Goal: Task Accomplishment & Management: Manage account settings

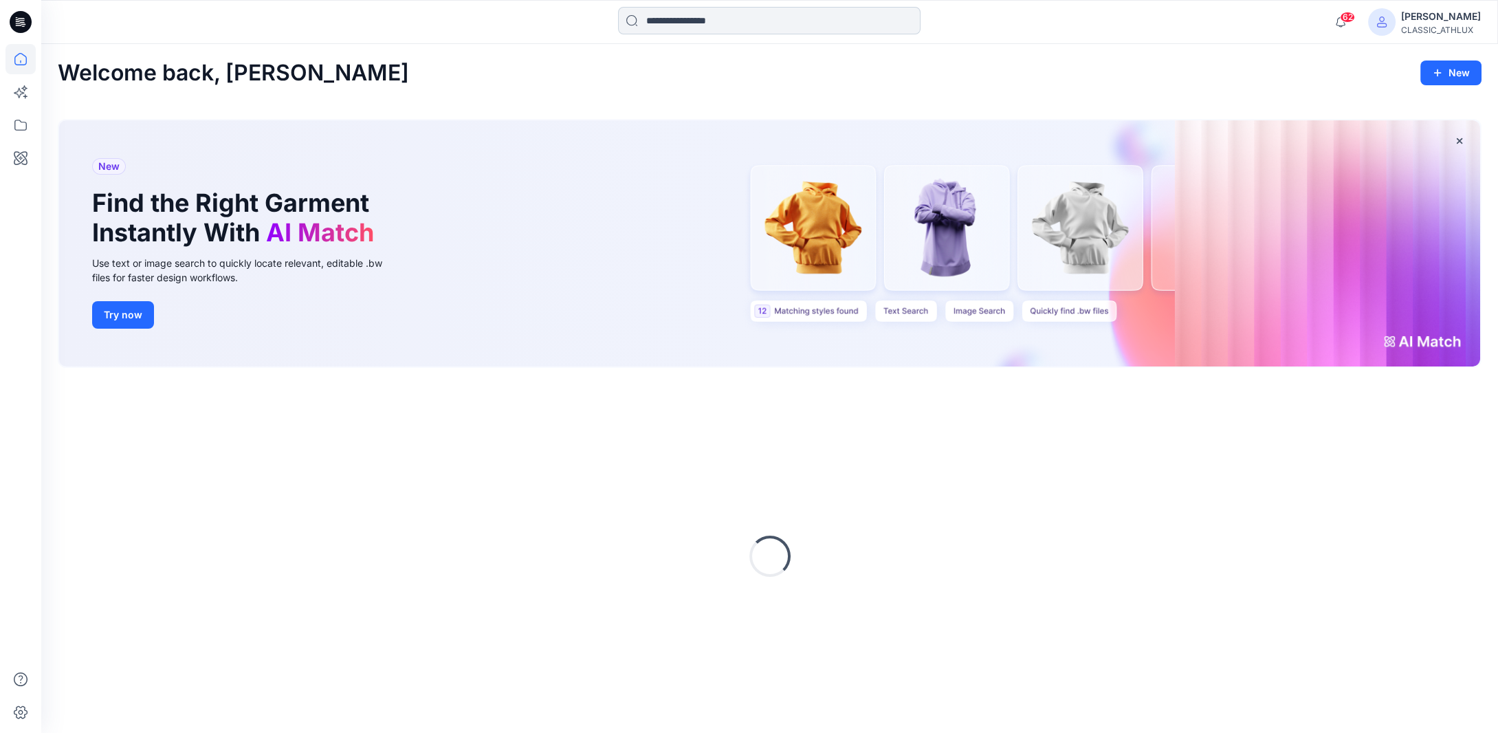
click at [692, 19] on input at bounding box center [769, 20] width 302 height 27
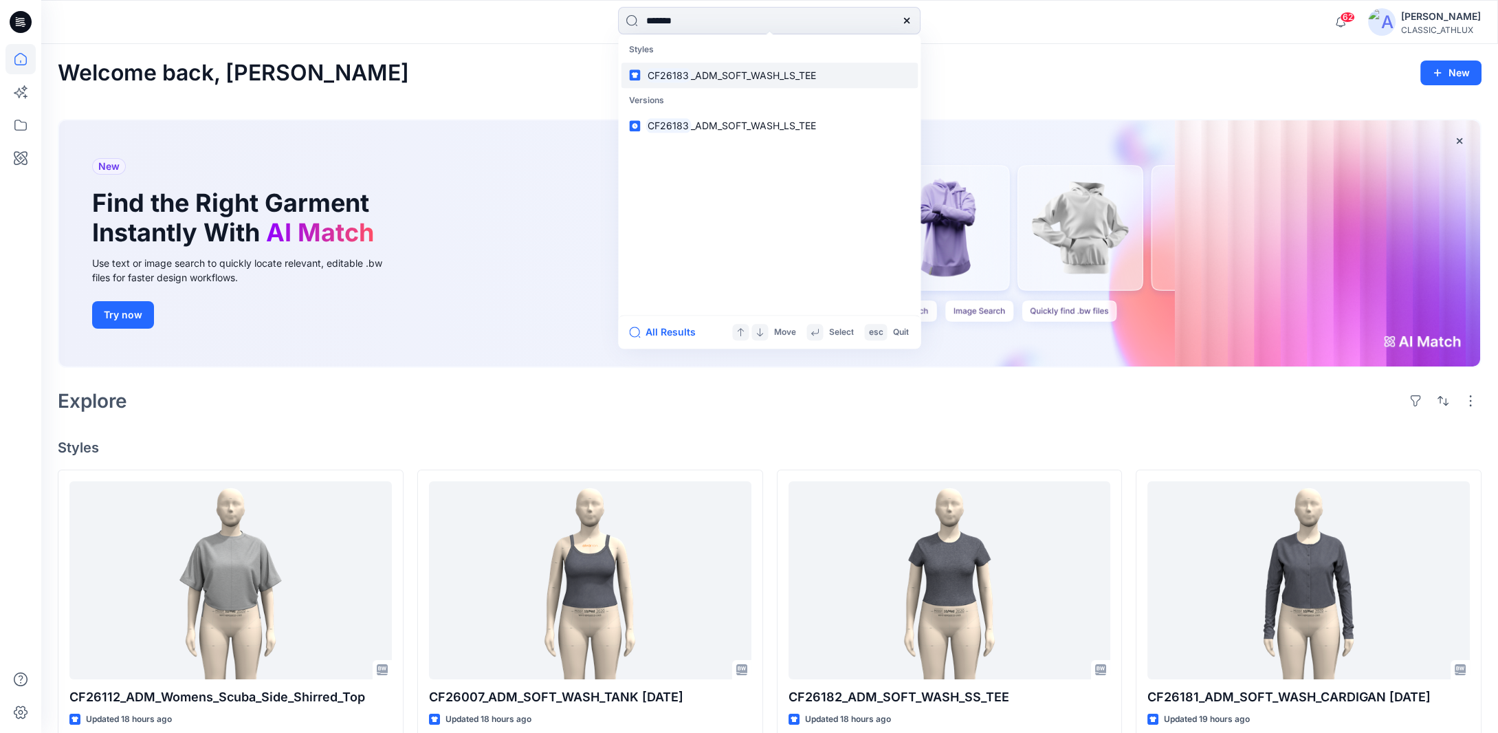
type input "*******"
click at [798, 82] on link "CF26183 _ADM_SOFT_WASH_LS_TEE" at bounding box center [769, 75] width 297 height 25
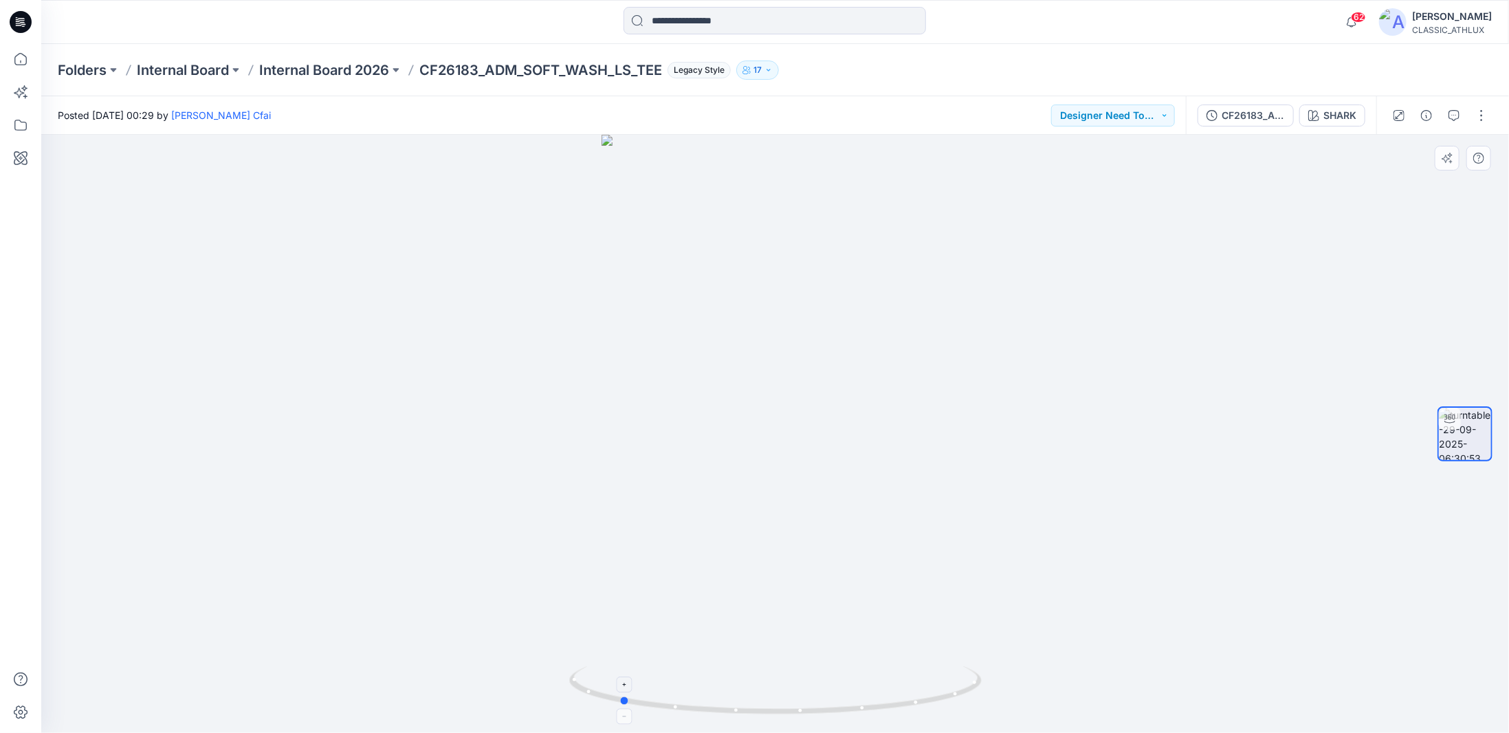
drag, startPoint x: 918, startPoint y: 703, endPoint x: 762, endPoint y: 703, distance: 156.1
click at [762, 703] on icon at bounding box center [777, 692] width 416 height 52
drag, startPoint x: 944, startPoint y: 701, endPoint x: 903, endPoint y: 705, distance: 40.8
click at [903, 705] on icon at bounding box center [777, 692] width 416 height 52
drag, startPoint x: 814, startPoint y: 713, endPoint x: 1037, endPoint y: 705, distance: 223.6
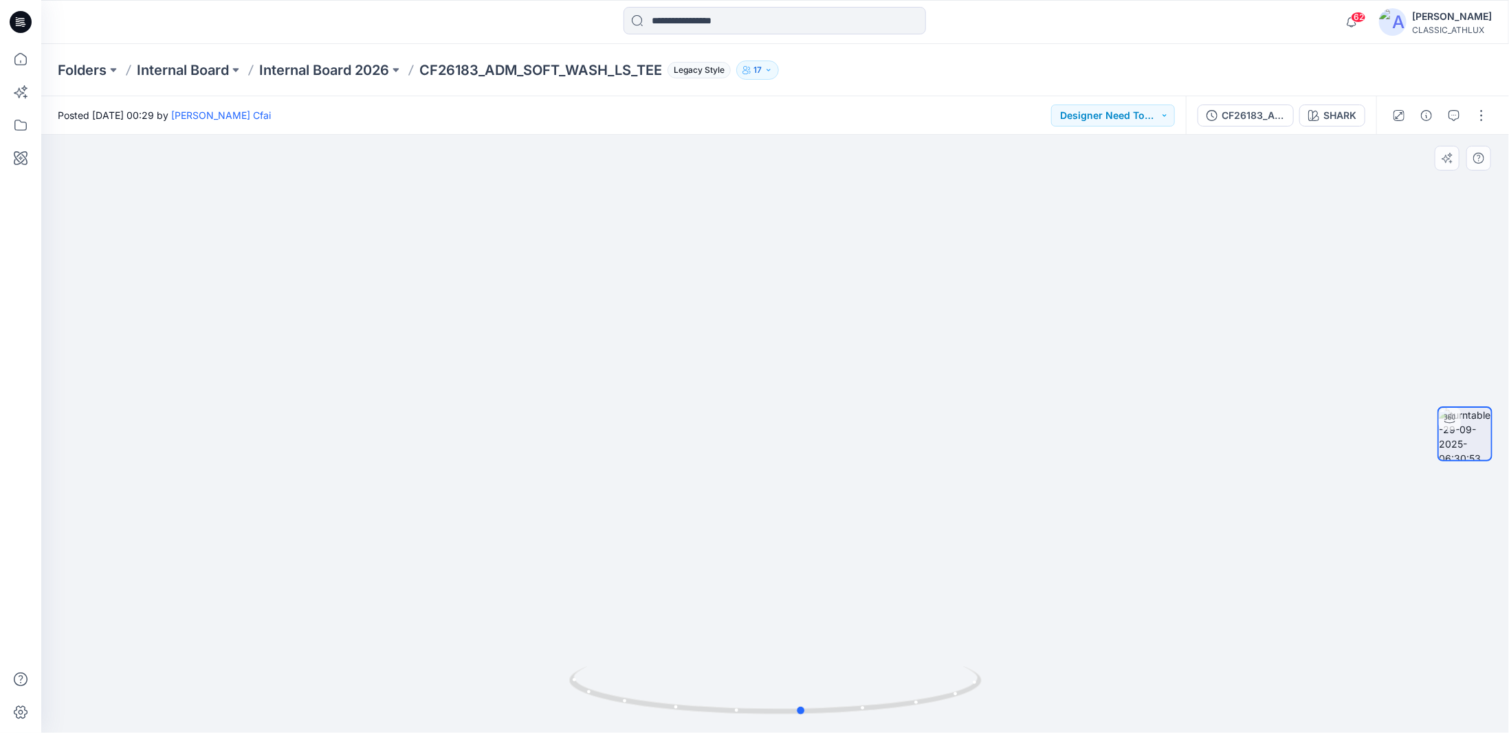
click at [1037, 705] on div at bounding box center [775, 434] width 1468 height 598
click at [298, 71] on p "Internal Board 2026" at bounding box center [324, 69] width 130 height 19
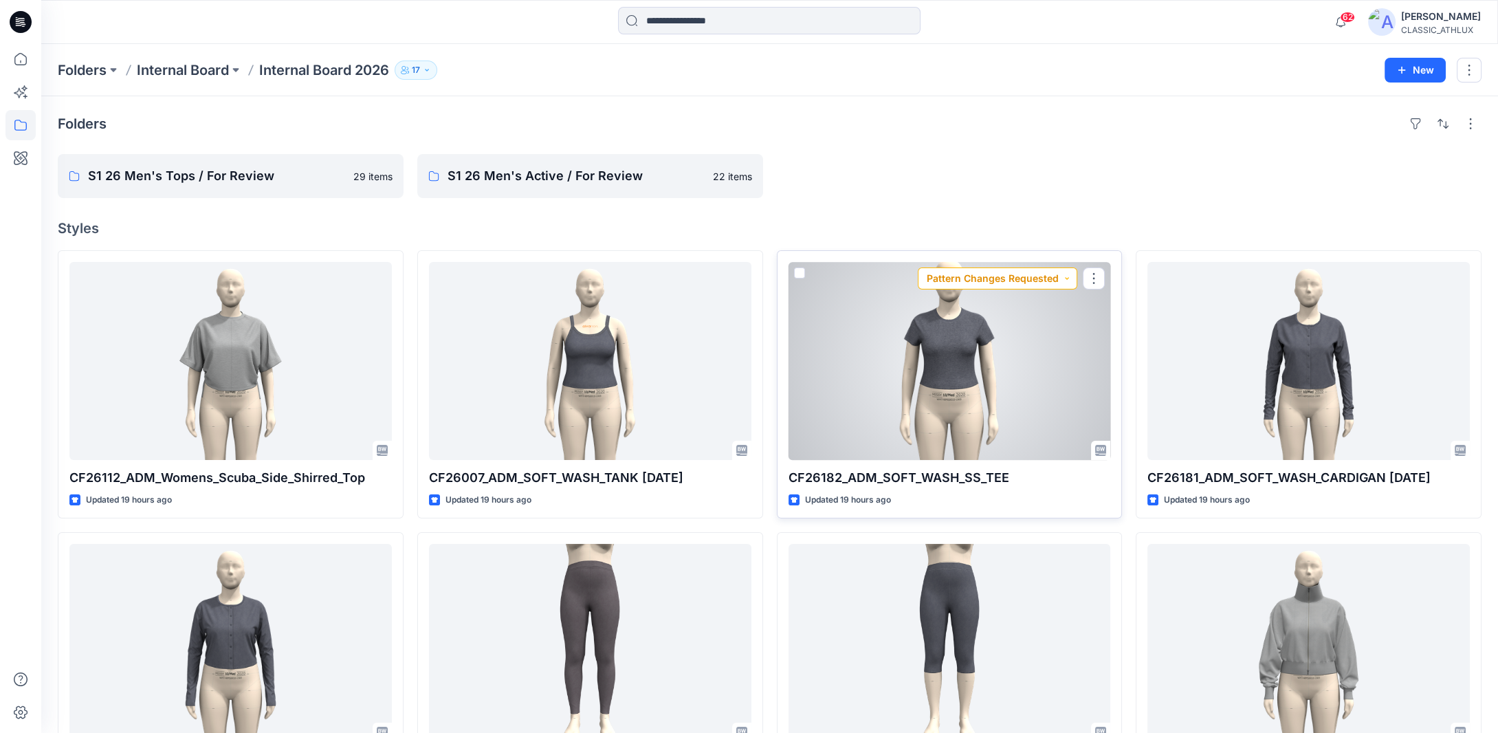
click at [1067, 278] on button "Pattern Changes Requested" at bounding box center [997, 278] width 159 height 22
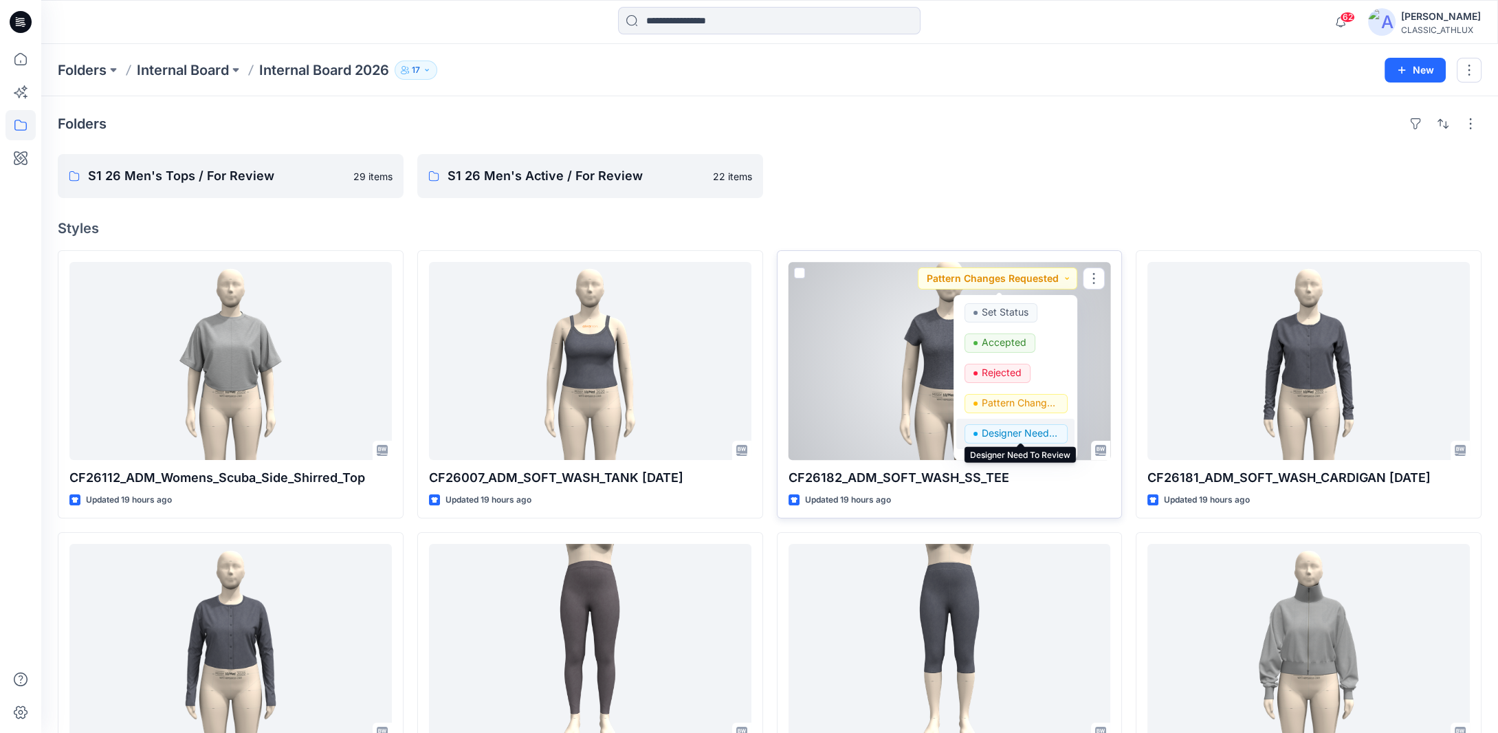
click at [1004, 434] on p "Designer Need To Review" at bounding box center [1020, 433] width 77 height 18
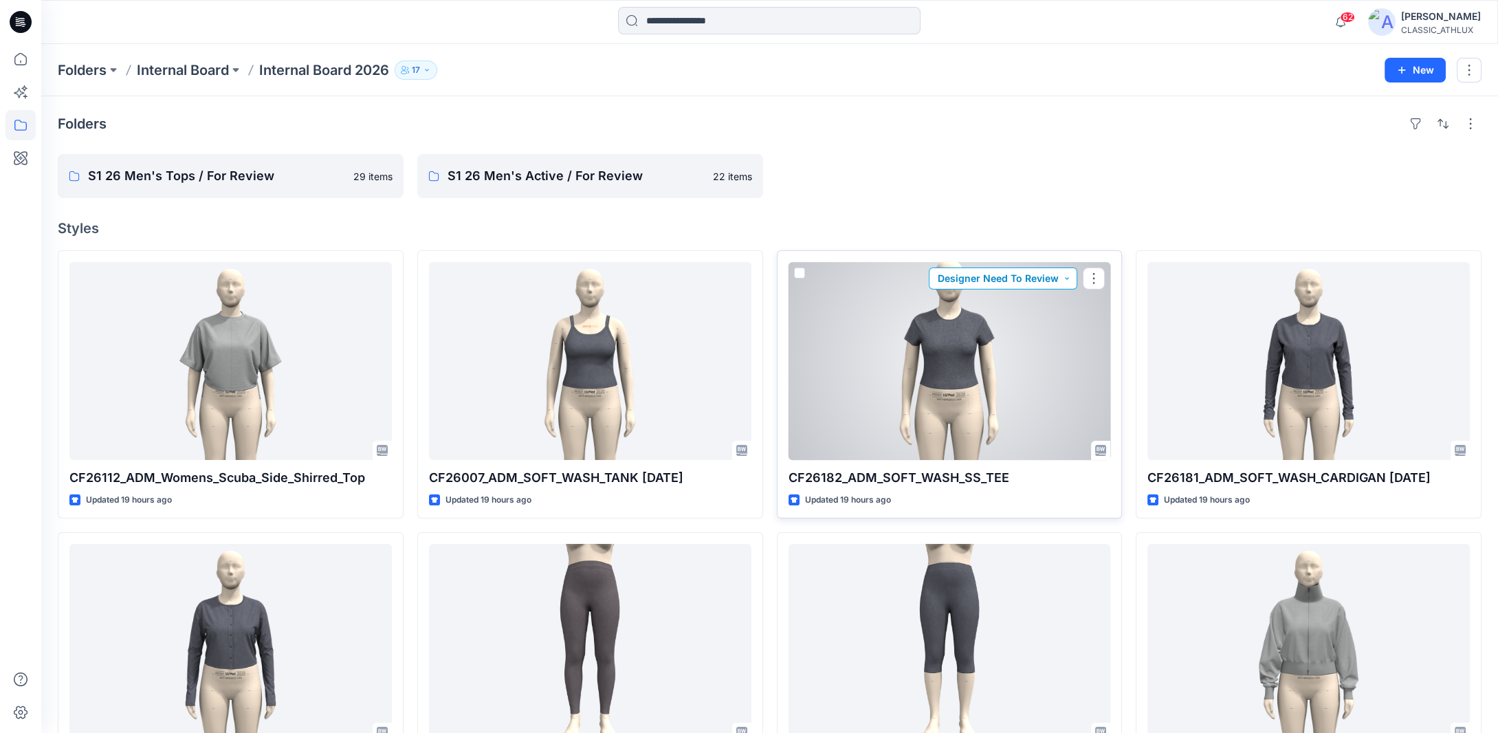
click at [1066, 279] on button "Designer Need To Review" at bounding box center [1003, 278] width 148 height 22
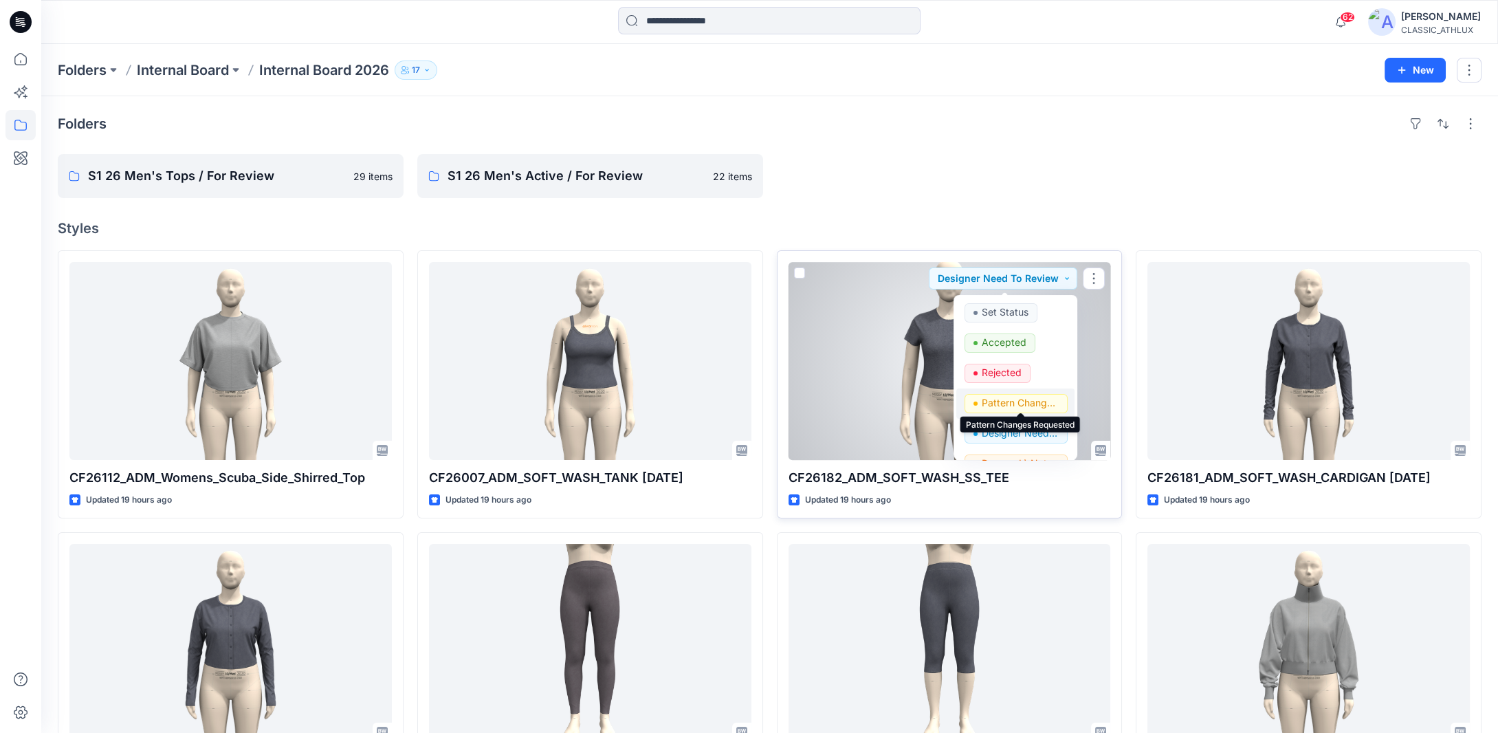
click at [995, 401] on p "Pattern Changes Requested" at bounding box center [1020, 403] width 77 height 18
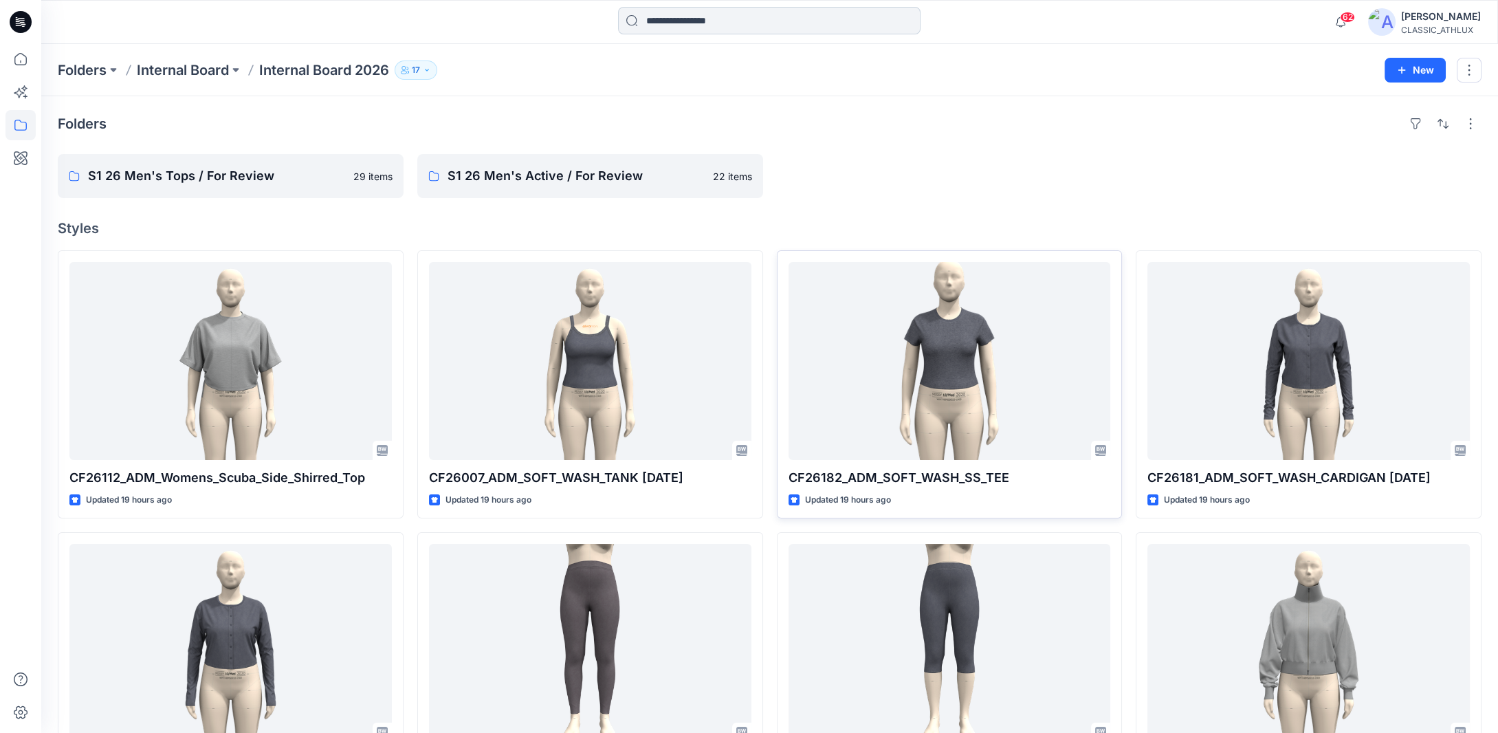
click at [694, 24] on input at bounding box center [769, 20] width 302 height 27
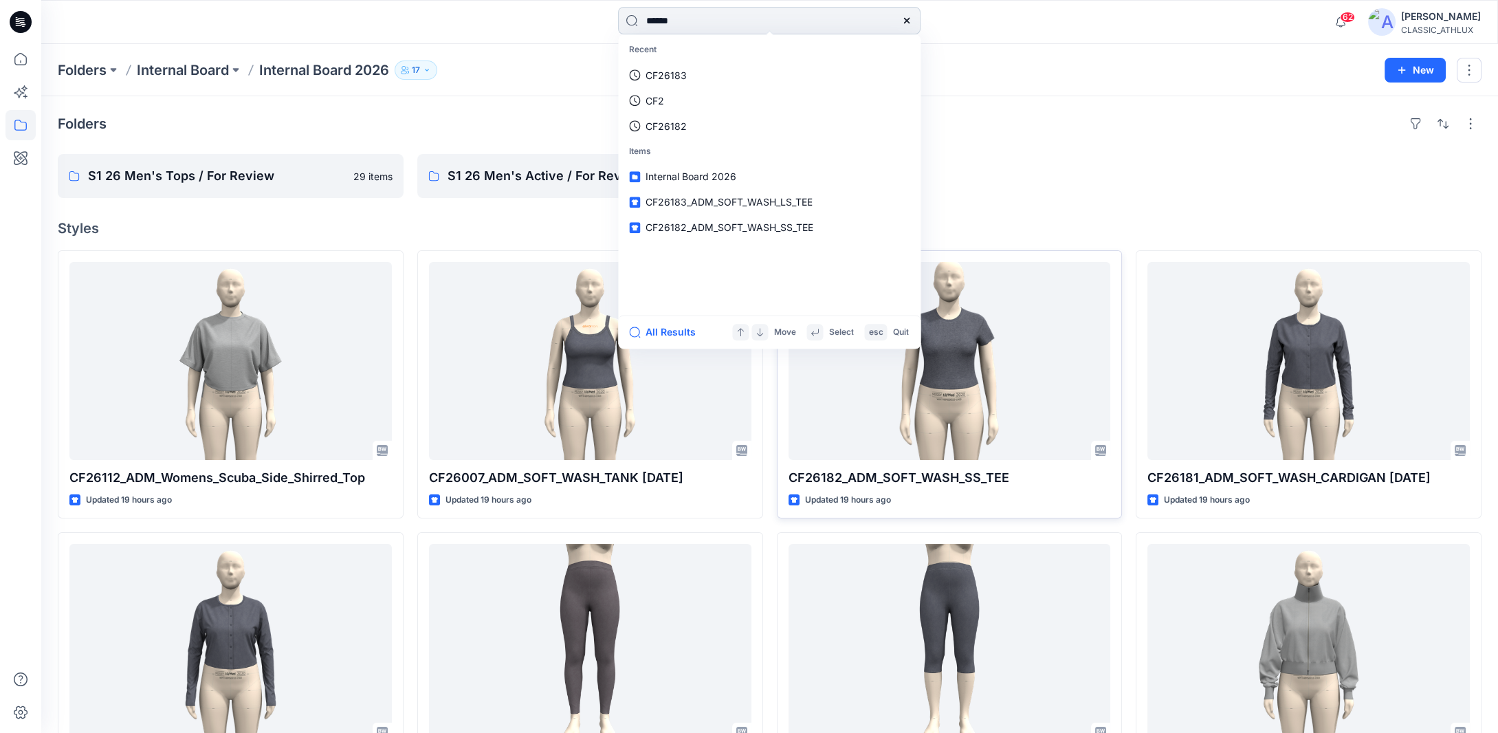
type input "*******"
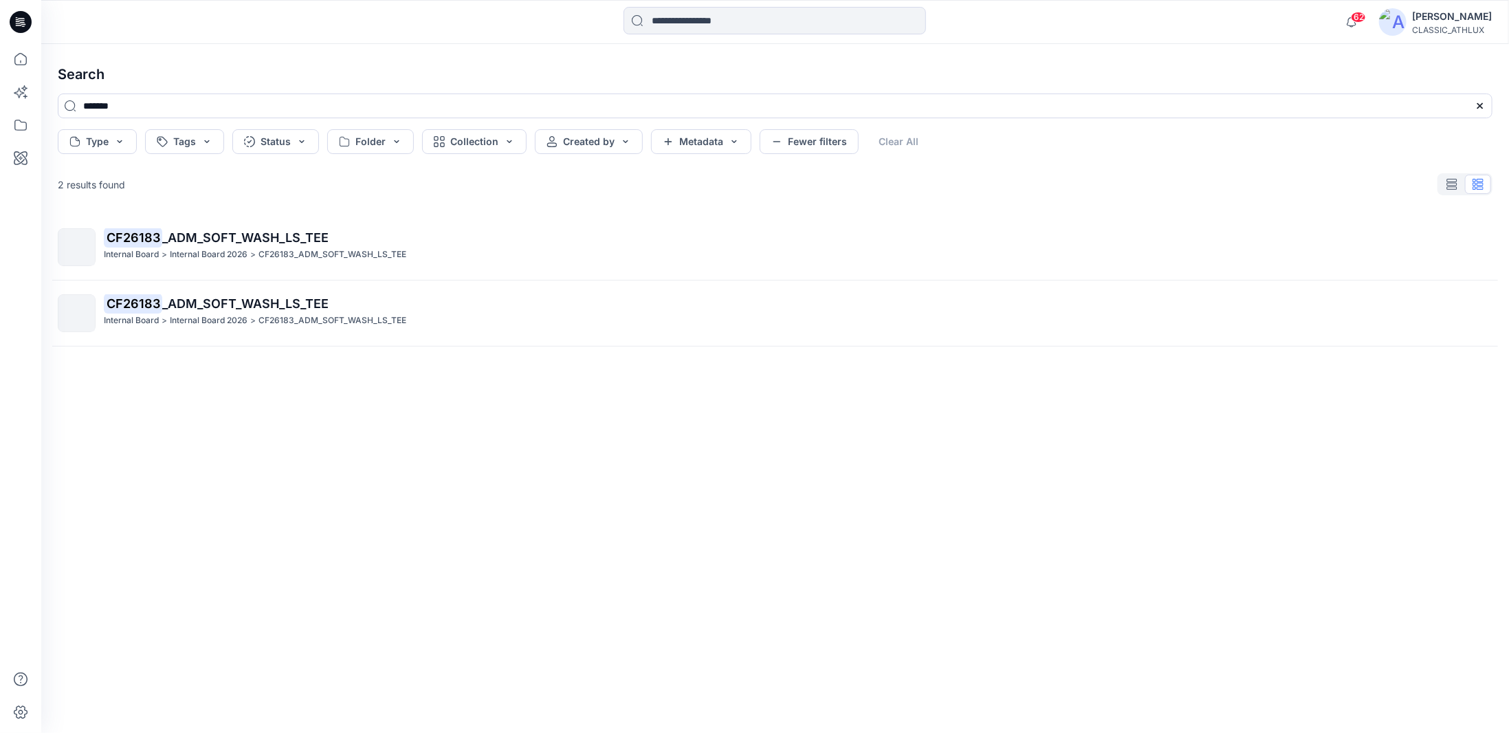
click at [447, 252] on div "Internal Board > Internal Board 2026 > CF26183_ADM_SOFT_WASH_LS_TEE" at bounding box center [798, 254] width 1388 height 14
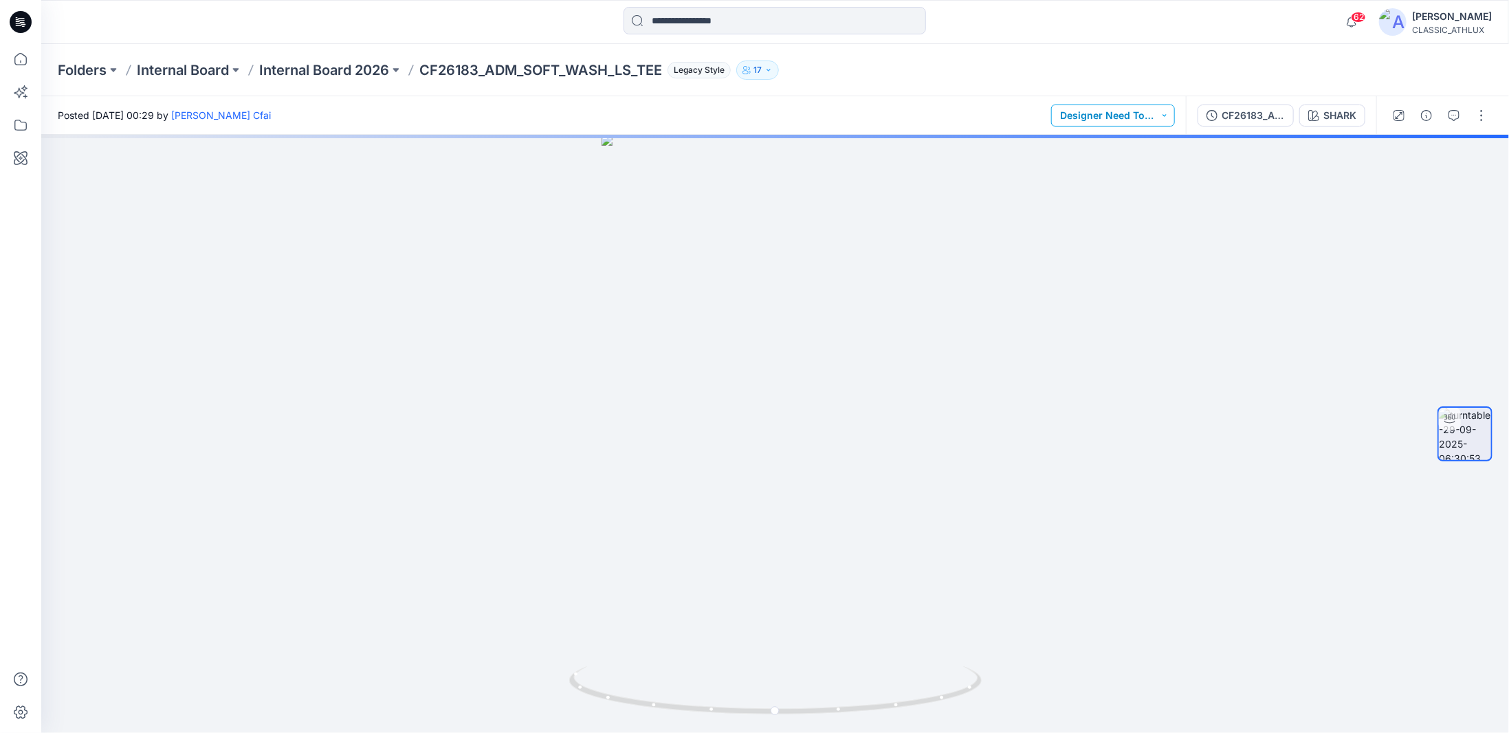
click at [1151, 115] on button "Designer Need To Review" at bounding box center [1113, 115] width 124 height 22
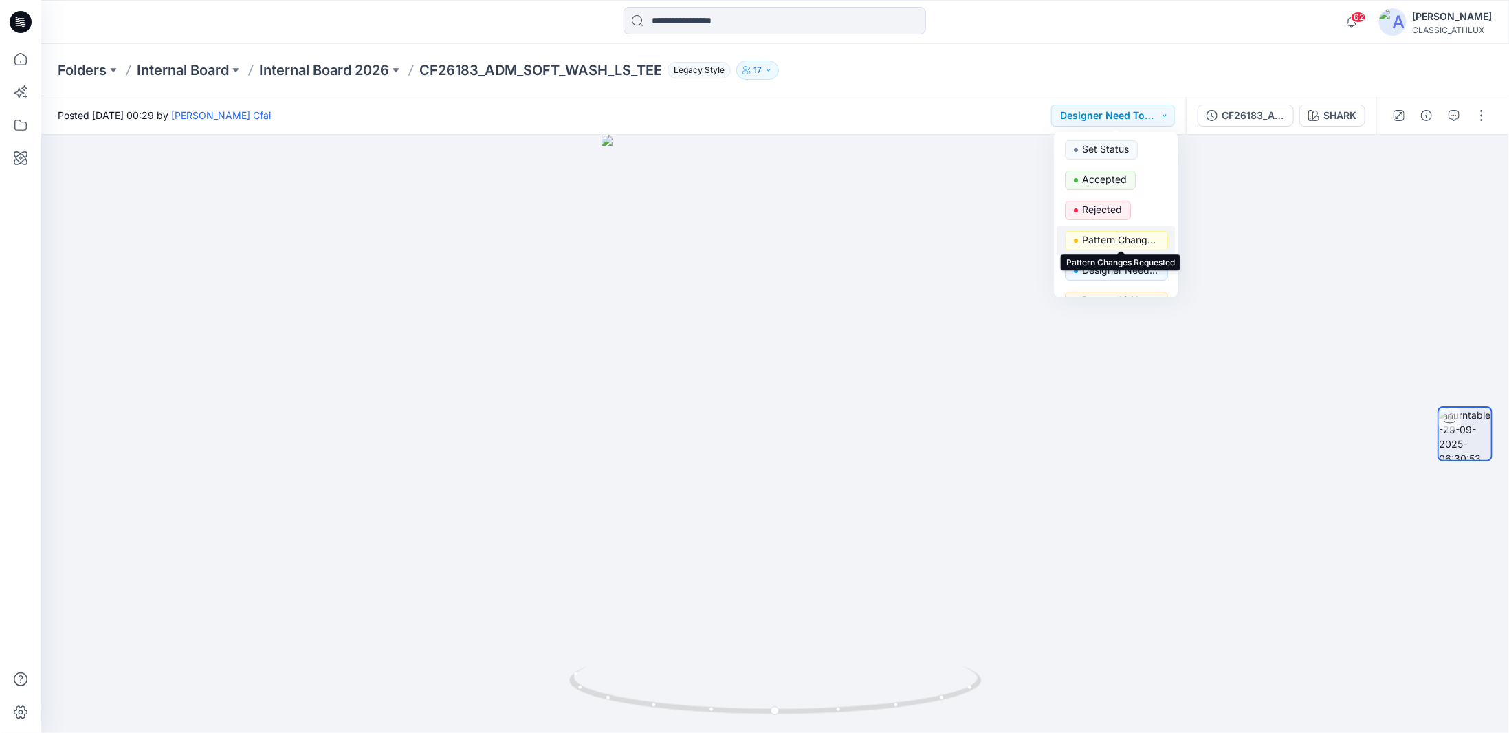
click at [1133, 243] on p "Pattern Changes Requested" at bounding box center [1120, 240] width 77 height 18
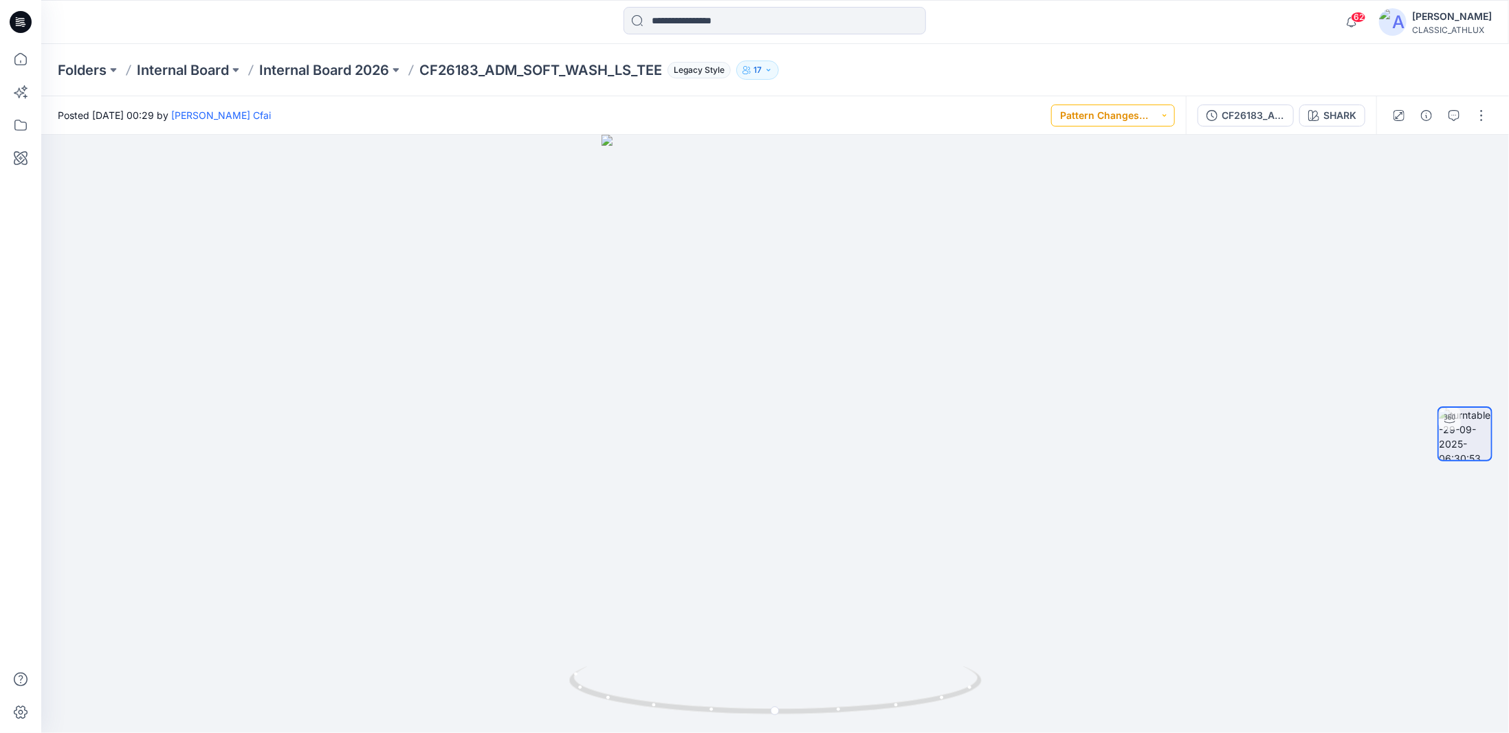
click at [1160, 118] on button "Pattern Changes Requested" at bounding box center [1113, 115] width 124 height 22
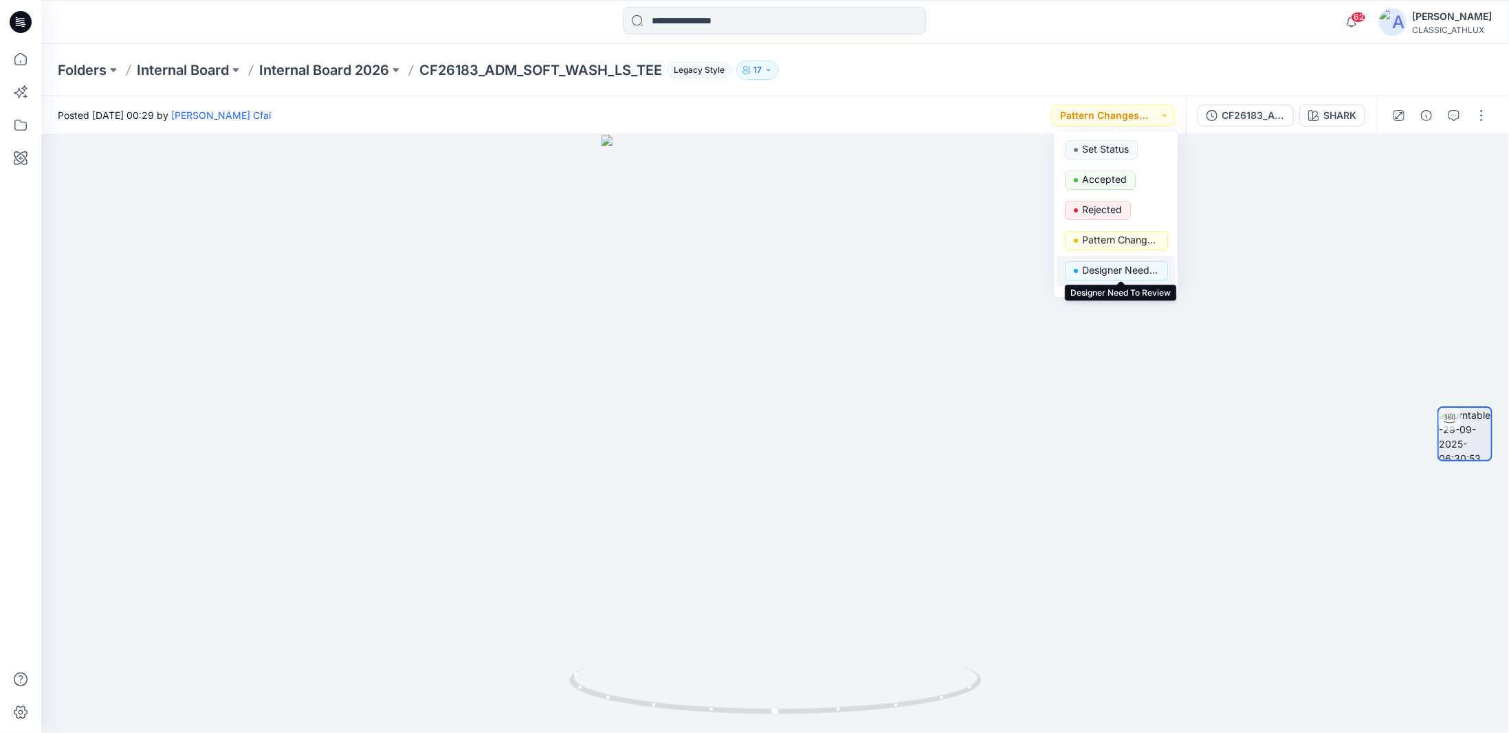
click at [1130, 273] on p "Designer Need To Review" at bounding box center [1120, 270] width 77 height 18
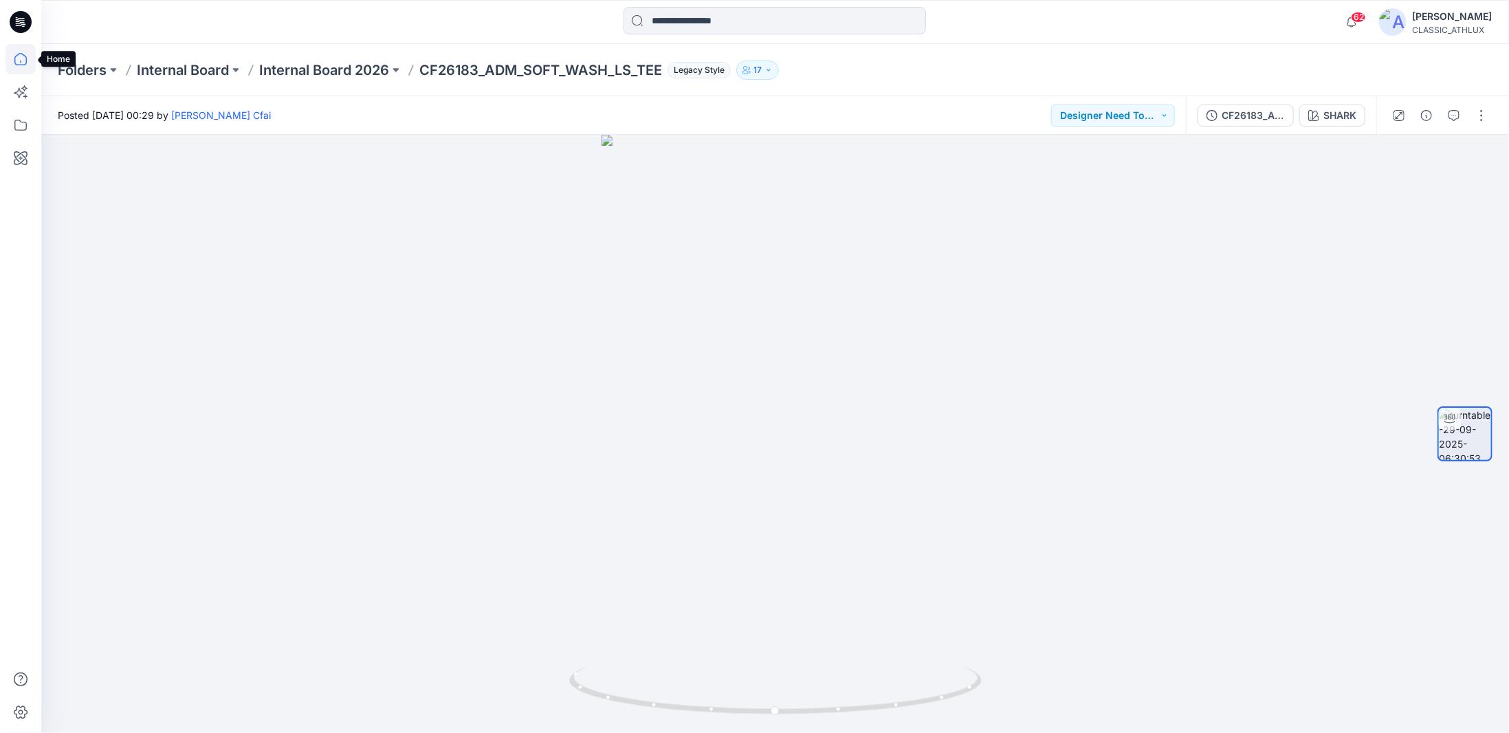
click at [21, 60] on icon at bounding box center [20, 59] width 30 height 30
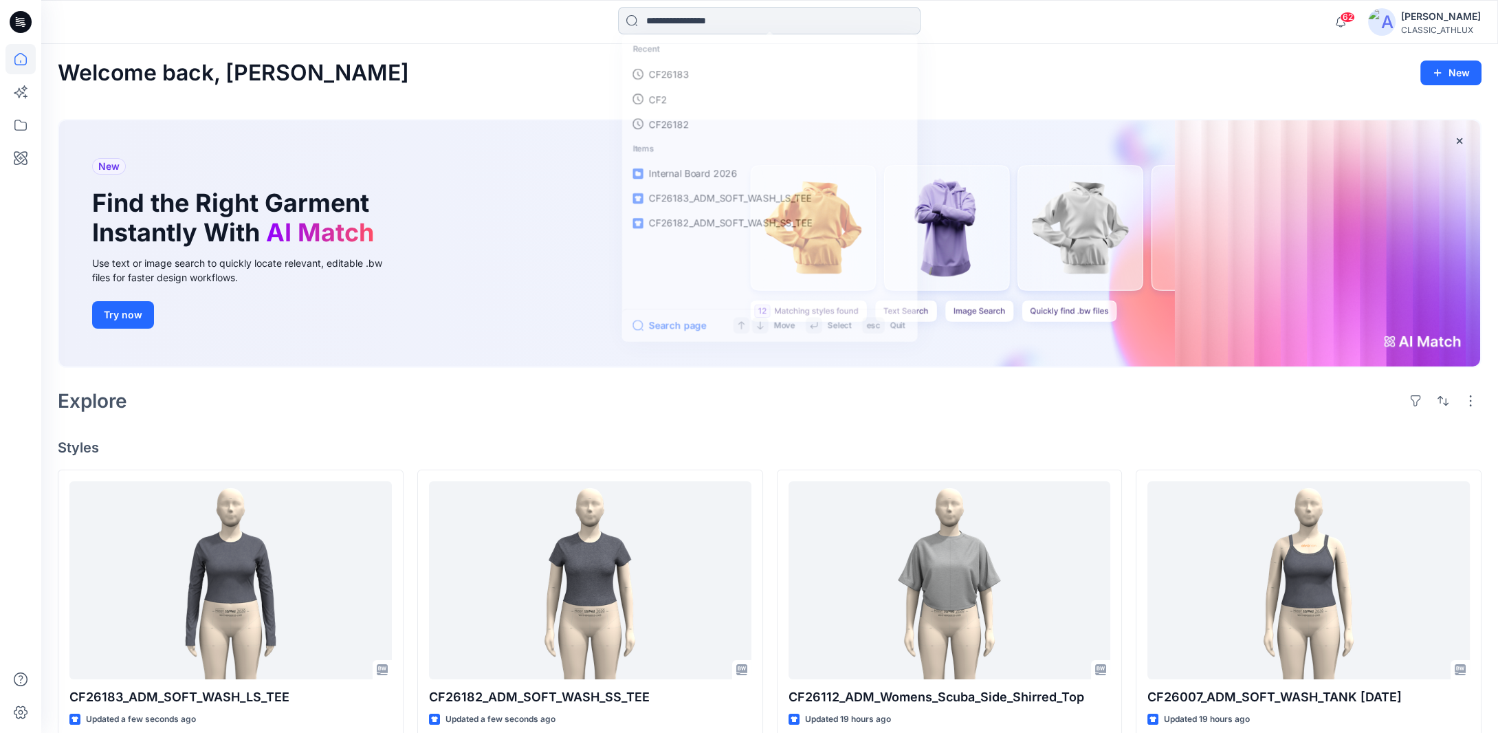
click at [716, 22] on input at bounding box center [769, 20] width 302 height 27
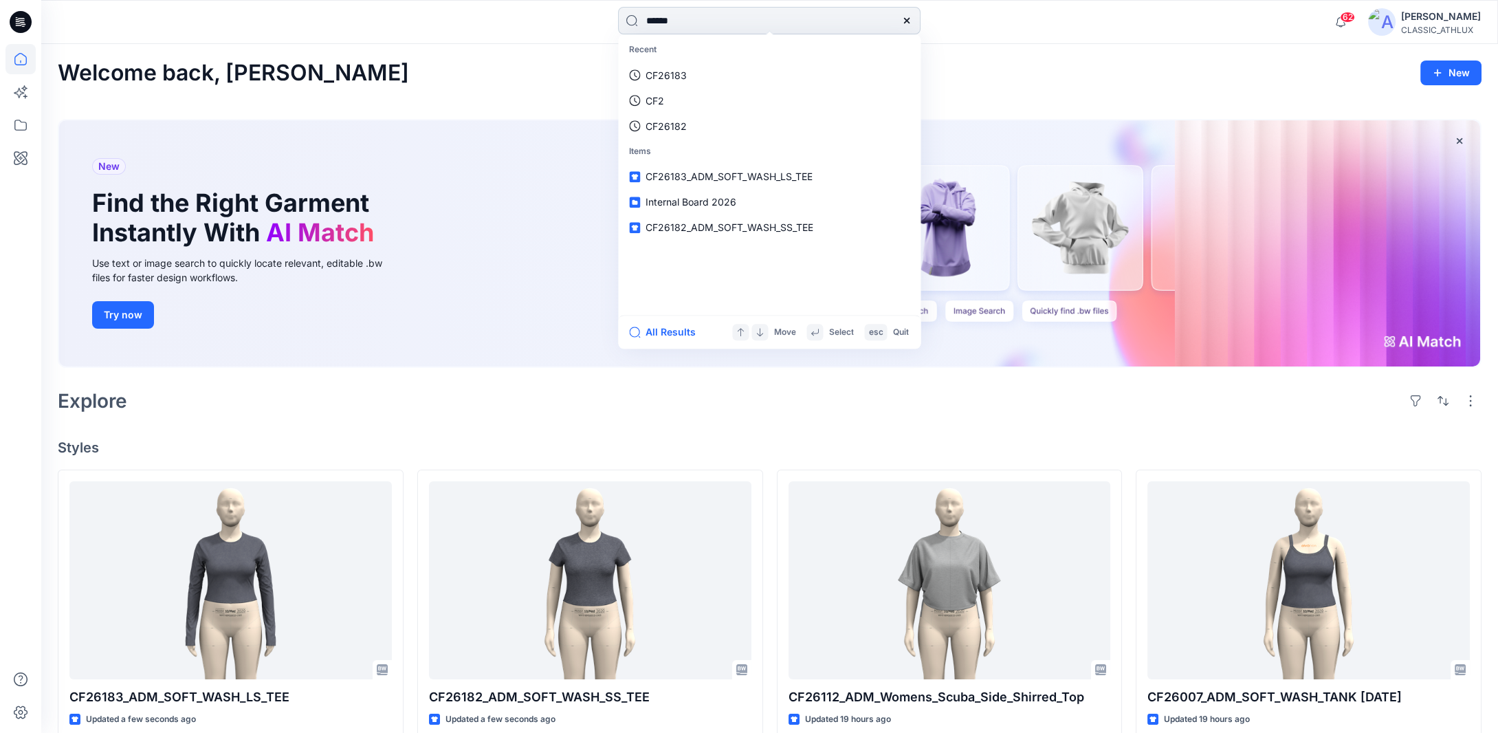
type input "*******"
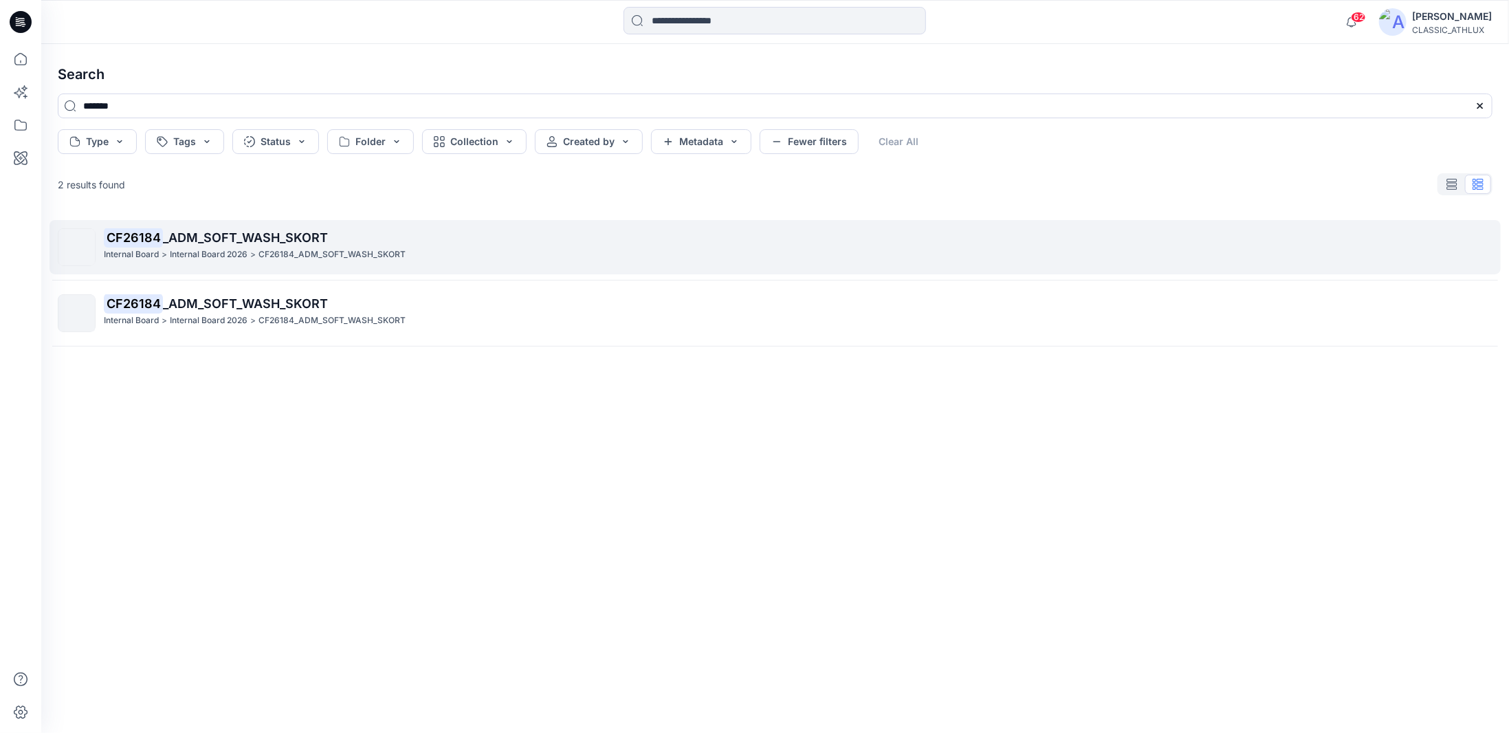
click at [263, 239] on span "_ADM_SOFT_WASH_SKORT" at bounding box center [245, 237] width 165 height 14
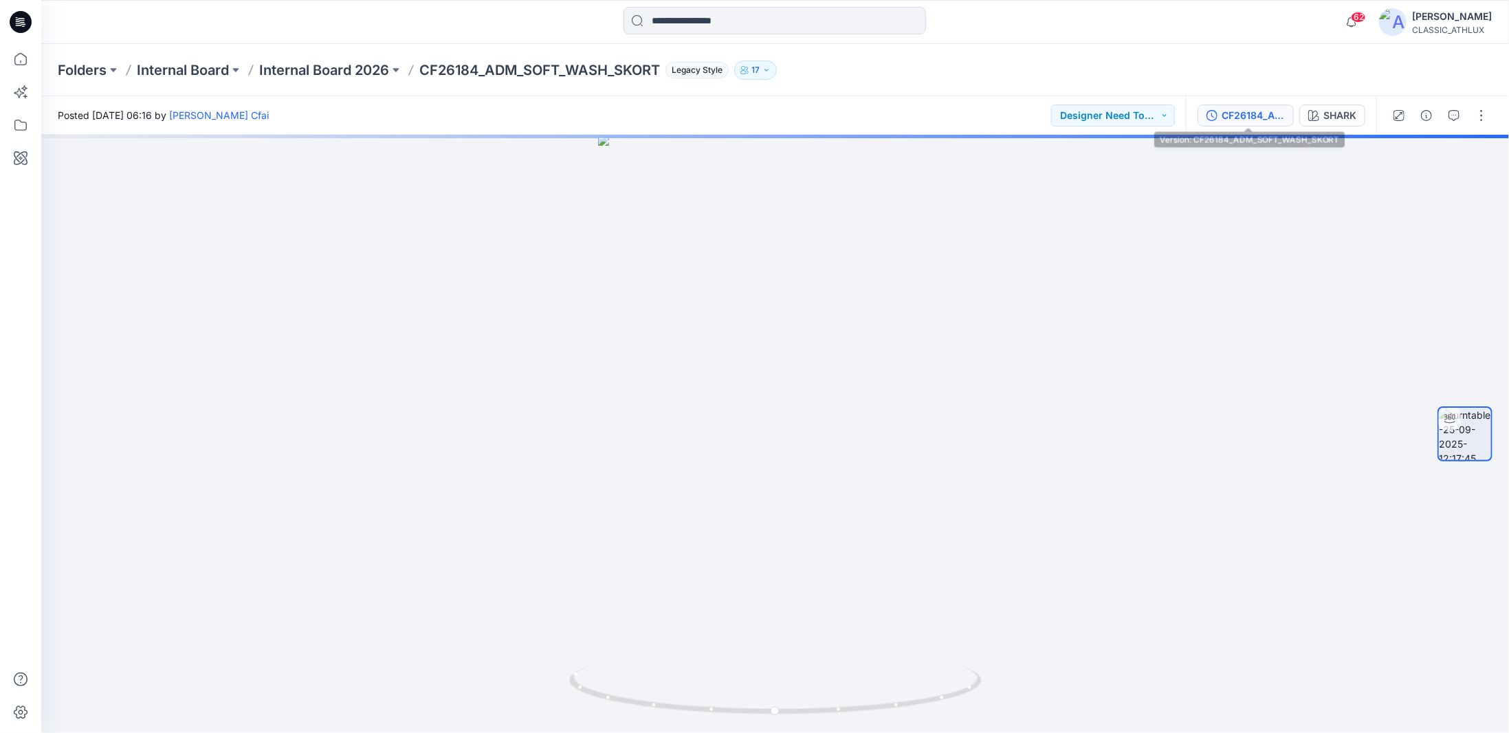
click at [1266, 117] on div "CF26184_ADM_SOFT_WASH_SKORT" at bounding box center [1253, 115] width 63 height 15
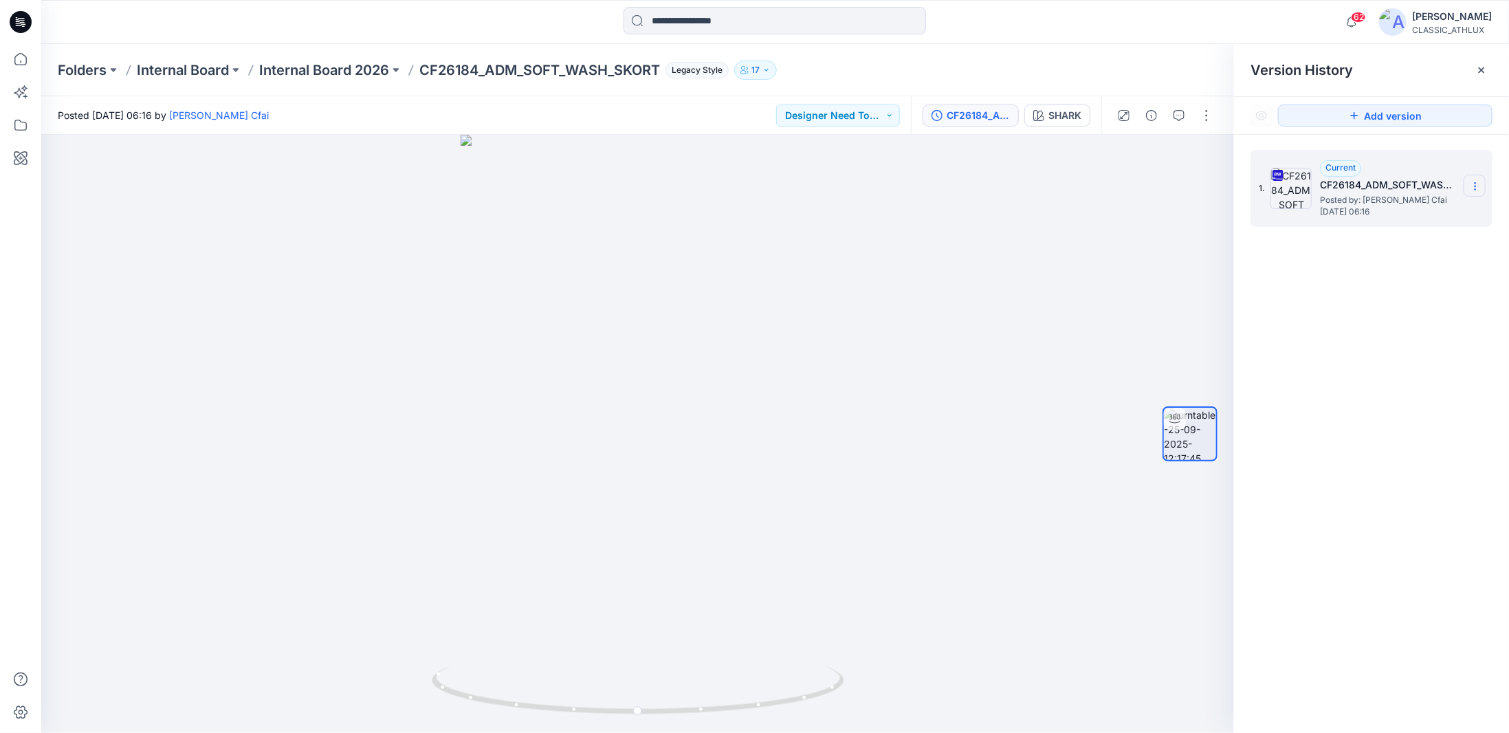
click at [1478, 186] on icon at bounding box center [1475, 186] width 11 height 11
click at [1446, 214] on span "Download Source BW File" at bounding box center [1405, 213] width 115 height 16
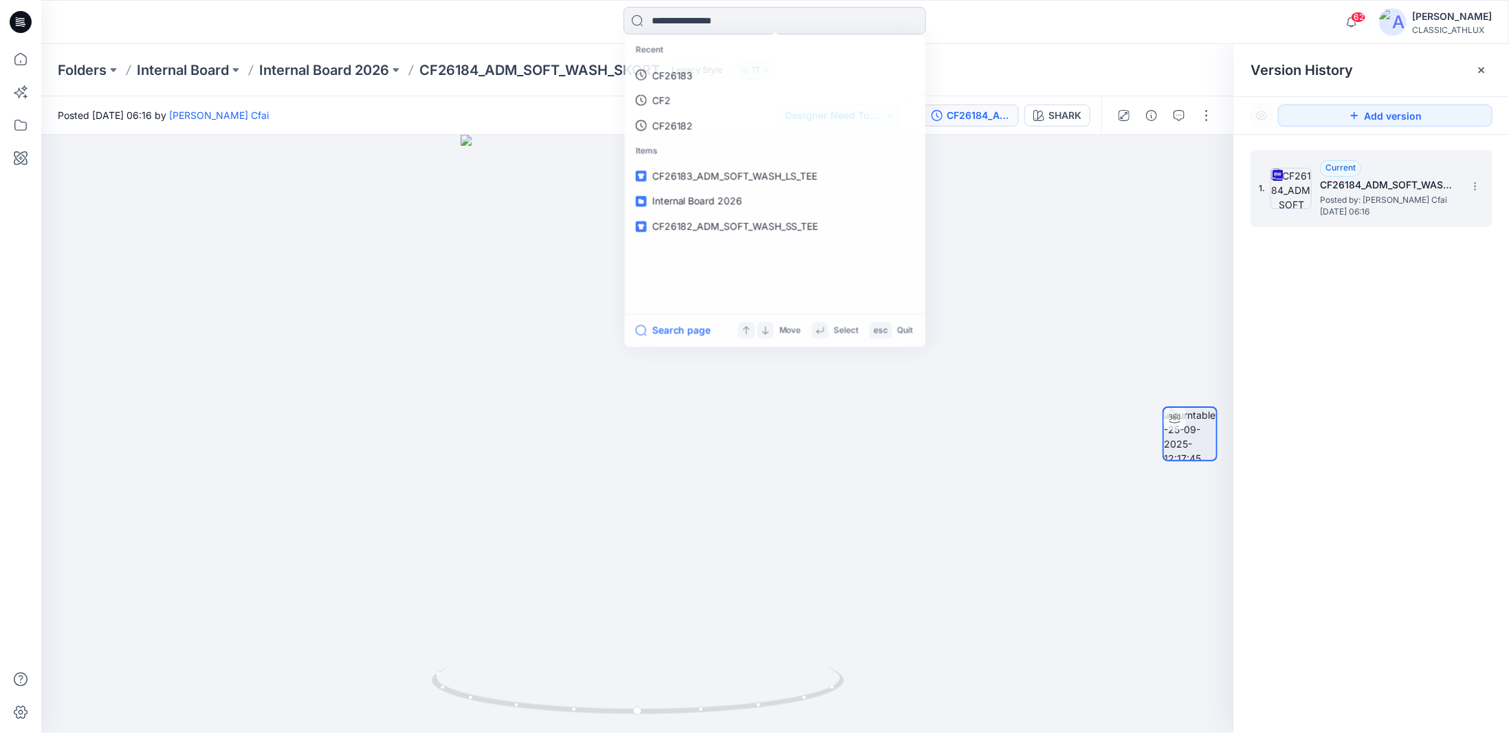
click at [723, 21] on input at bounding box center [775, 20] width 302 height 27
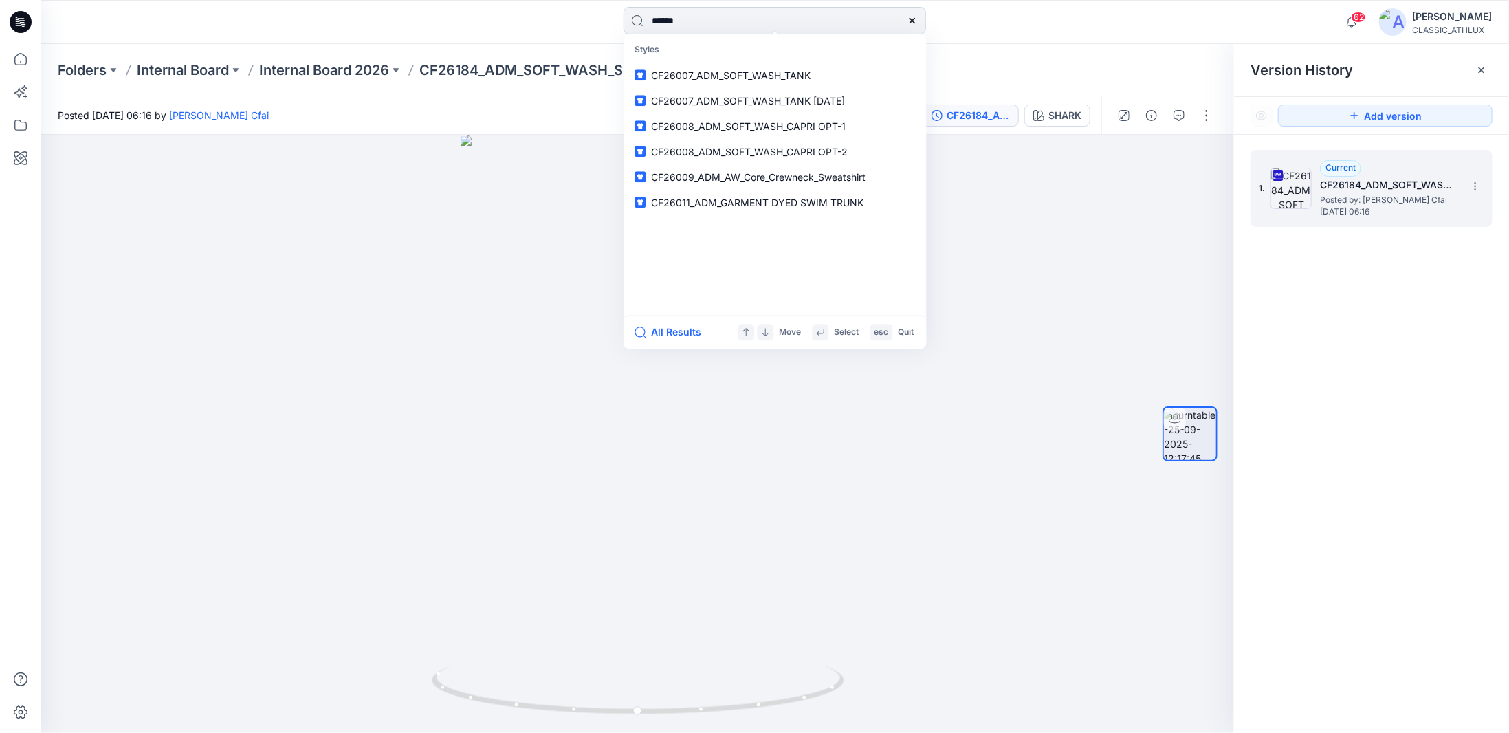
type input "*******"
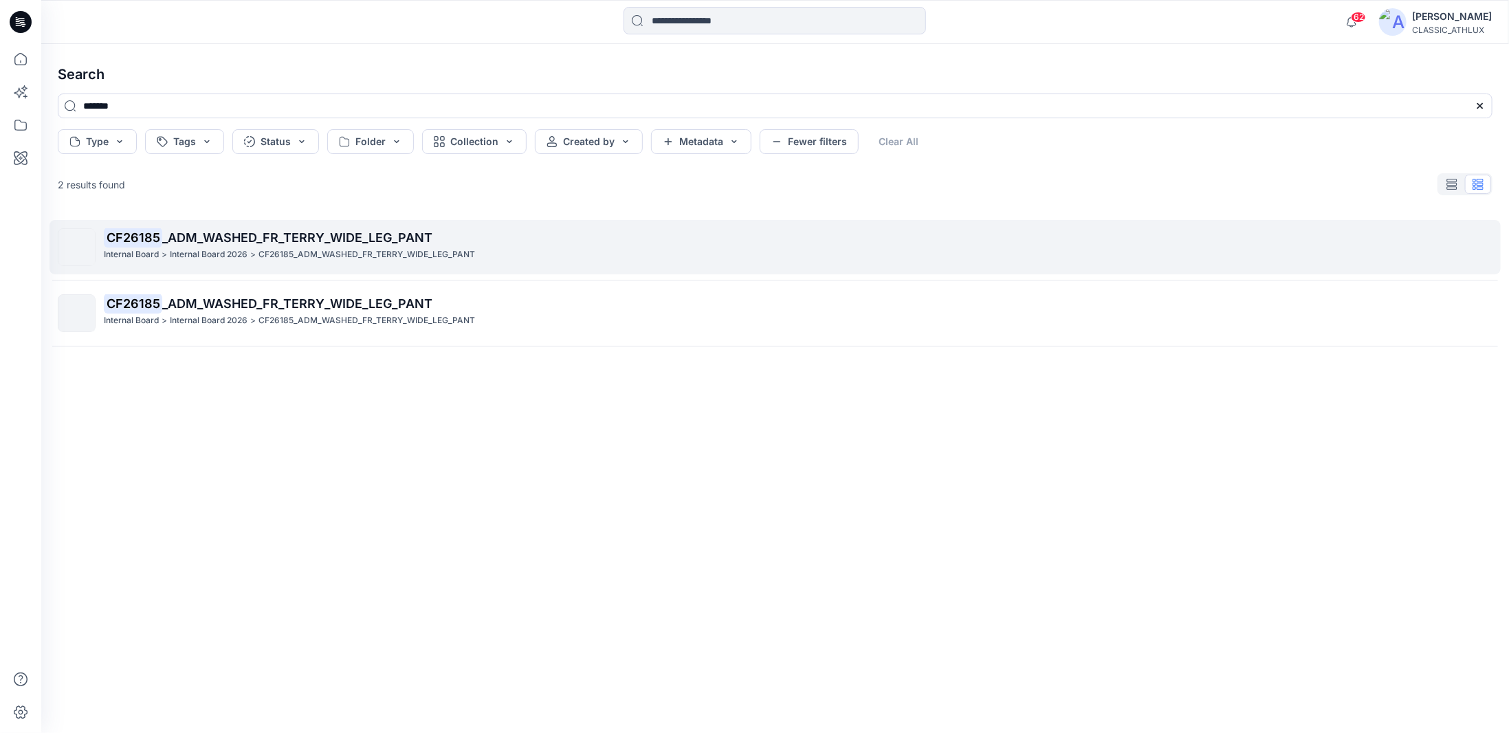
click at [474, 256] on div "Internal Board > Internal Board 2026 > CF26185_ADM_WASHED_FR_TERRY_WIDE_LEG_PANT" at bounding box center [798, 254] width 1388 height 14
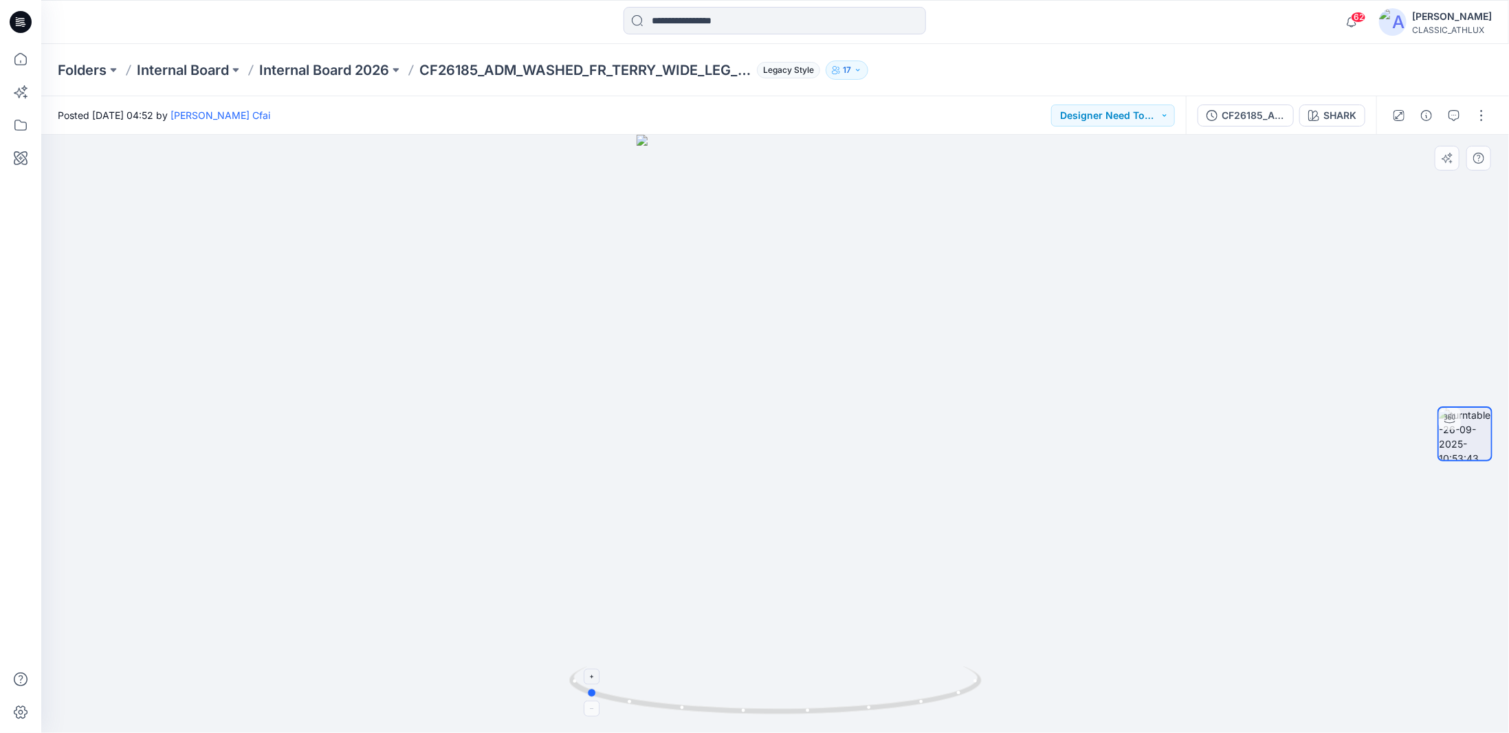
drag, startPoint x: 946, startPoint y: 695, endPoint x: 788, endPoint y: 685, distance: 158.4
click at [788, 685] on icon at bounding box center [777, 692] width 416 height 52
click at [1455, 115] on icon "button" at bounding box center [1454, 115] width 11 height 11
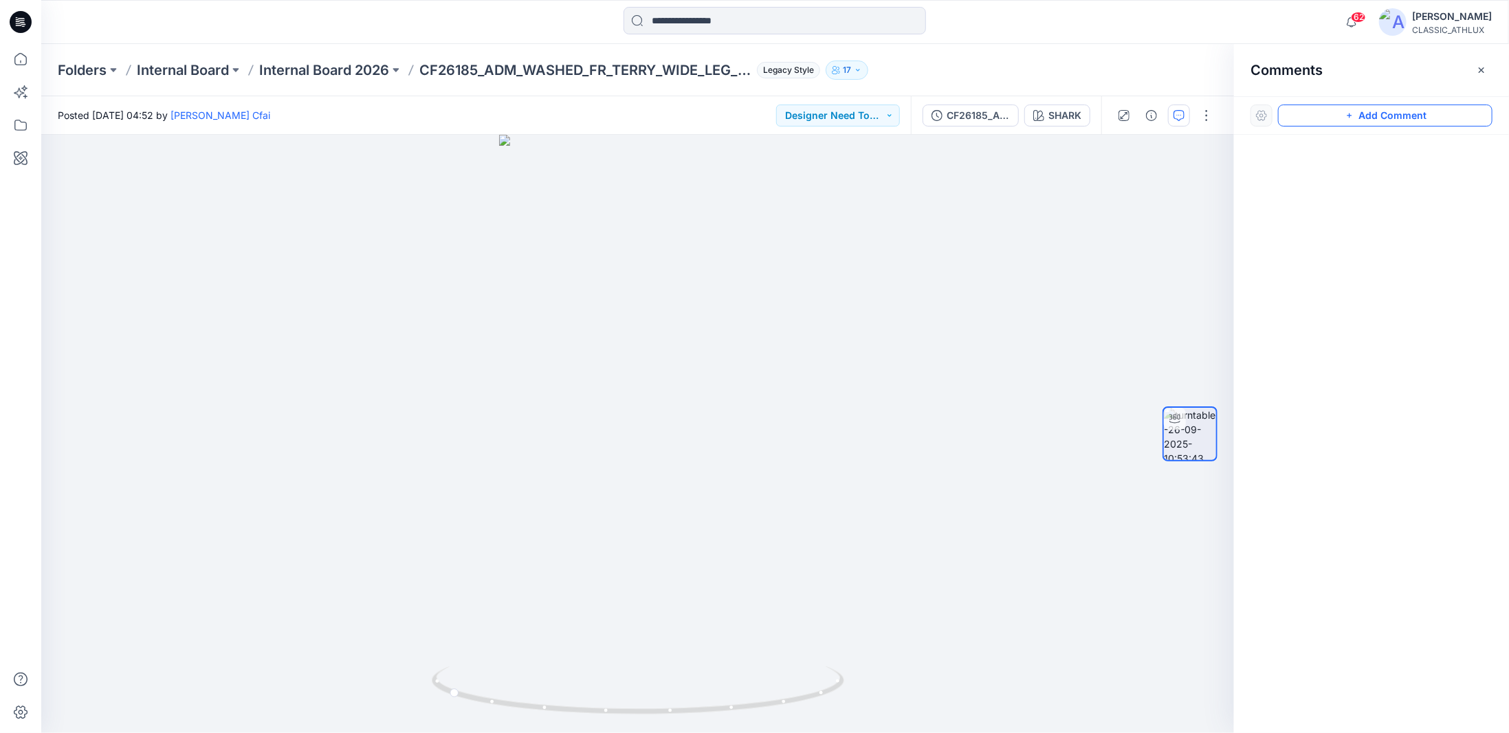
click at [1434, 119] on button "Add Comment" at bounding box center [1385, 115] width 214 height 22
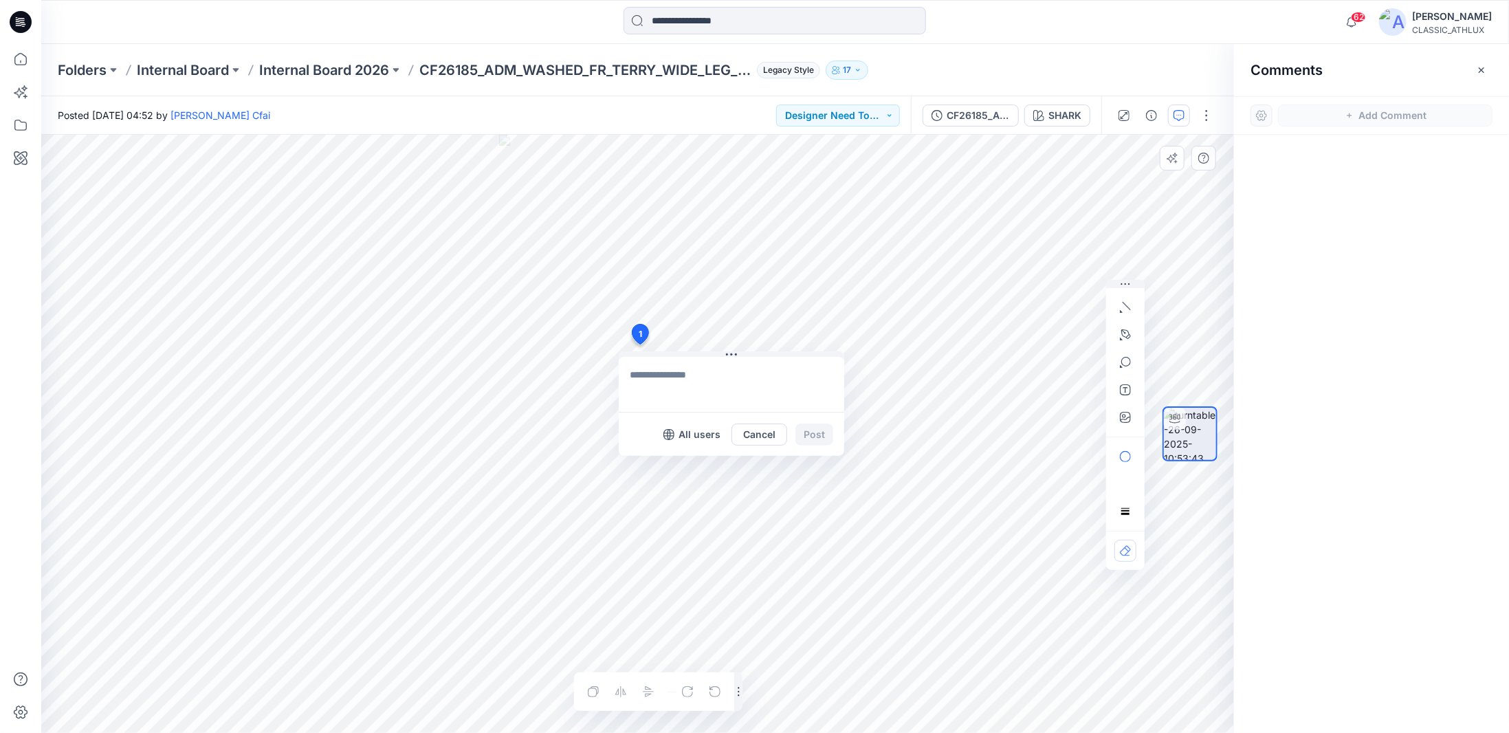
click at [639, 344] on div "1 All users Cancel Post Layer 1" at bounding box center [637, 434] width 1193 height 598
type textarea "**********"
click at [828, 433] on button "Post" at bounding box center [814, 434] width 38 height 22
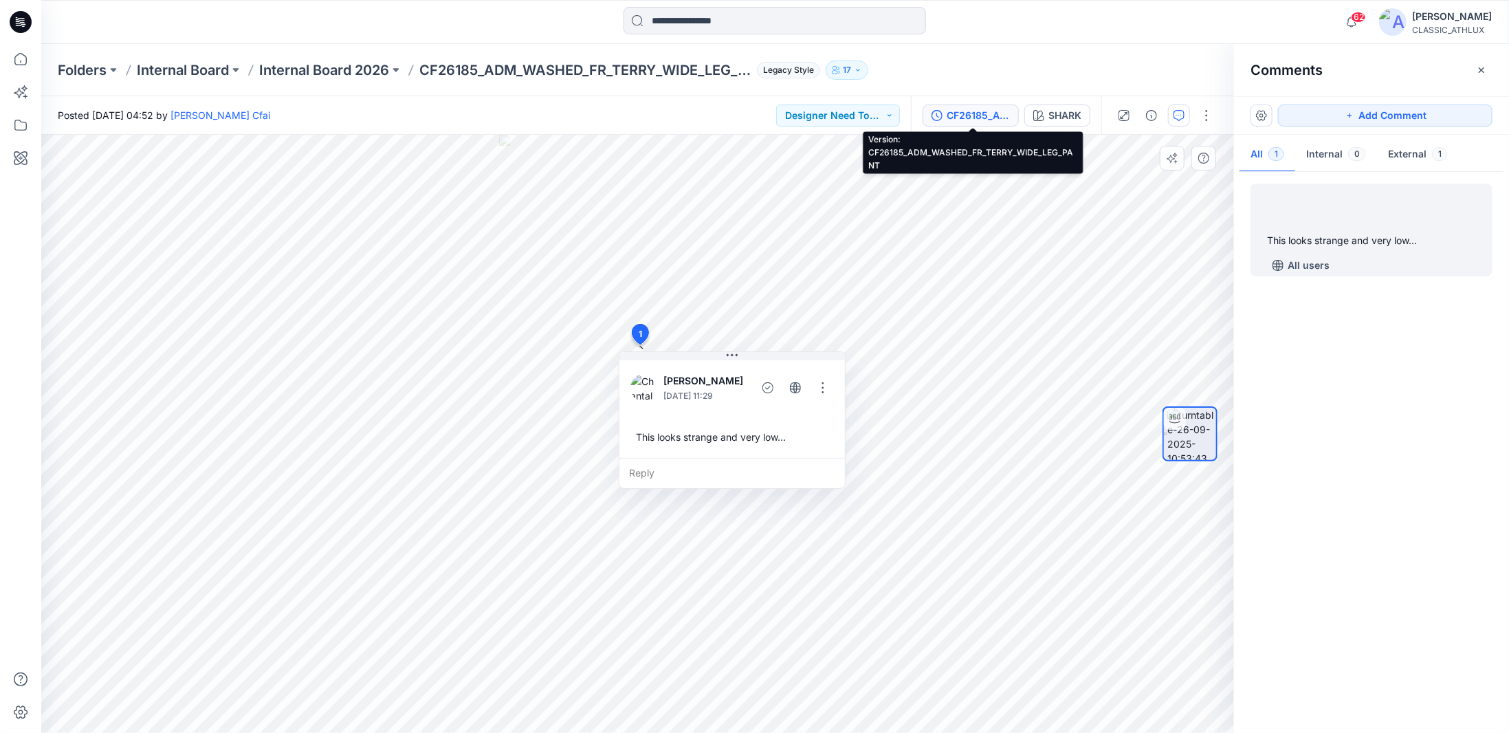
click at [1002, 111] on div "CF26185_ADM_WASHED_FR_TERRY_WIDE_LEG_PANT" at bounding box center [978, 115] width 63 height 15
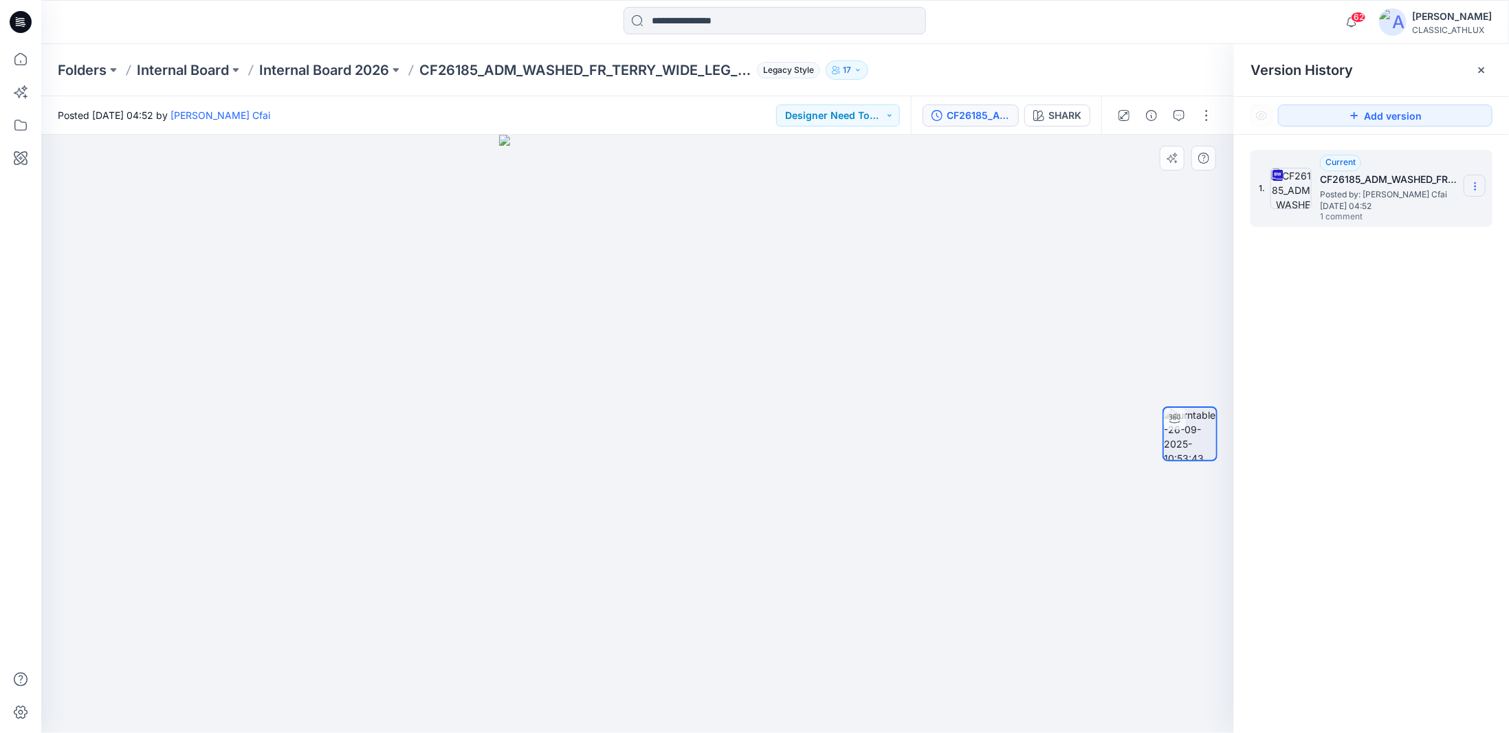
click at [1474, 188] on icon at bounding box center [1475, 186] width 11 height 11
click at [1423, 211] on span "Download Source BW File" at bounding box center [1405, 213] width 115 height 16
click at [692, 21] on input at bounding box center [775, 20] width 302 height 27
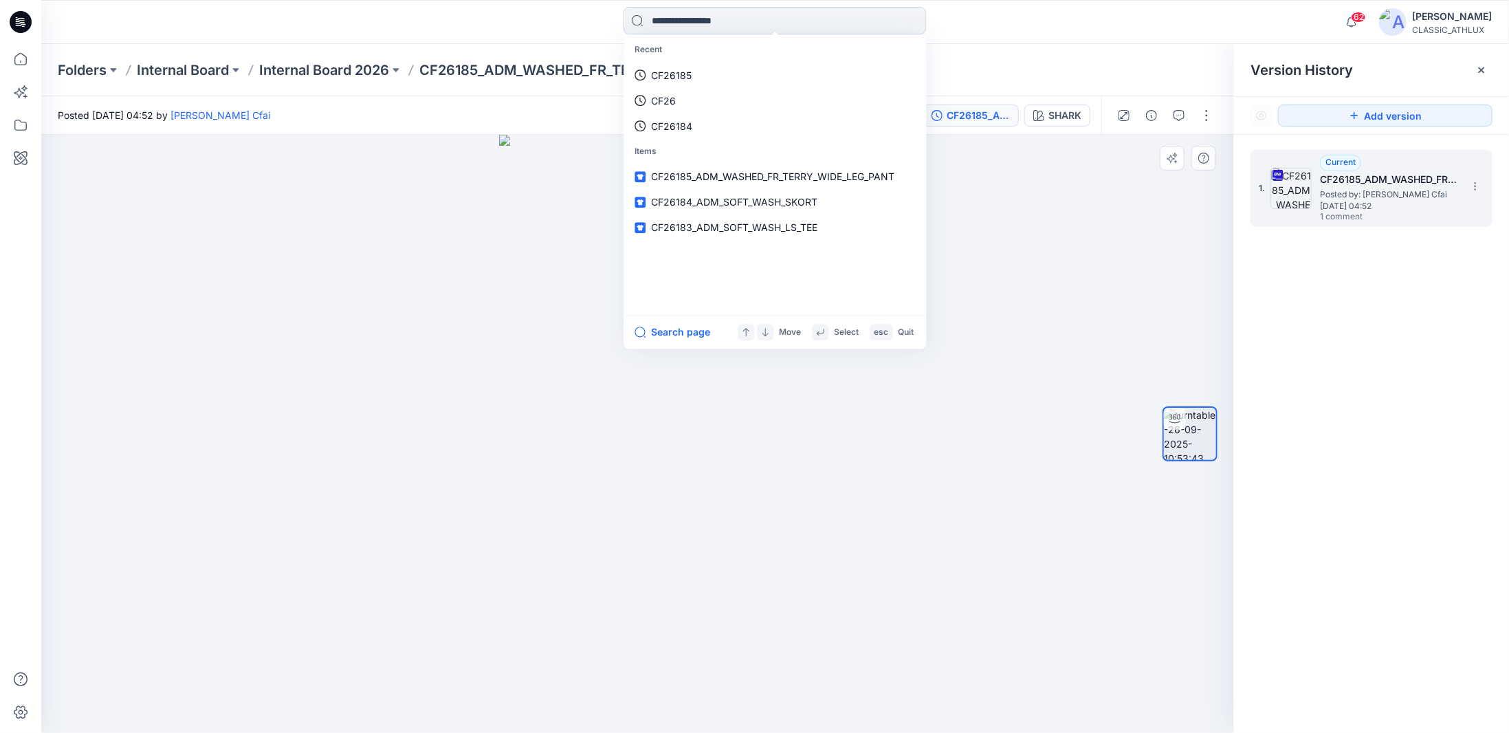
click at [692, 21] on input at bounding box center [775, 20] width 302 height 27
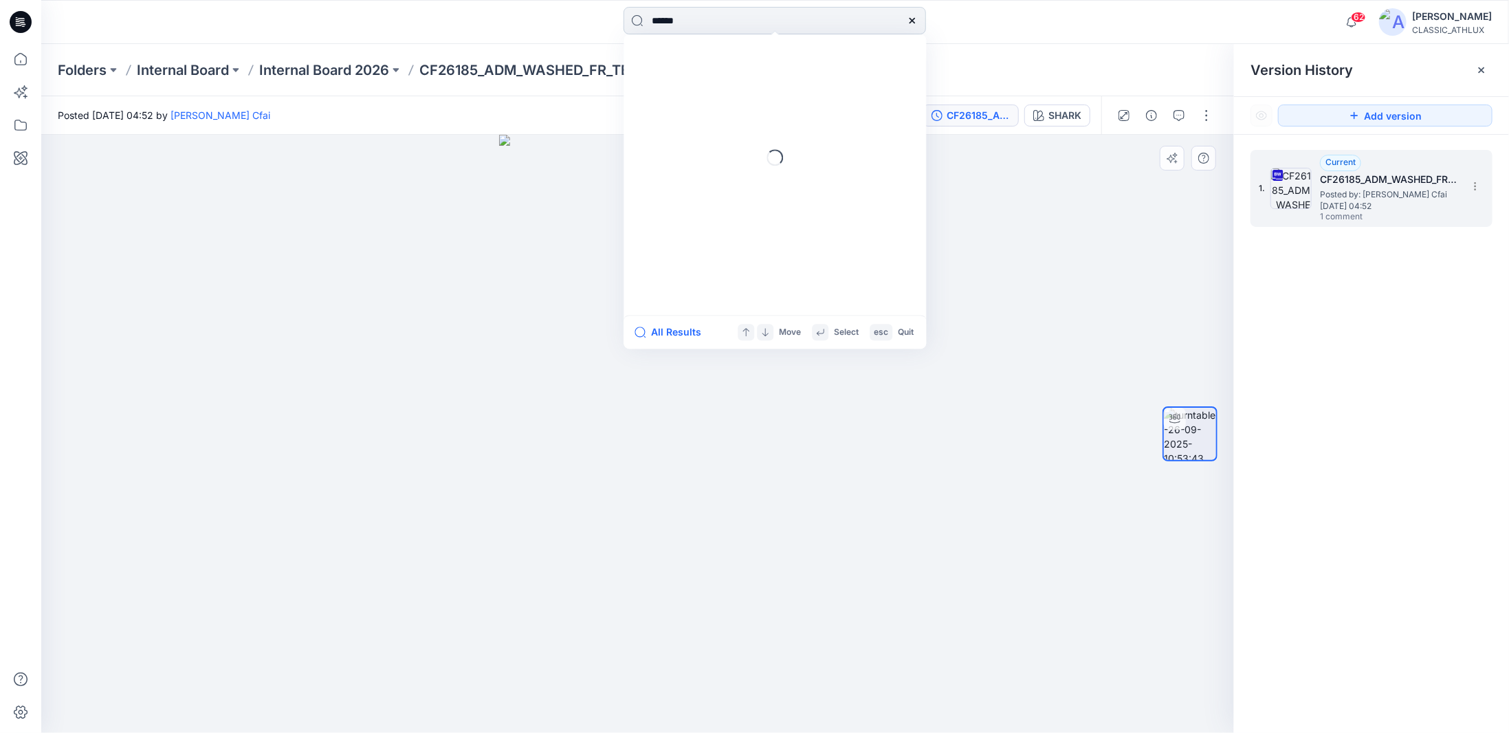
type input "*******"
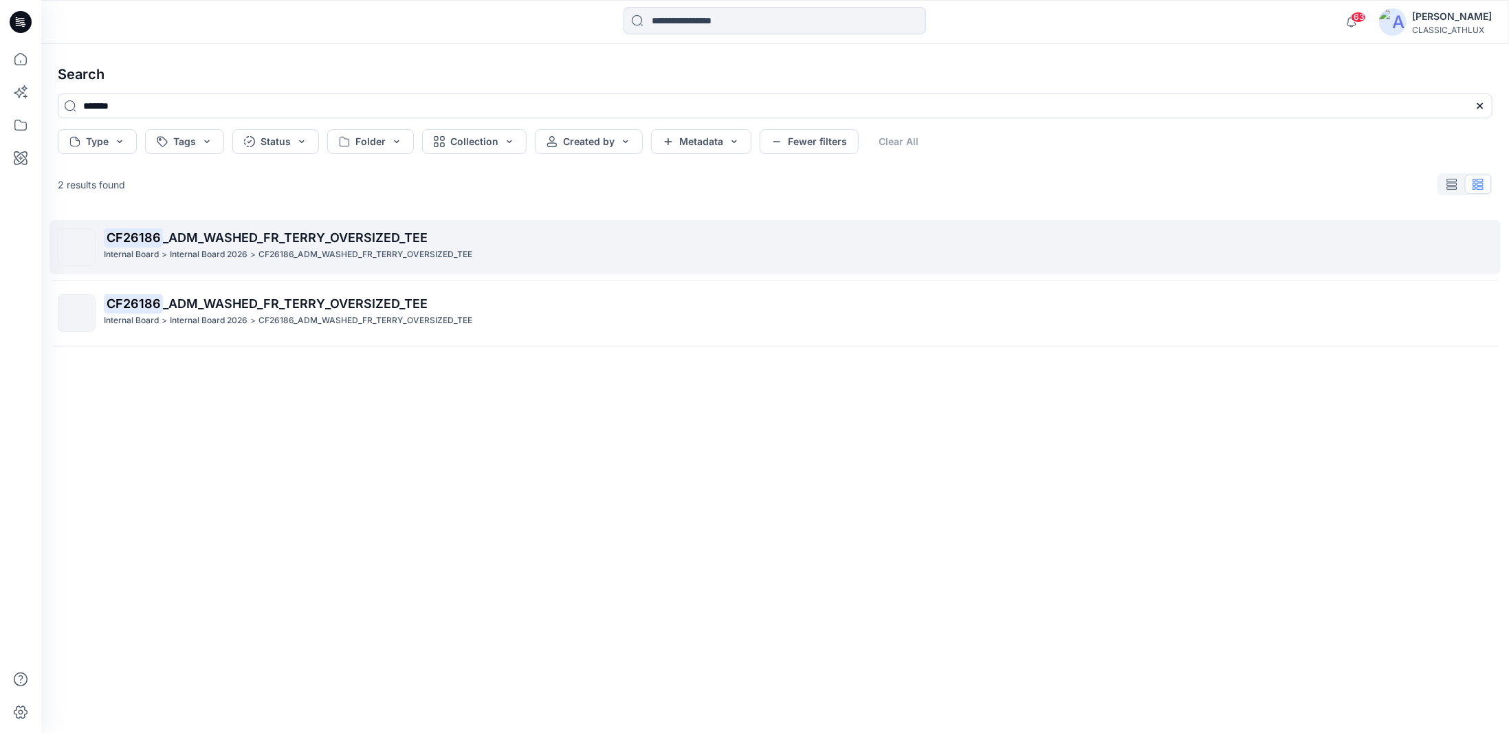
click at [469, 243] on p "CF26186 _ADM_WASHED_FR_TERRY_OVERSIZED_TEE" at bounding box center [798, 237] width 1388 height 19
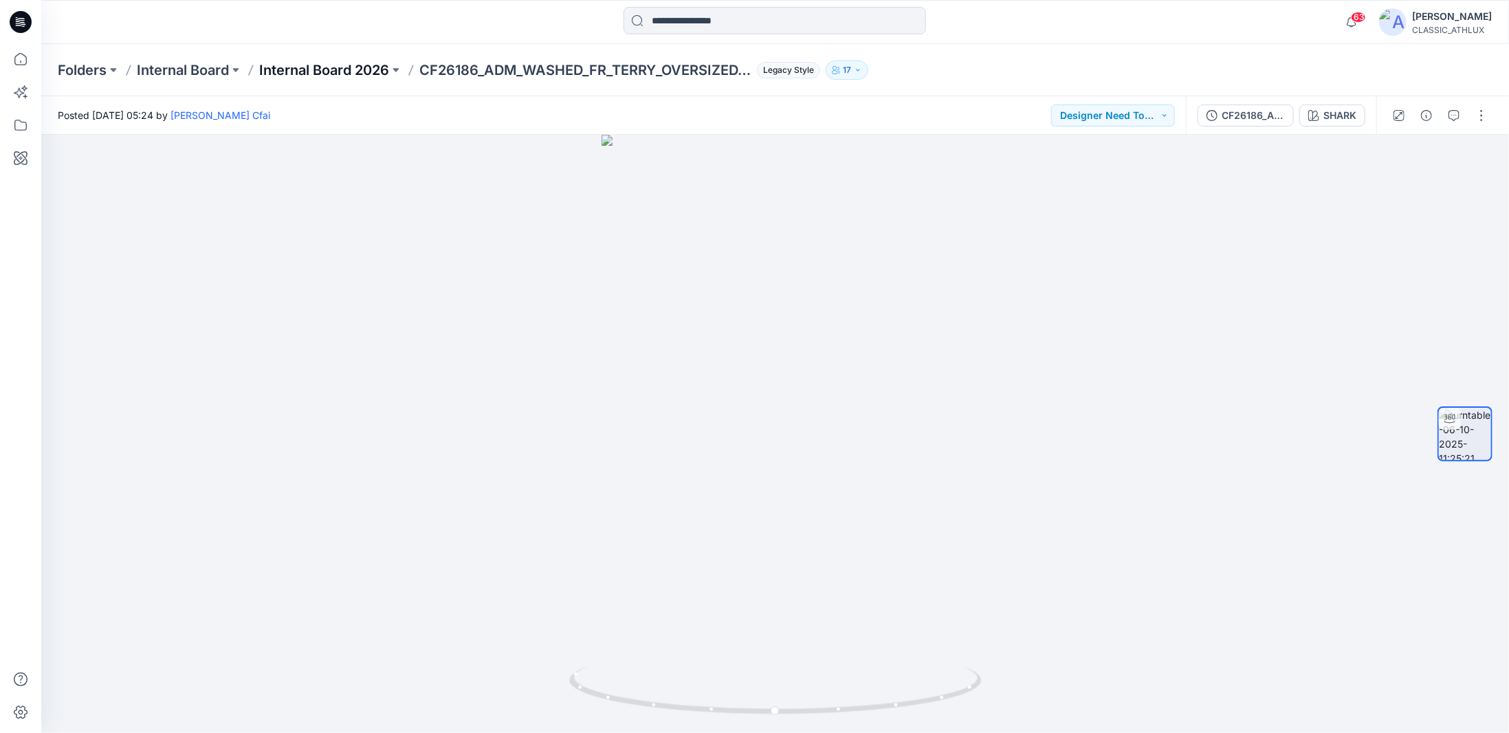
click at [331, 73] on p "Internal Board 2026" at bounding box center [324, 69] width 130 height 19
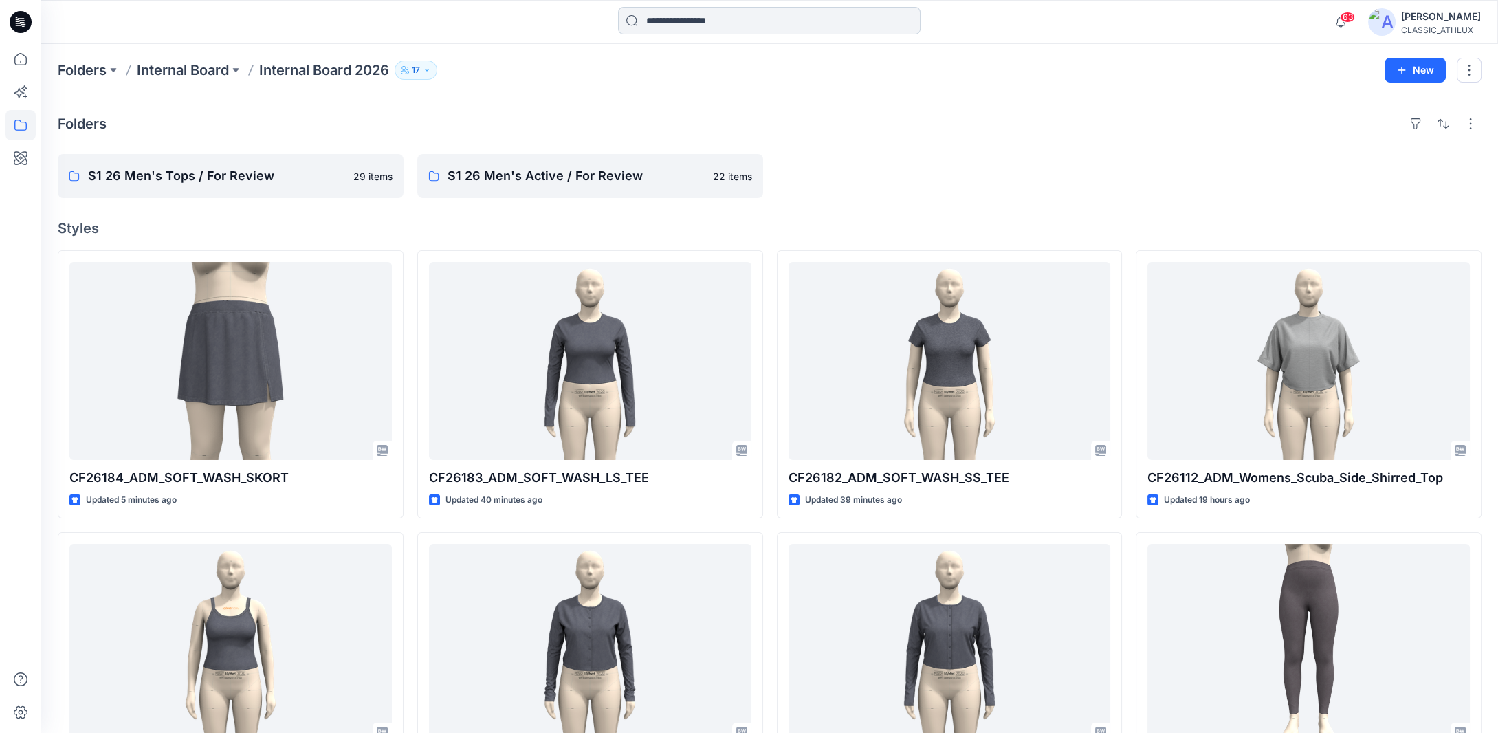
click at [718, 21] on input at bounding box center [769, 20] width 302 height 27
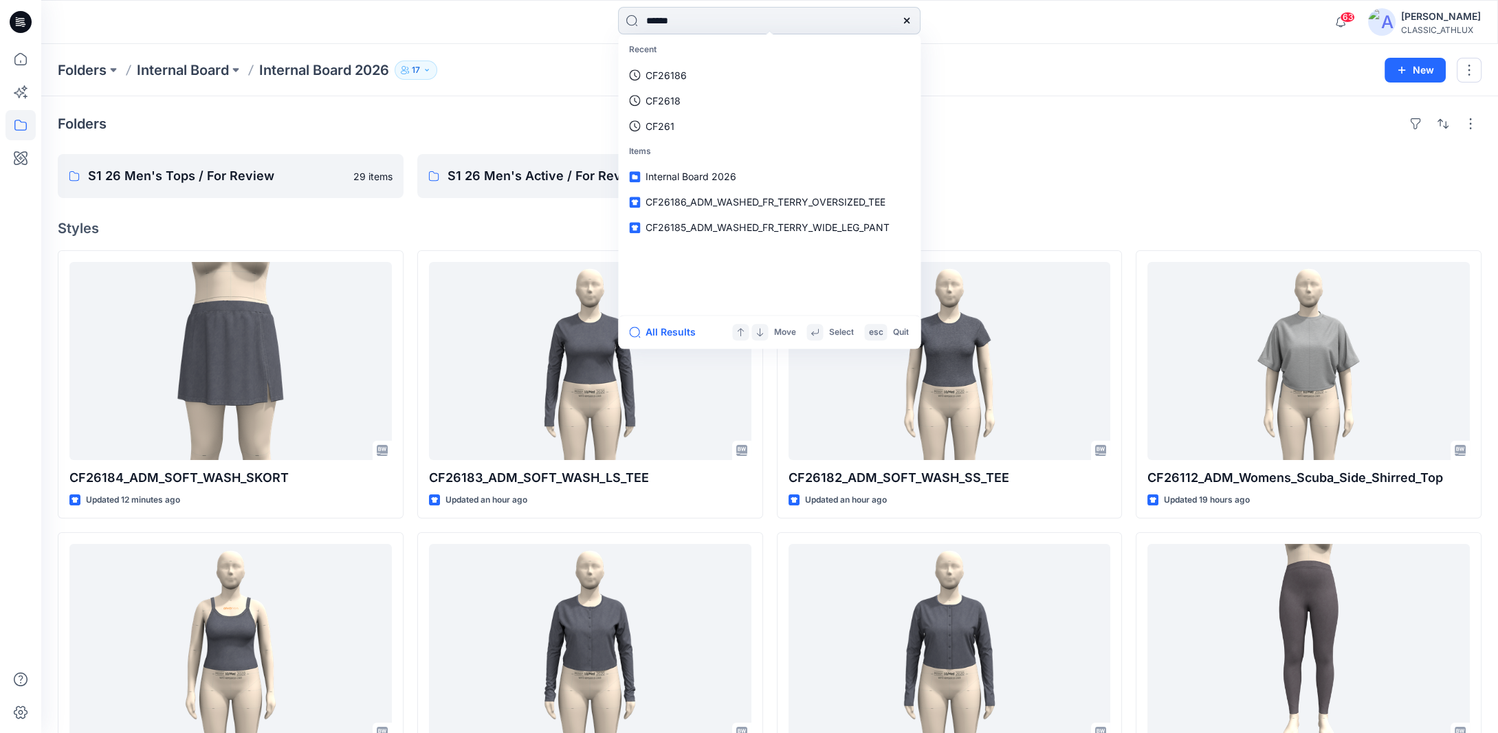
type input "*******"
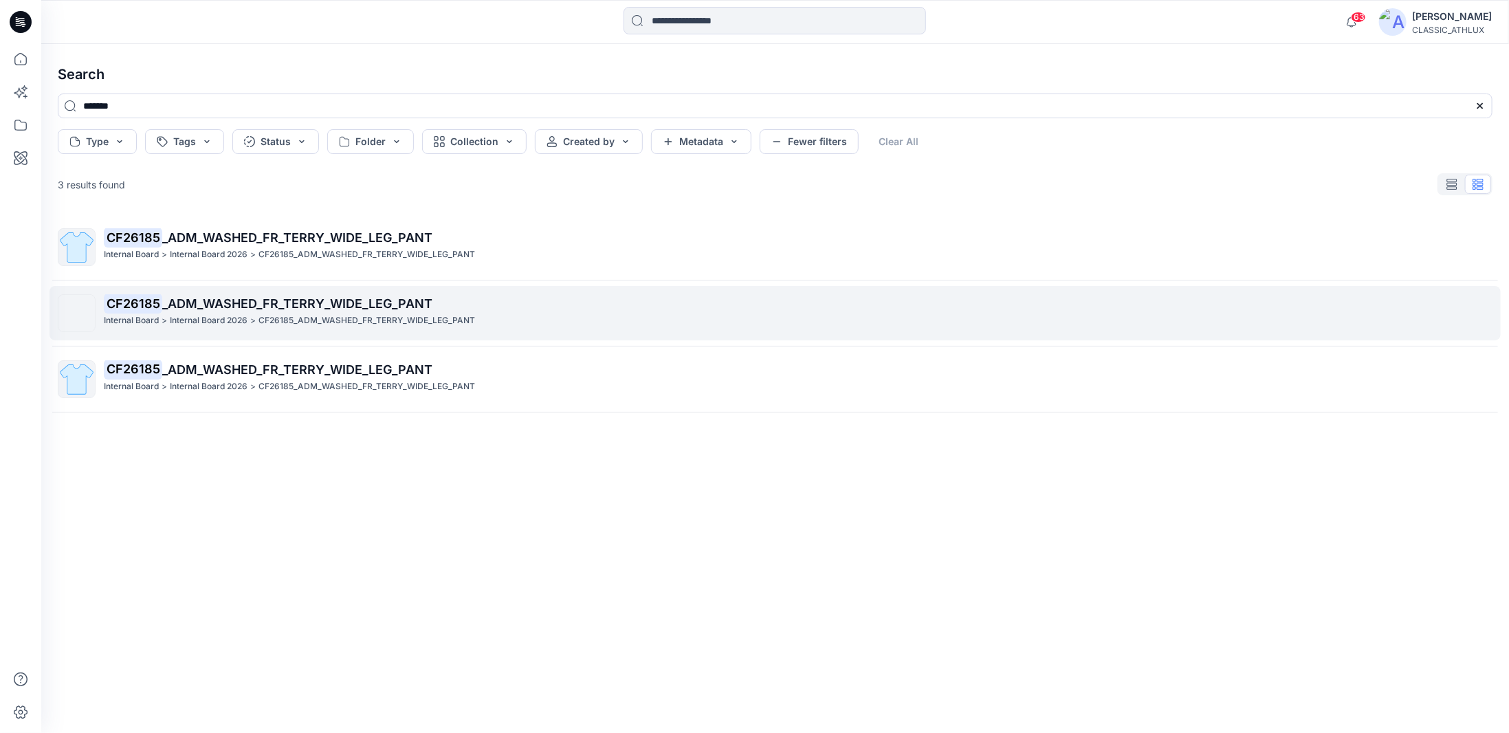
click at [329, 314] on p "CF26185_ADM_WASHED_FR_TERRY_WIDE_LEG_PANT" at bounding box center [366, 320] width 217 height 14
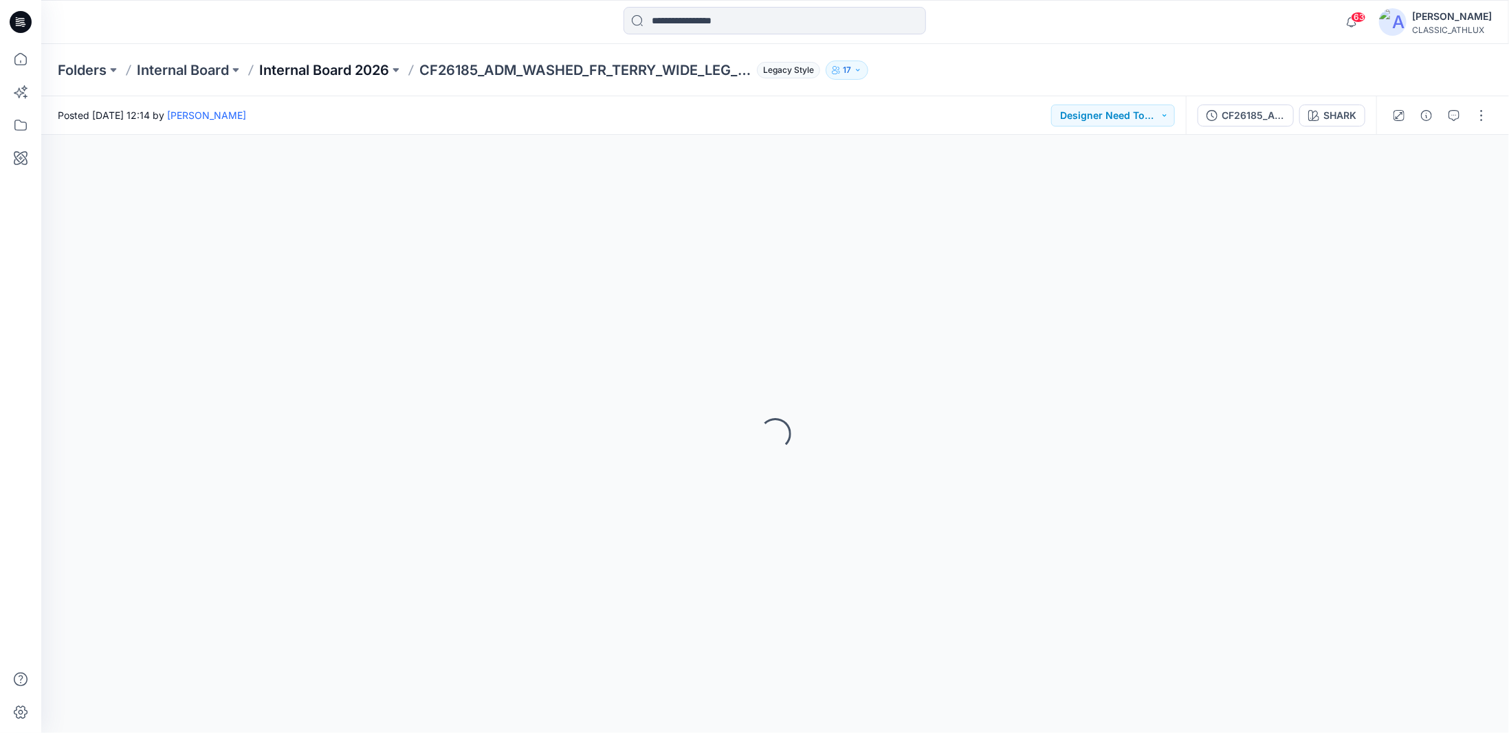
click at [351, 67] on p "Internal Board 2026" at bounding box center [324, 69] width 130 height 19
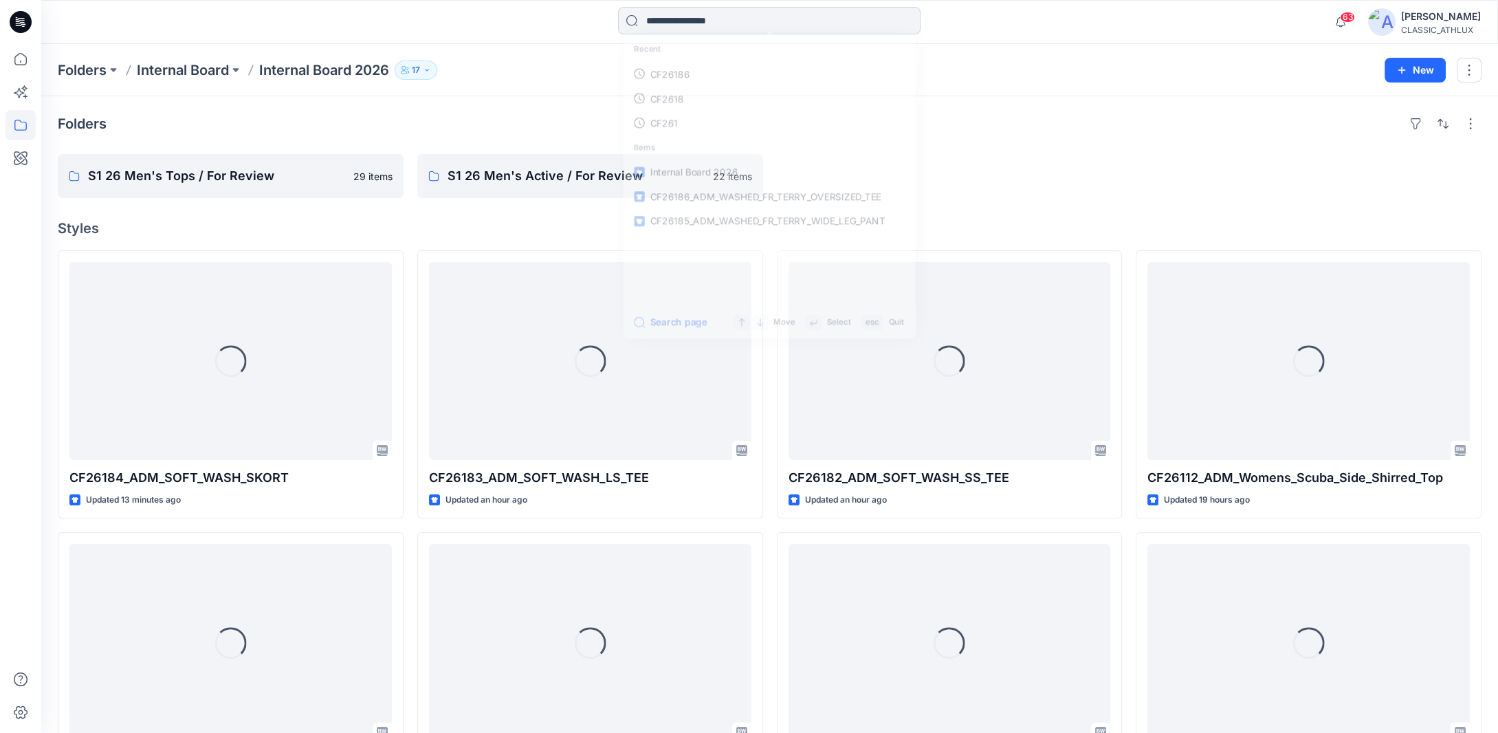
click at [713, 17] on input at bounding box center [769, 20] width 302 height 27
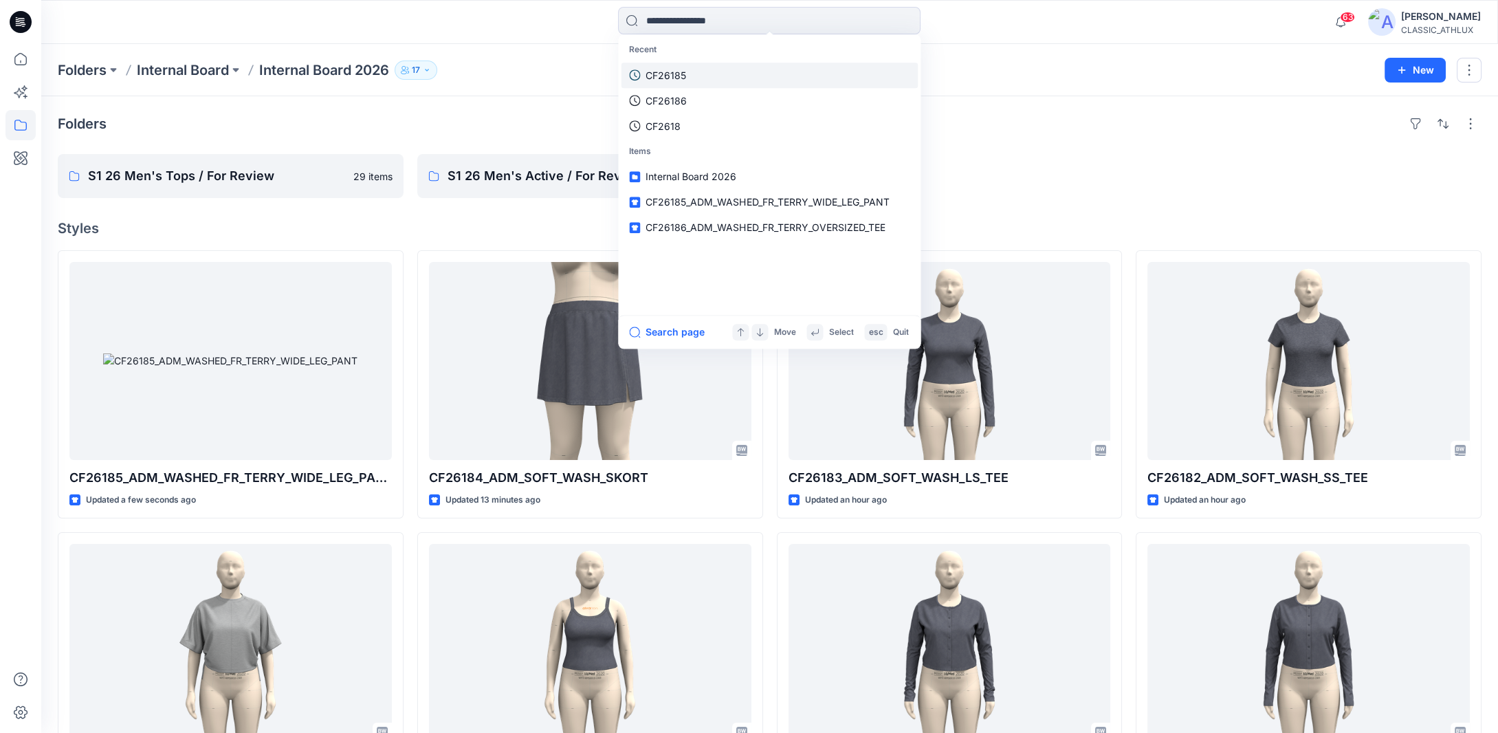
click at [692, 74] on link "CF26185" at bounding box center [769, 75] width 297 height 25
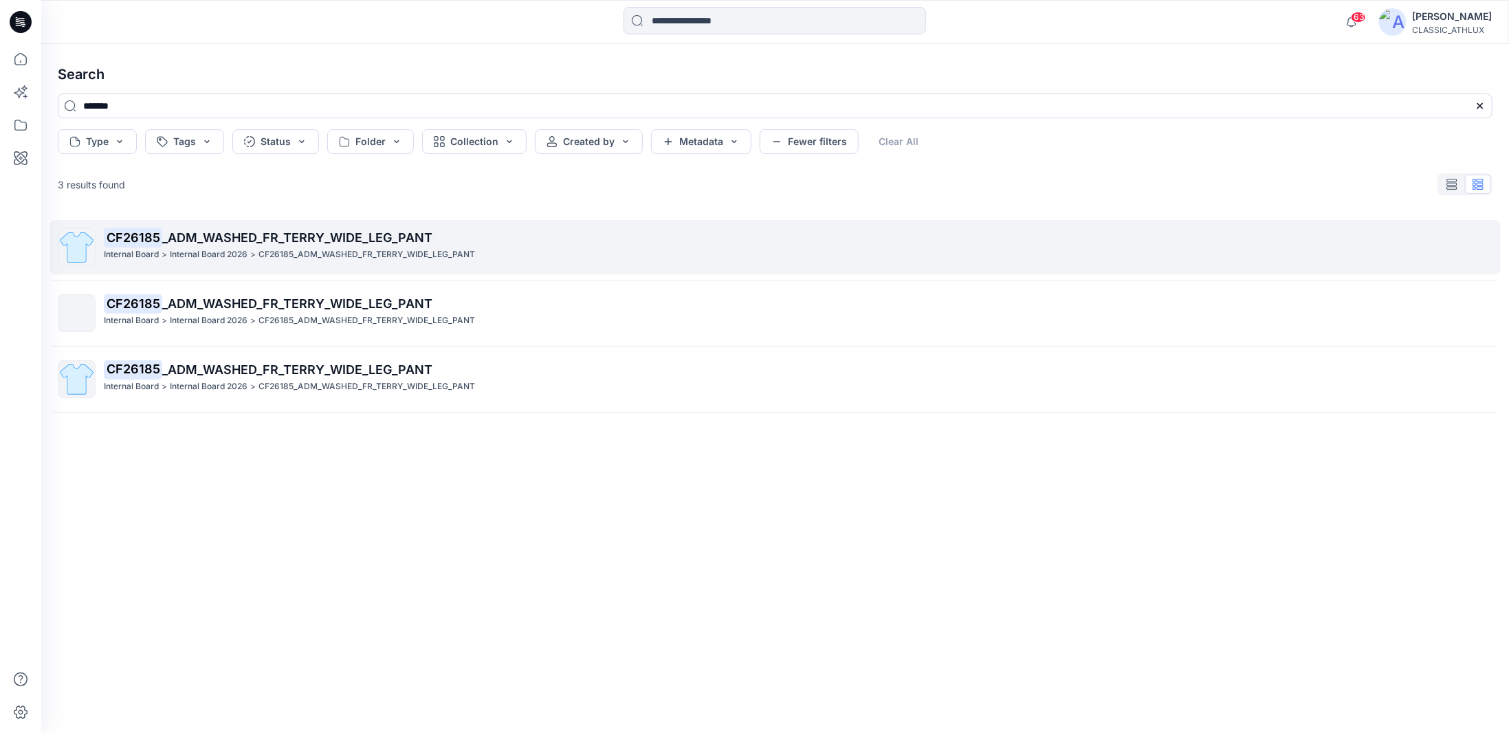
click at [405, 263] on div "CF26185 _ADM_WASHED_FR_TERRY_WIDE_LEG_PANT Internal Board > Internal Board 2026…" at bounding box center [798, 247] width 1388 height 38
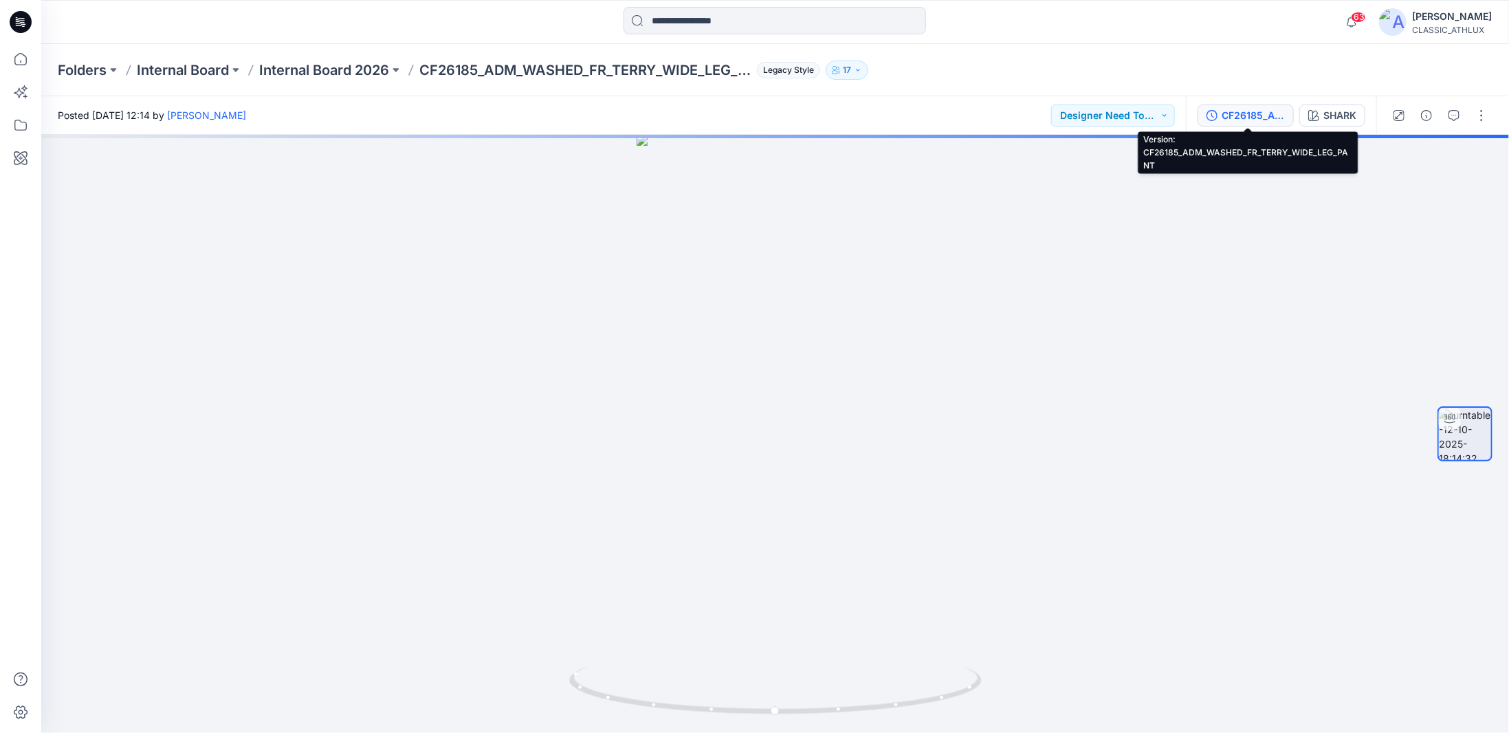
click at [1252, 124] on button "CF26185_ADM_WASHED_FR_TERRY_WIDE_LEG_PANT" at bounding box center [1246, 115] width 96 height 22
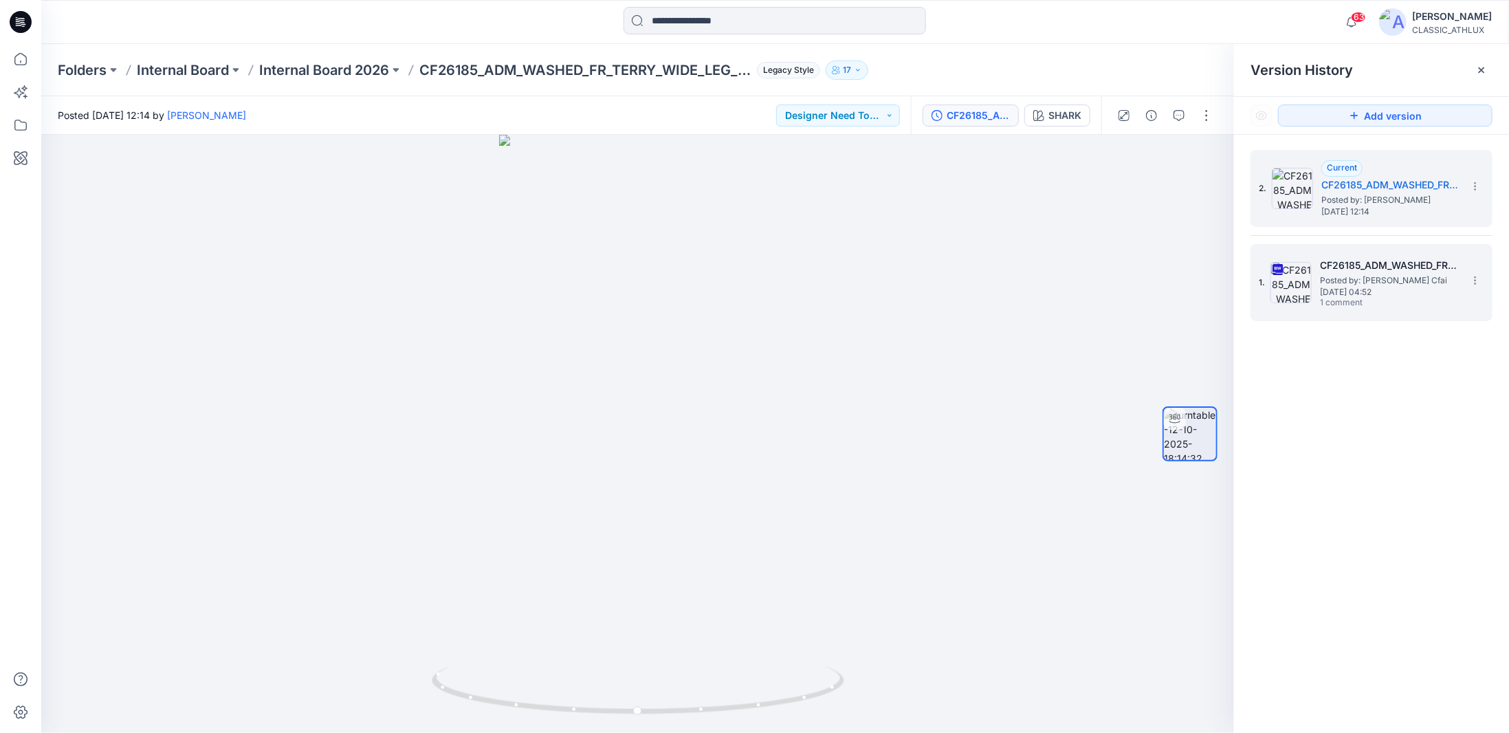
click at [1386, 278] on span "Posted by: Nandha Cfai" at bounding box center [1388, 281] width 137 height 14
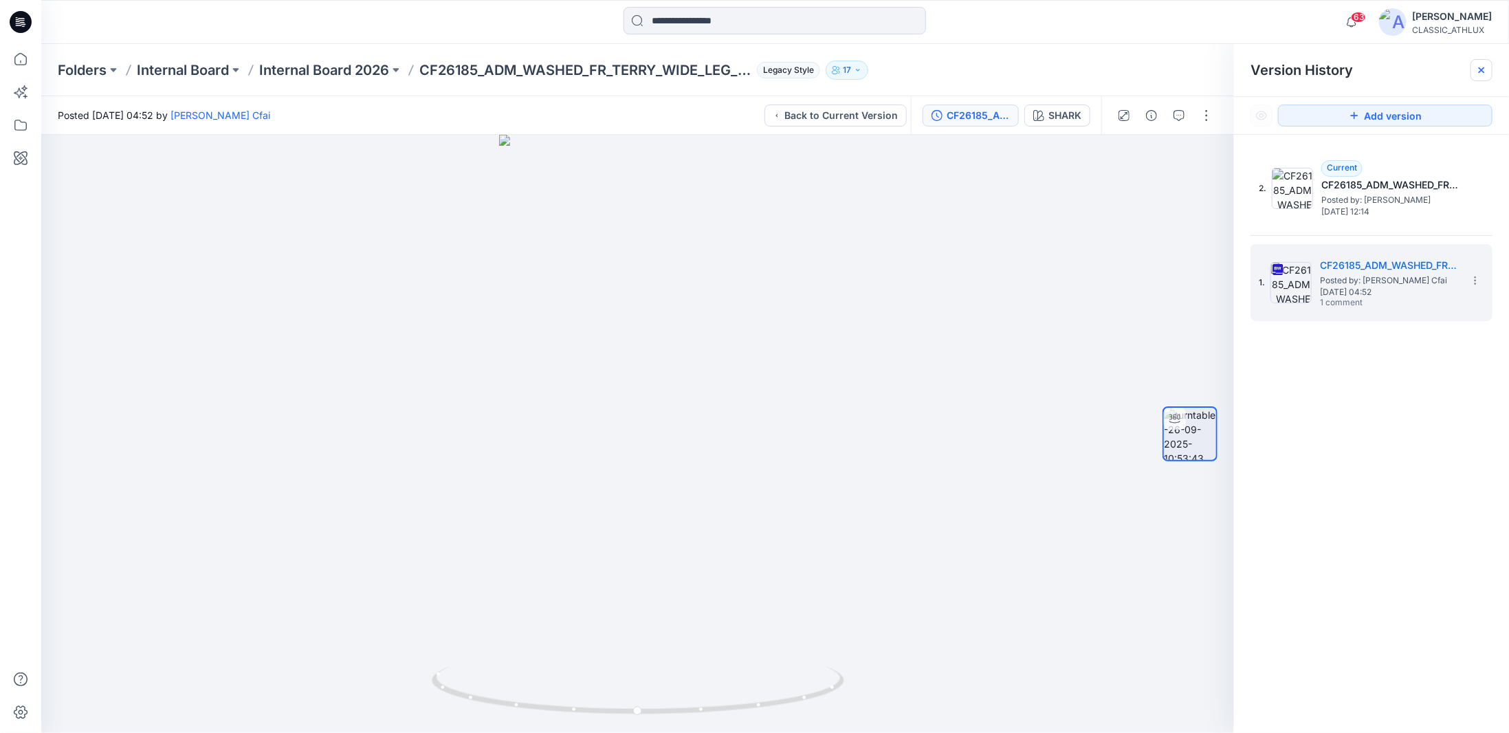
click at [1486, 71] on icon at bounding box center [1481, 70] width 11 height 11
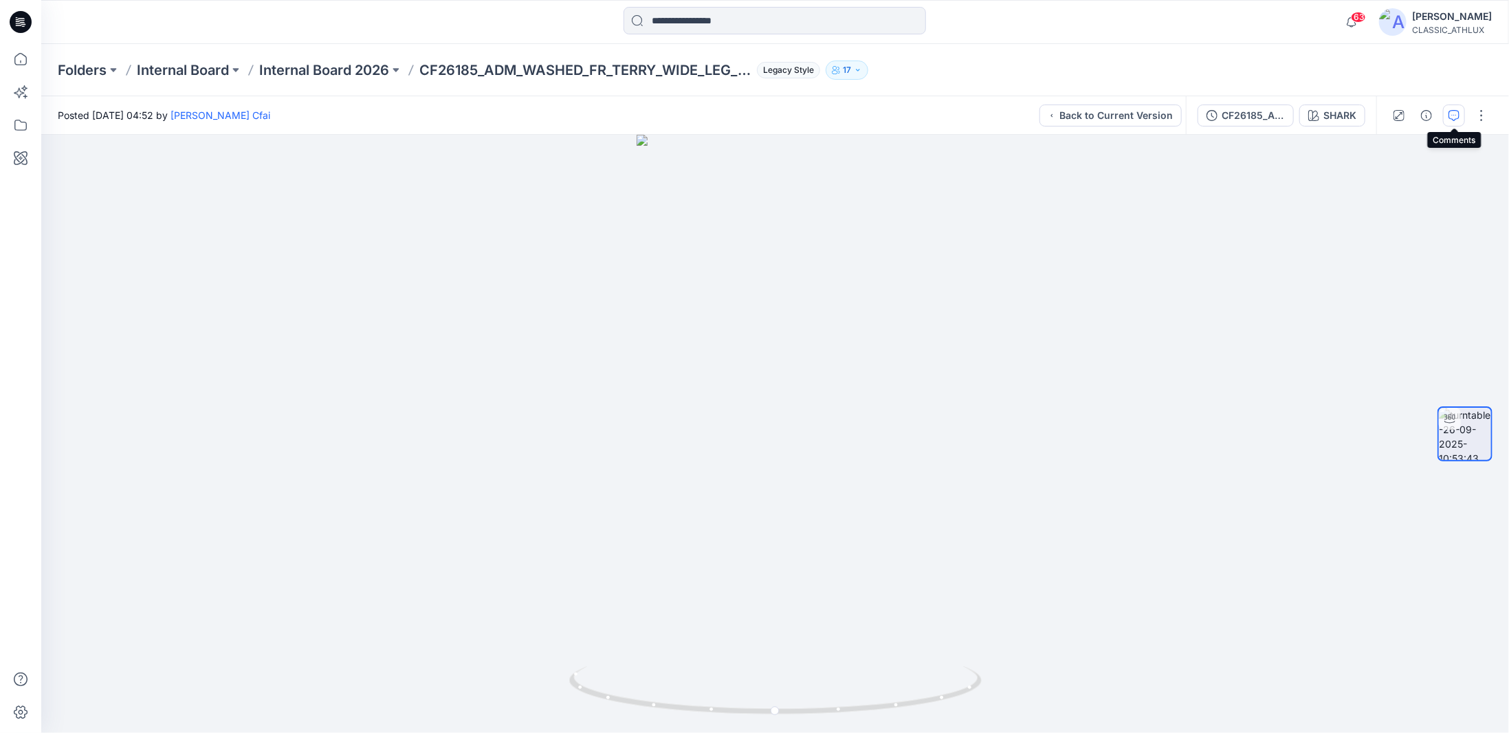
click at [1459, 118] on icon "button" at bounding box center [1454, 115] width 11 height 11
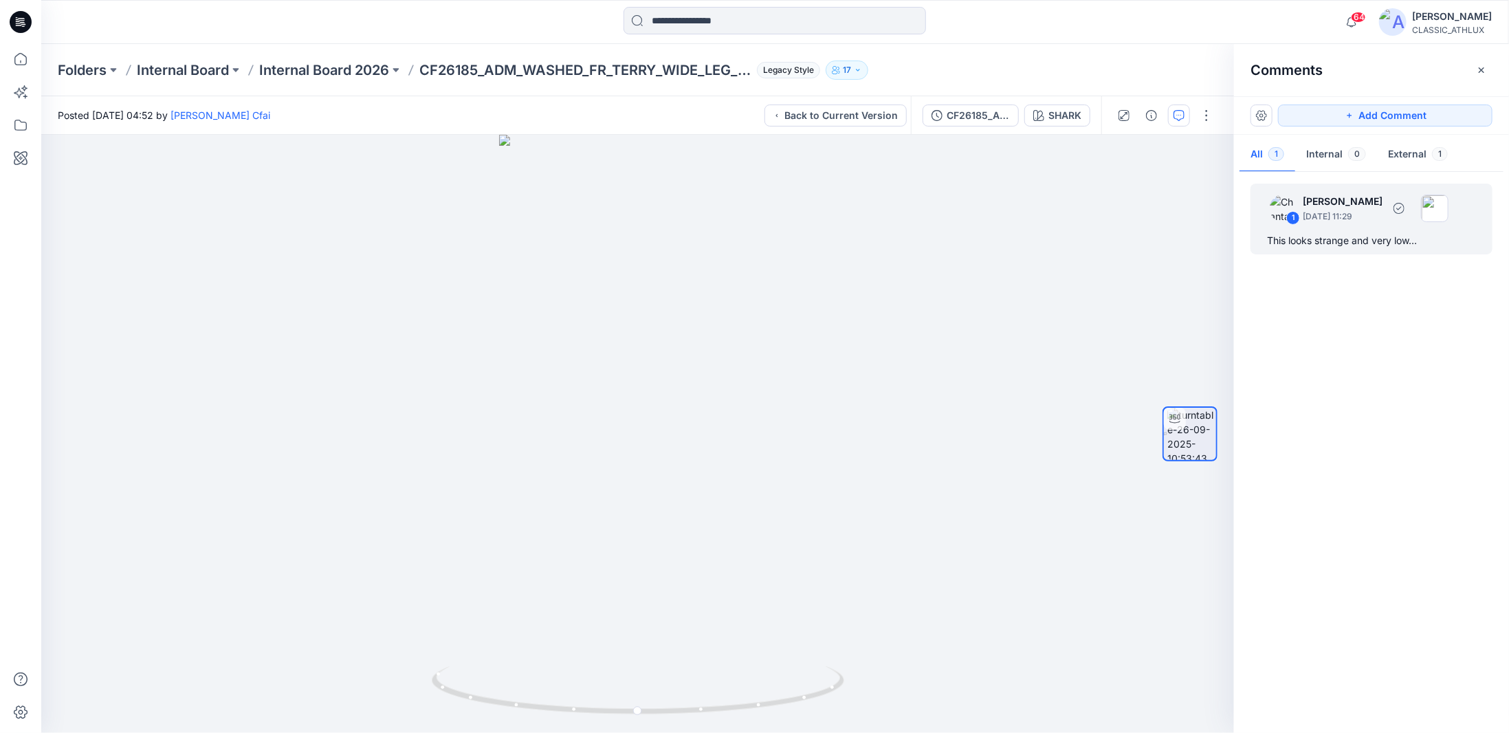
click at [1387, 245] on div "This looks strange and very low..." at bounding box center [1371, 240] width 209 height 16
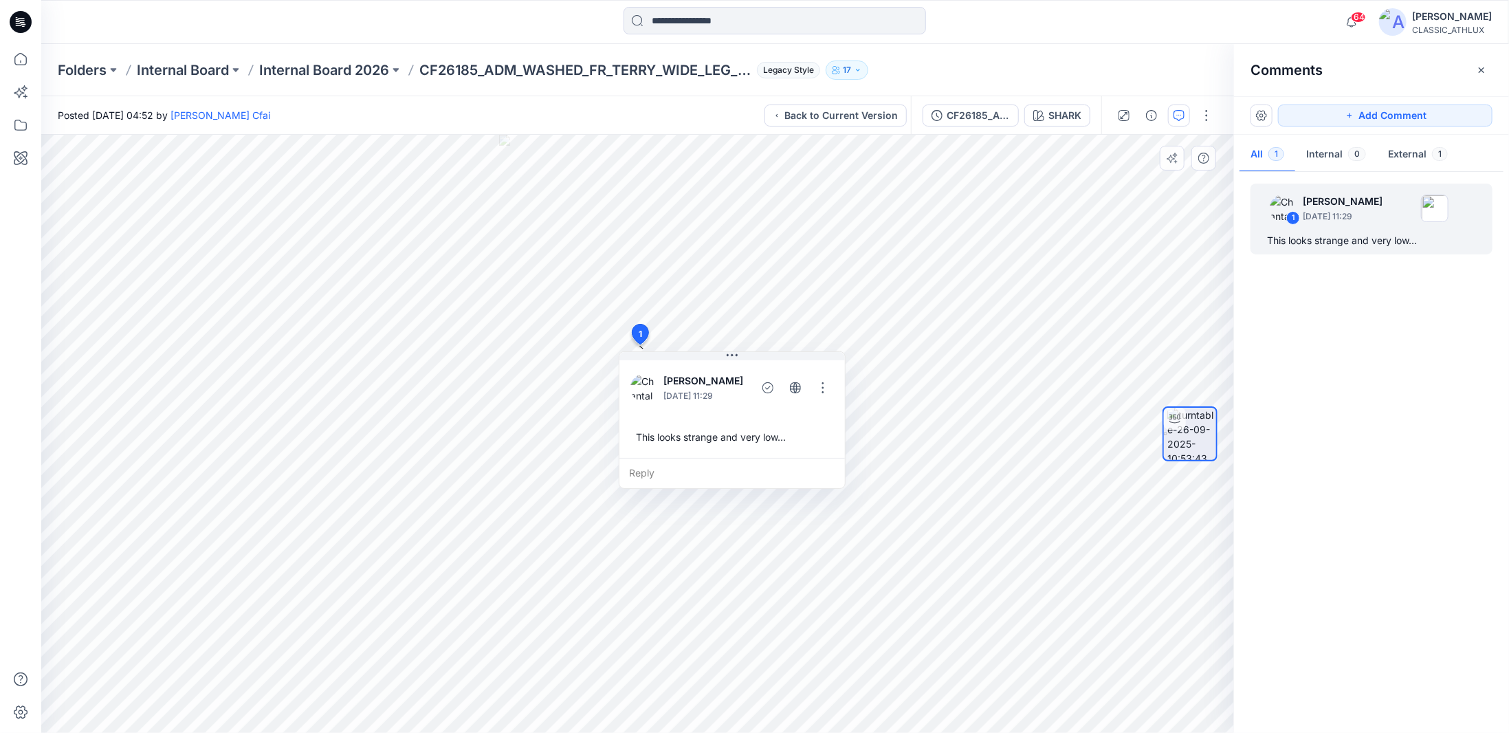
click at [684, 437] on div "This looks strange and very low..." at bounding box center [731, 436] width 203 height 25
click at [818, 386] on button "button" at bounding box center [823, 388] width 22 height 22
click at [815, 459] on p "Delete thread" at bounding box center [825, 456] width 61 height 14
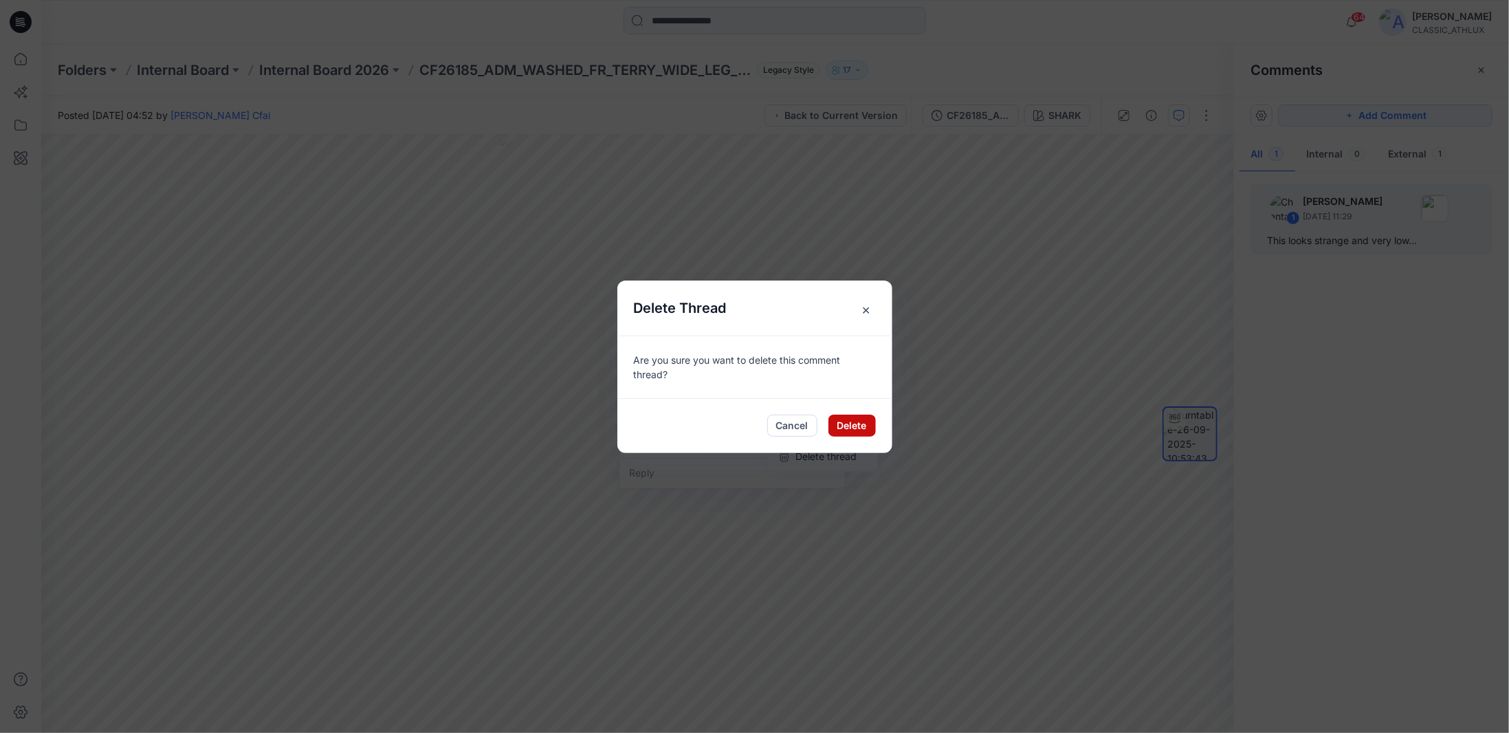
click at [849, 426] on button "Delete" at bounding box center [851, 426] width 47 height 22
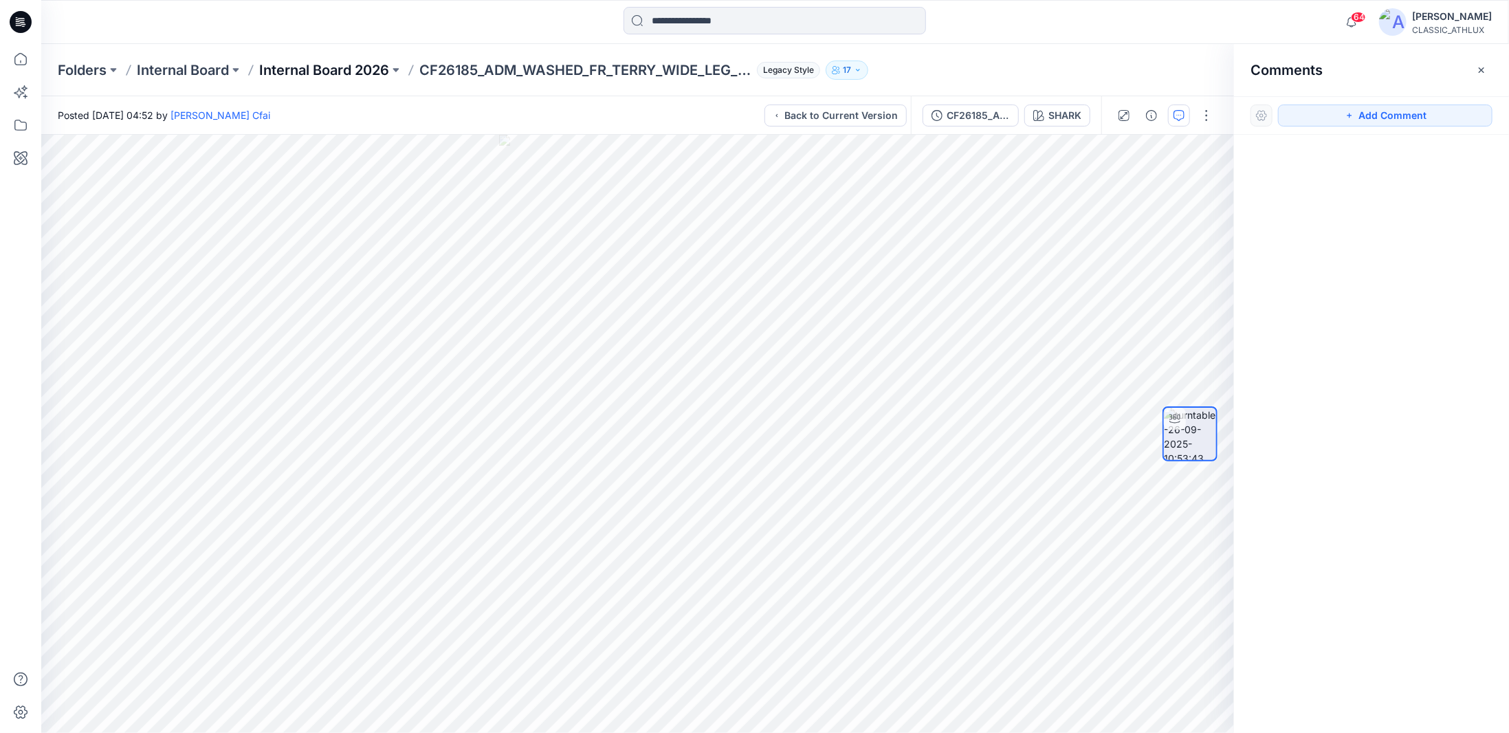
click at [349, 71] on p "Internal Board 2026" at bounding box center [324, 69] width 130 height 19
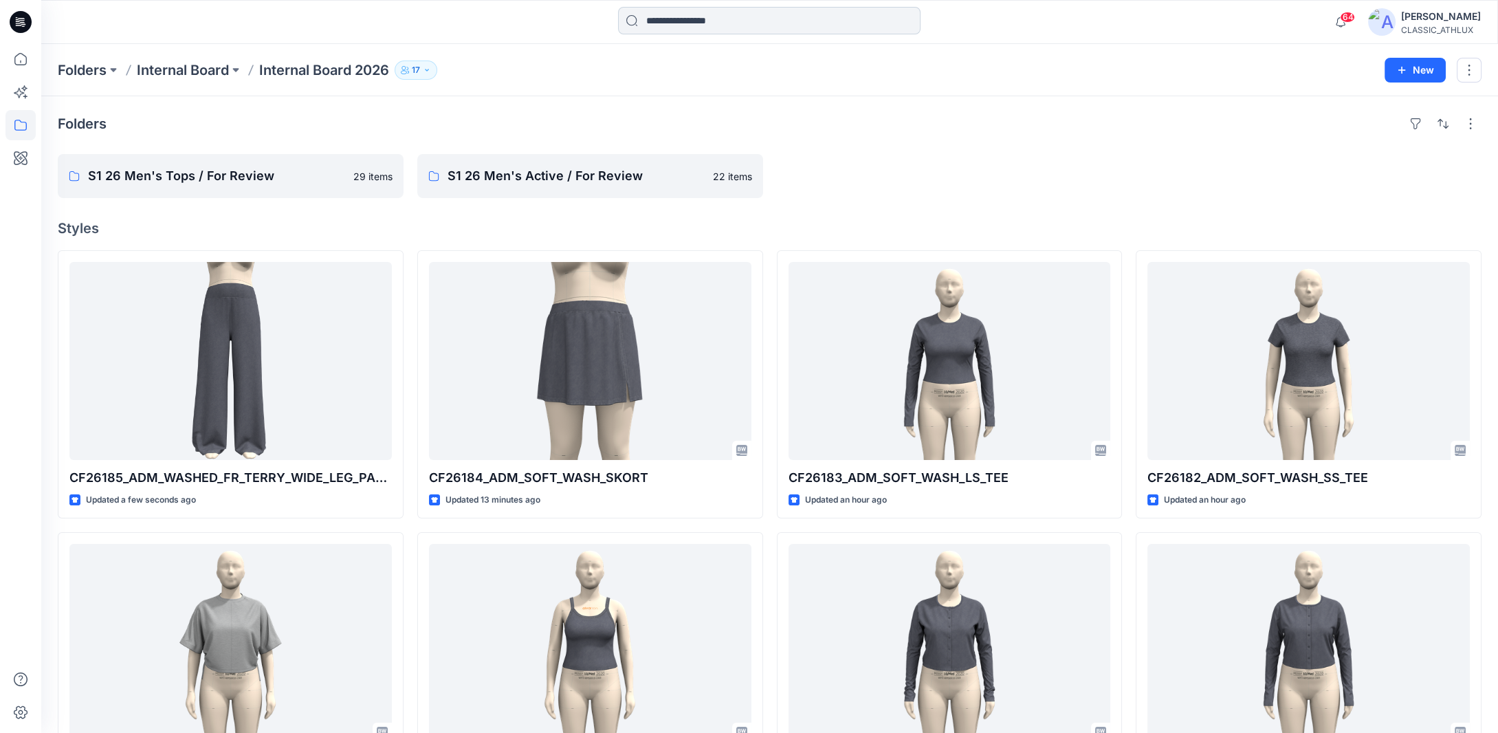
click at [674, 19] on input at bounding box center [769, 20] width 302 height 27
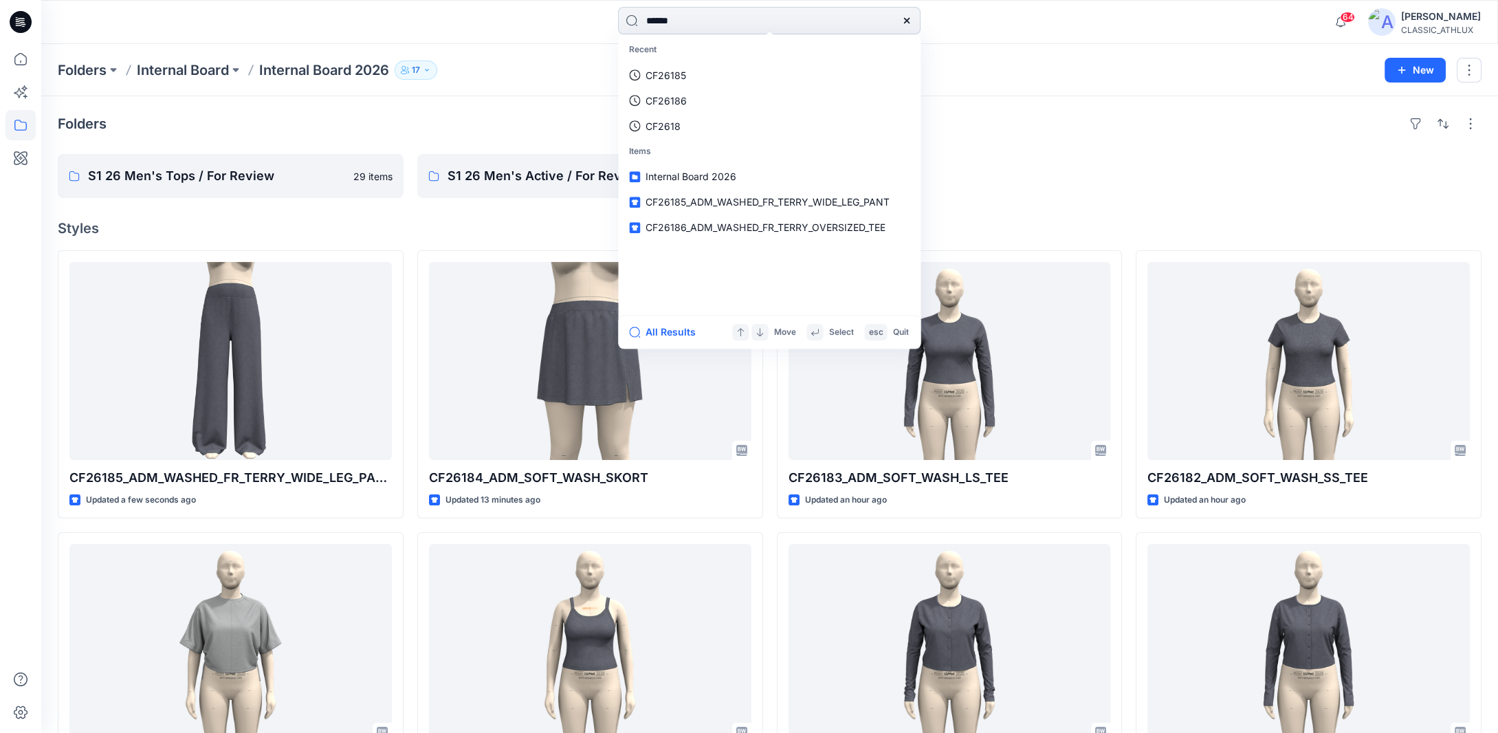
type input "*******"
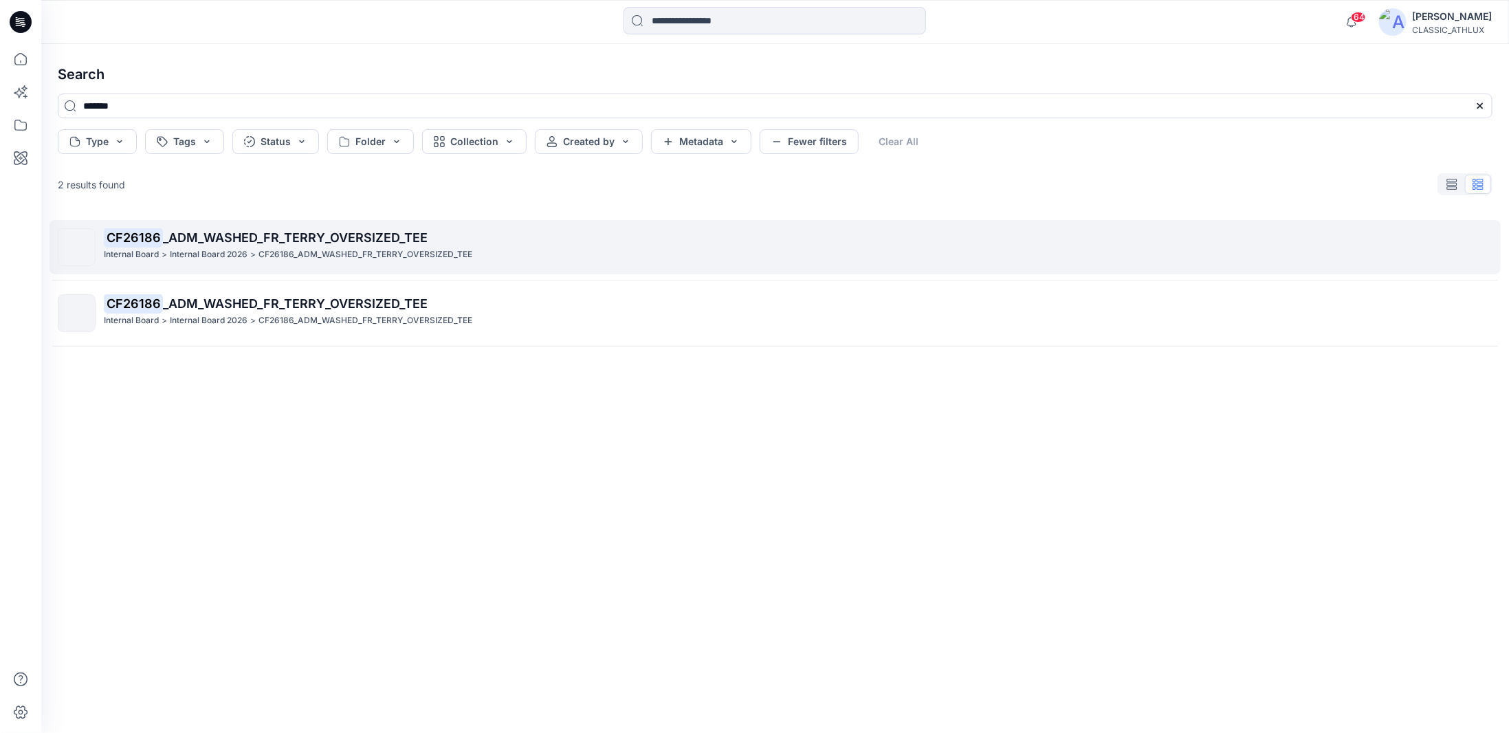
click at [425, 245] on p "CF26186 _ADM_WASHED_FR_TERRY_OVERSIZED_TEE" at bounding box center [798, 237] width 1388 height 19
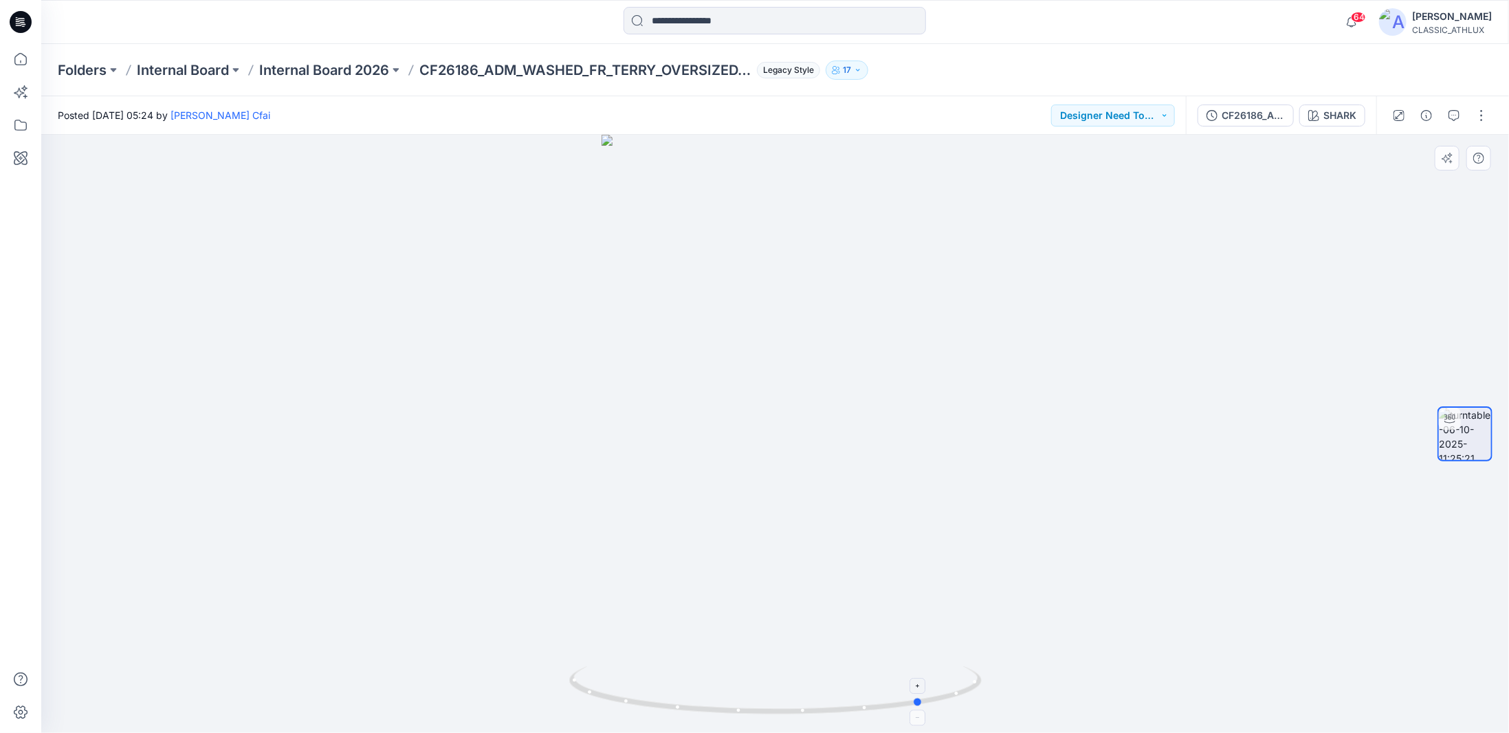
drag, startPoint x: 949, startPoint y: 702, endPoint x: 685, endPoint y: 691, distance: 264.9
click at [685, 691] on icon at bounding box center [777, 692] width 416 height 52
click at [1257, 115] on div "CF26186_ADM_WASHED_FR_TERRY_OVERSIZED_TEE" at bounding box center [1253, 115] width 63 height 15
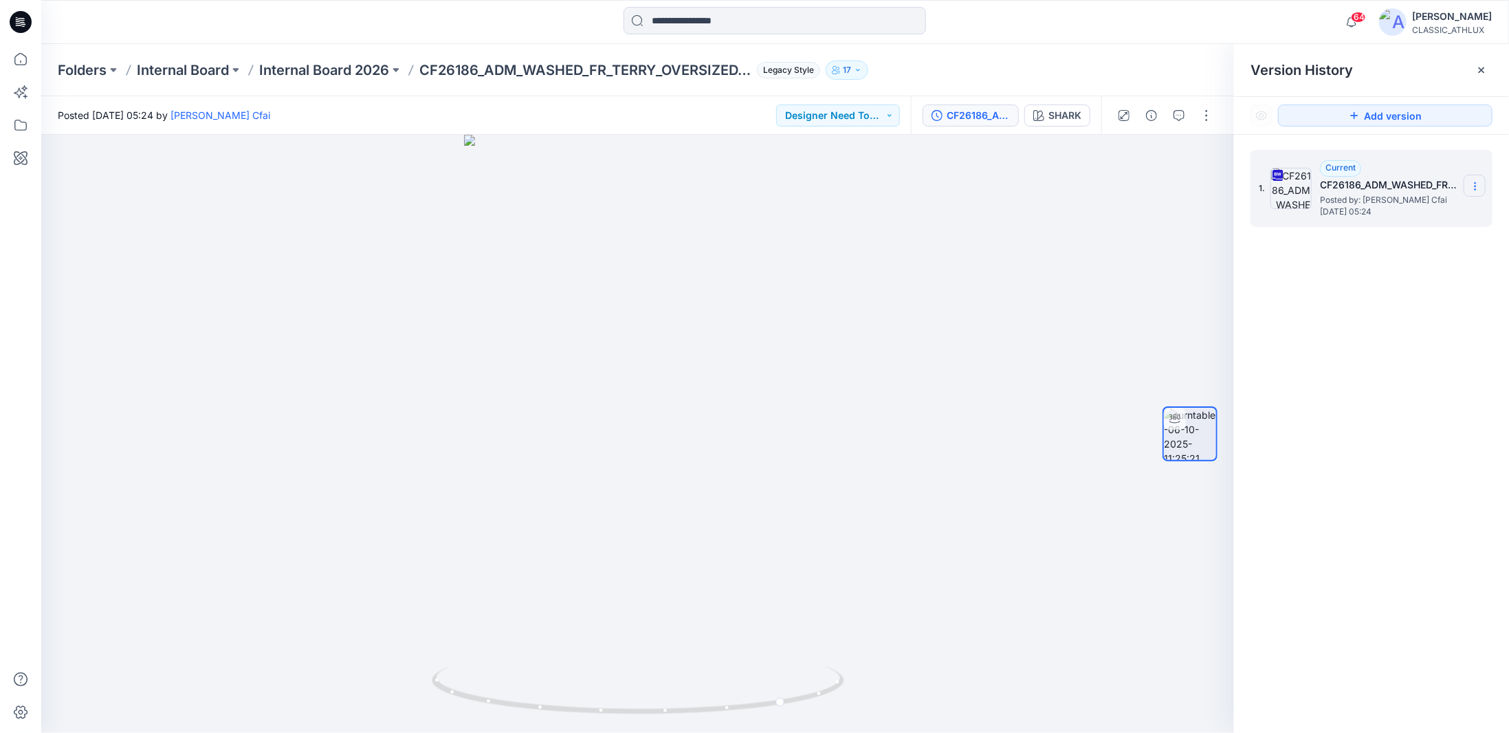
click at [1473, 187] on icon at bounding box center [1475, 186] width 11 height 11
click at [1411, 214] on span "Download Source BW File" at bounding box center [1405, 213] width 115 height 16
click at [16, 58] on icon at bounding box center [20, 59] width 30 height 30
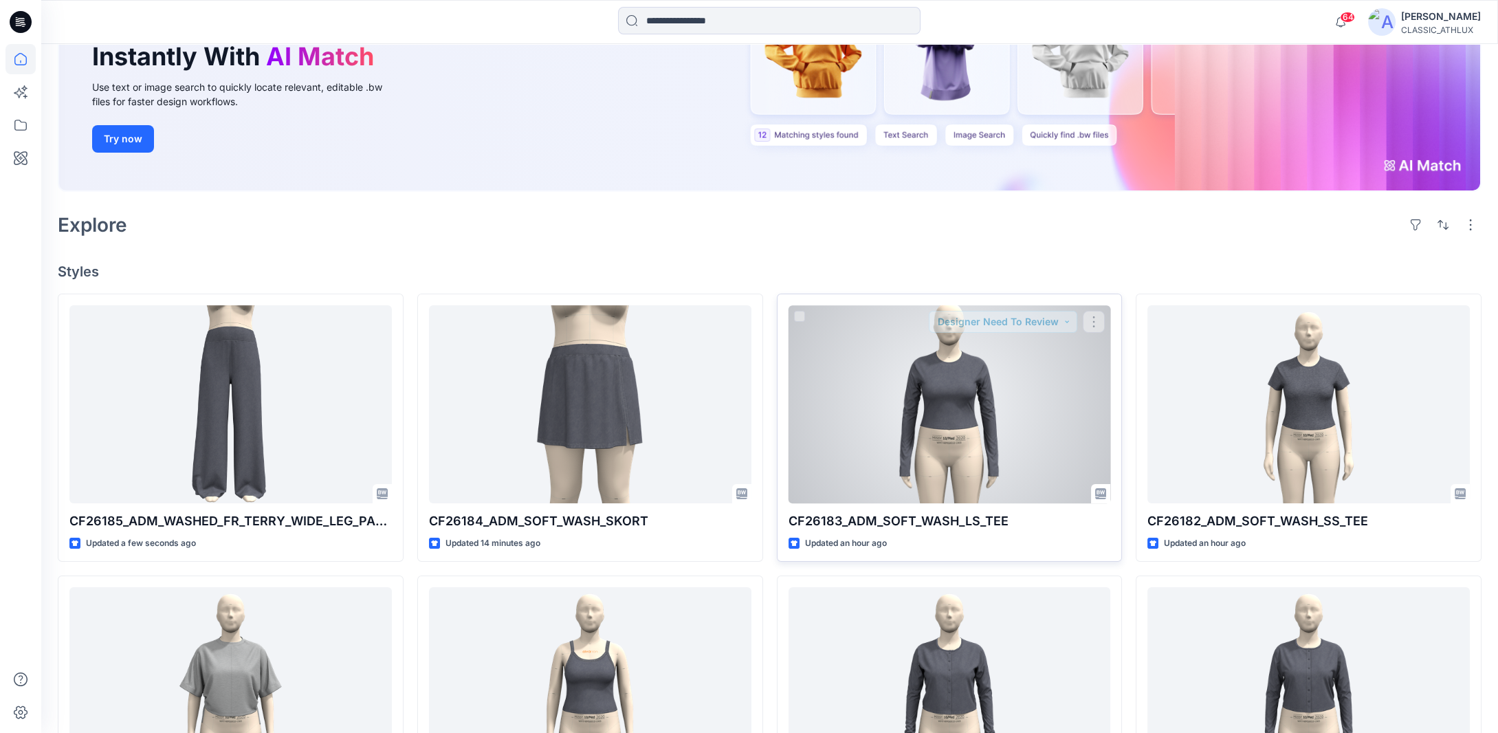
scroll to position [275, 0]
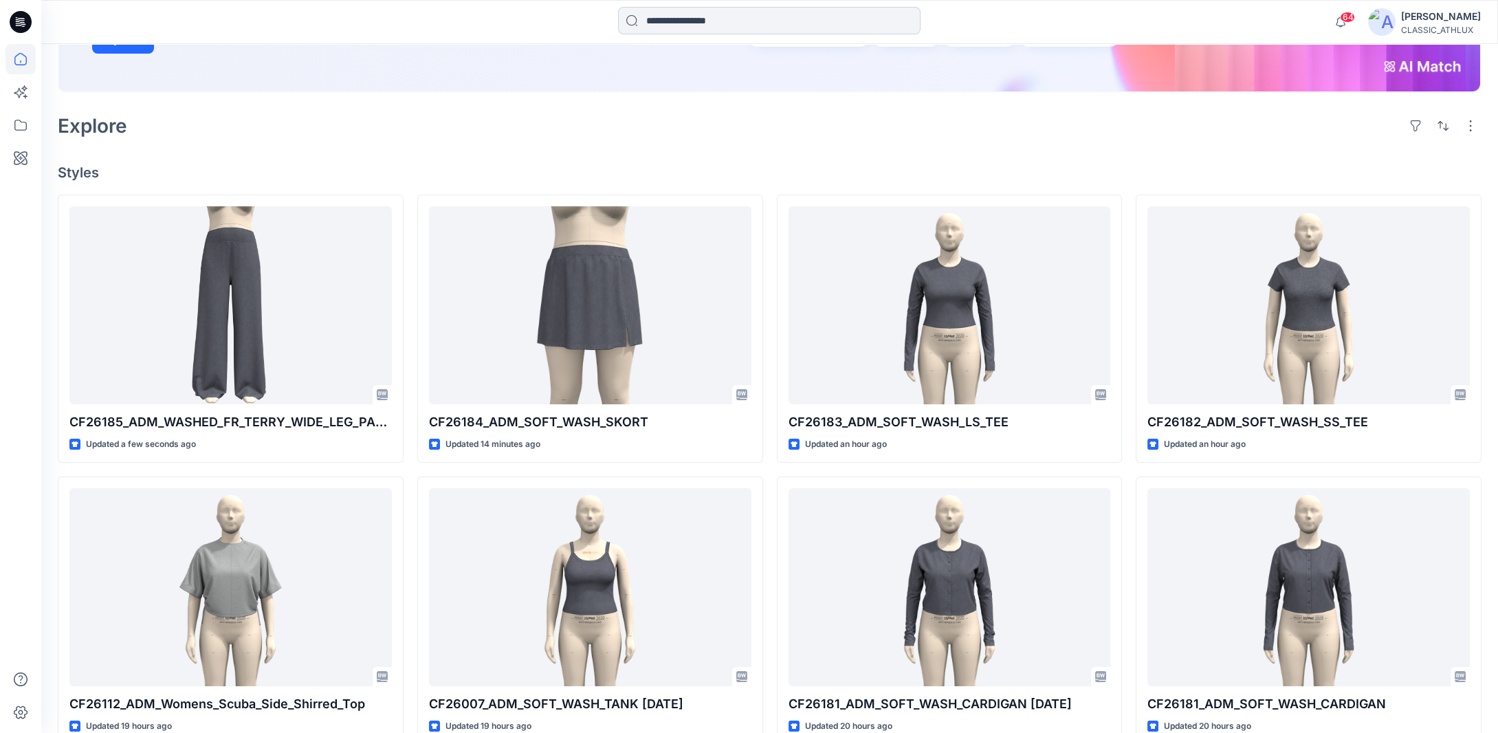
click at [682, 22] on input at bounding box center [769, 20] width 302 height 27
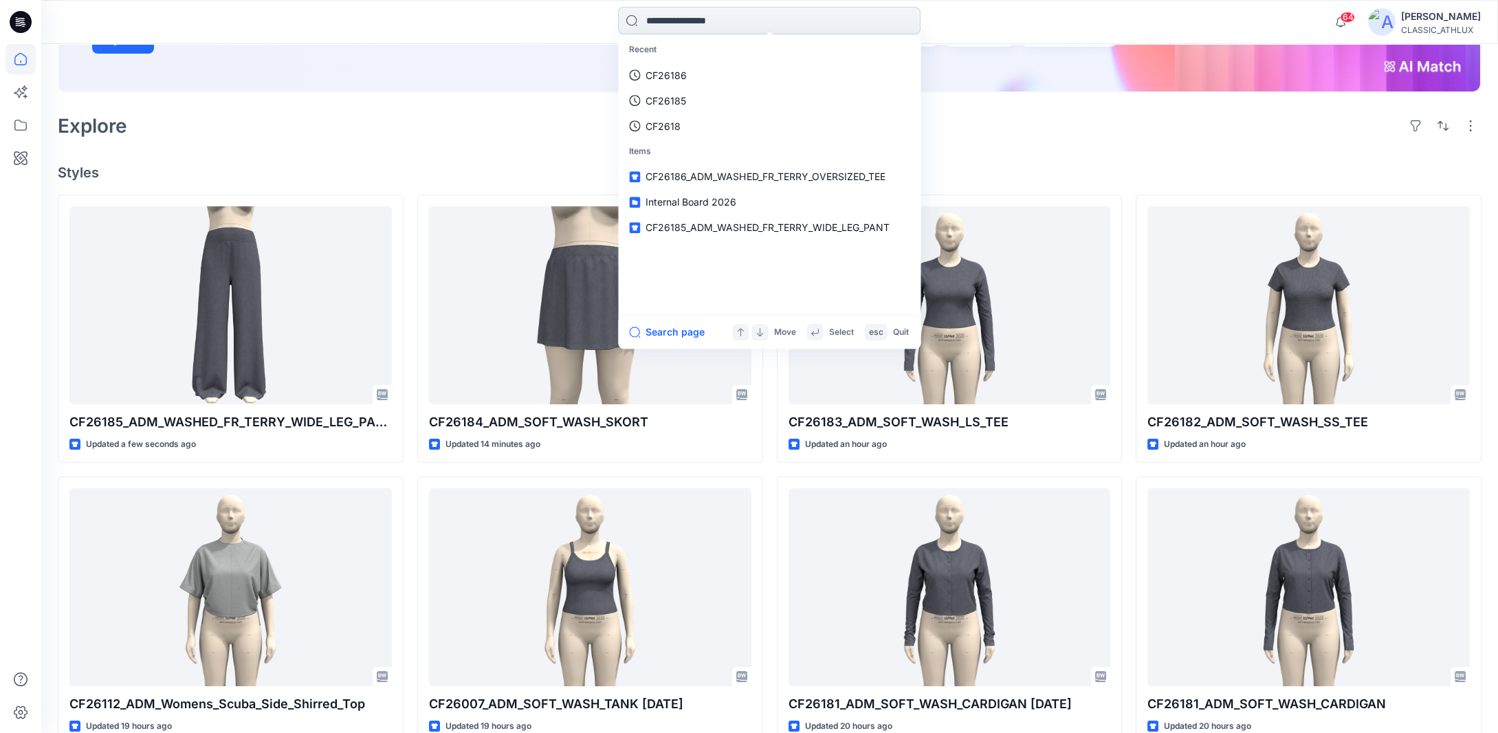
click at [736, 19] on input at bounding box center [769, 20] width 302 height 27
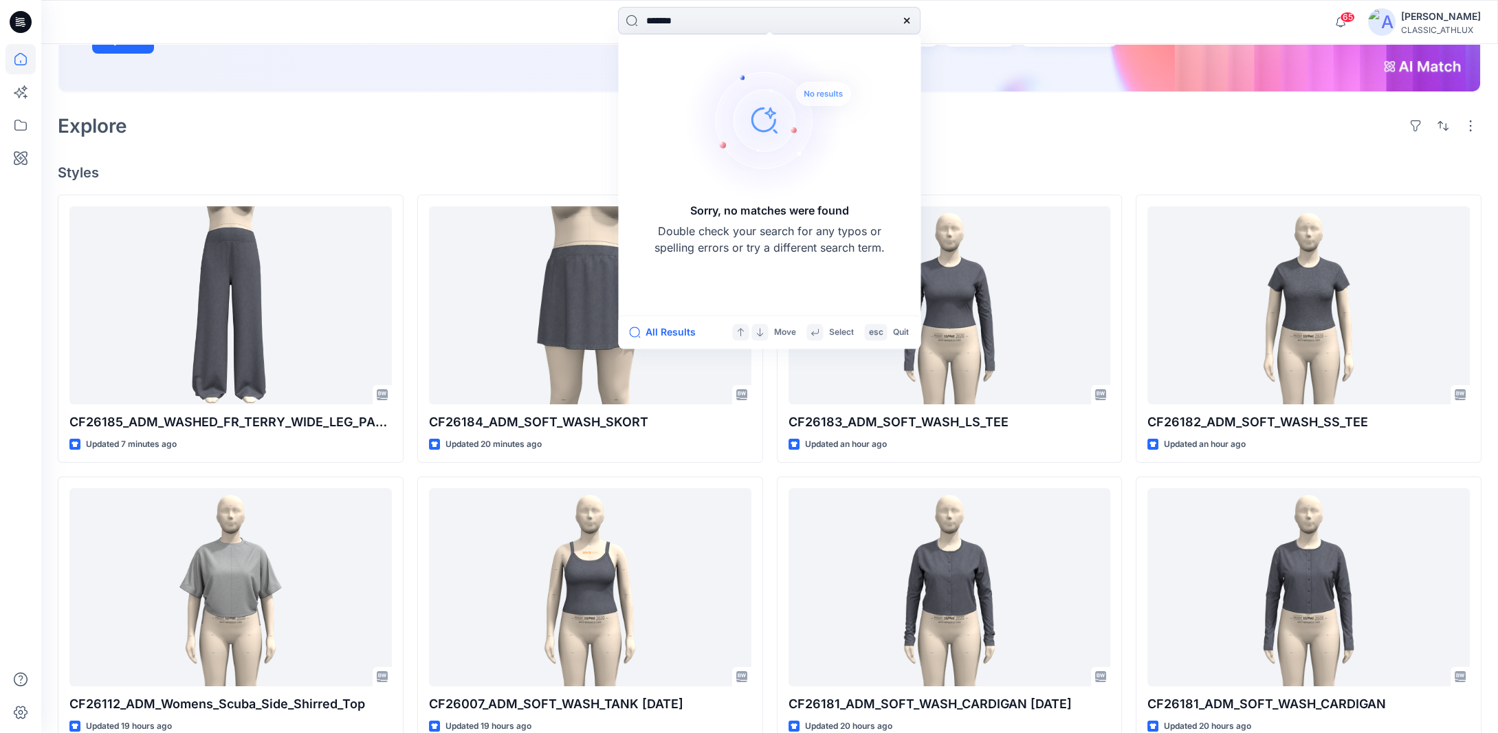
drag, startPoint x: 697, startPoint y: 23, endPoint x: 598, endPoint y: 17, distance: 99.1
click at [603, 17] on div "******* Sorry, no matches were found Double check your search for any typos or …" at bounding box center [770, 22] width 728 height 30
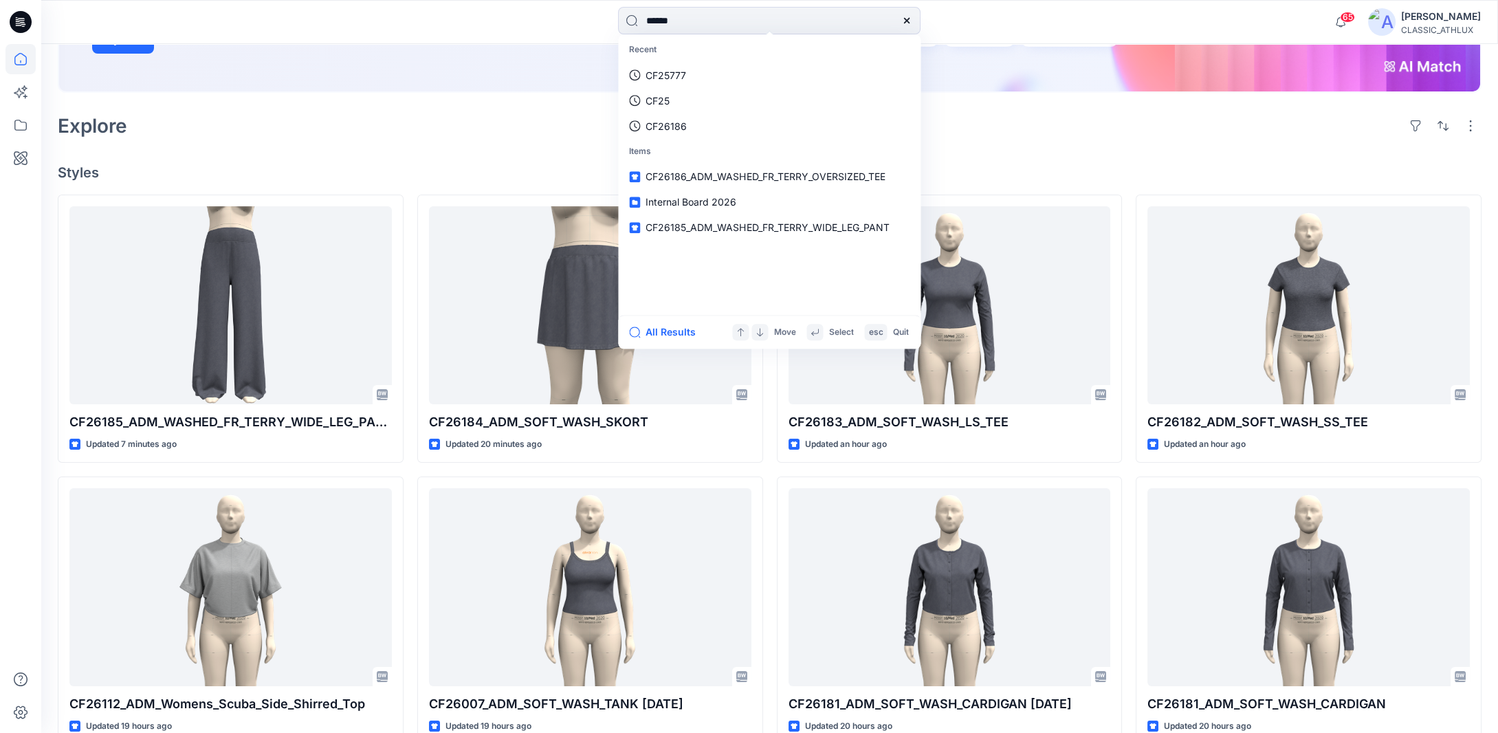
type input "*******"
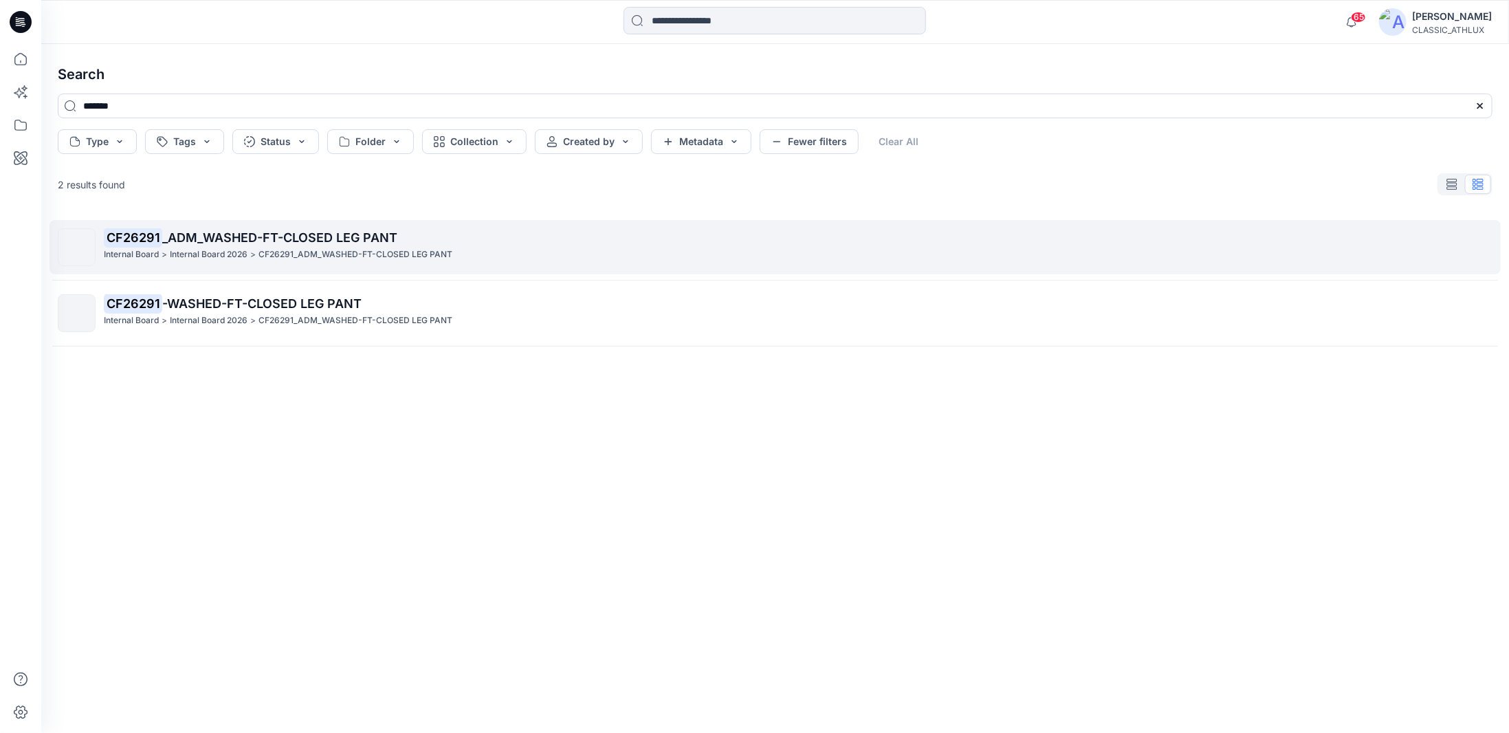
click at [442, 262] on div "CF26291 _ADM_WASHED-FT-CLOSED LEG PANT Internal Board > Internal Board 2026 > C…" at bounding box center [798, 247] width 1388 height 38
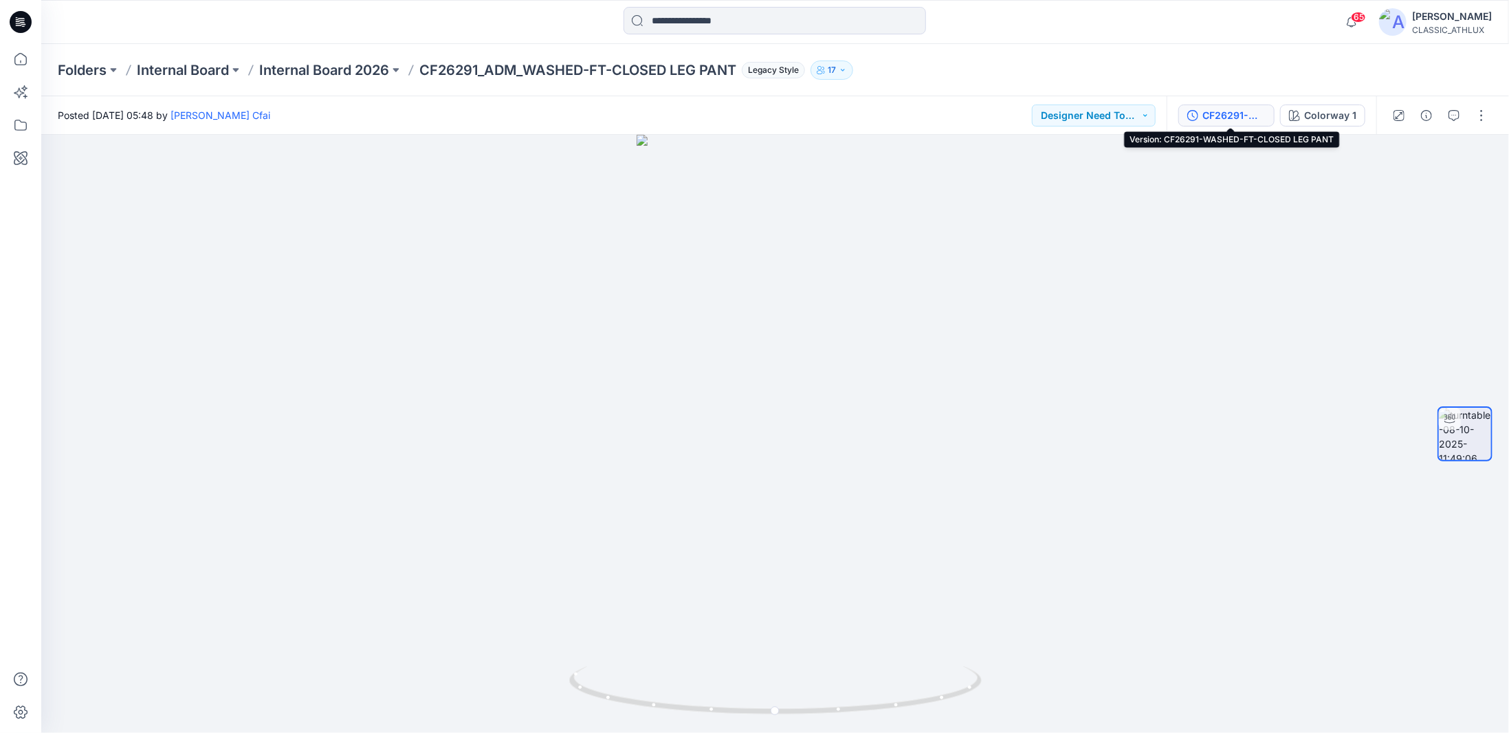
click at [1215, 111] on div "CF26291-WASHED-FT-CLOSED LEG PANT" at bounding box center [1233, 115] width 63 height 15
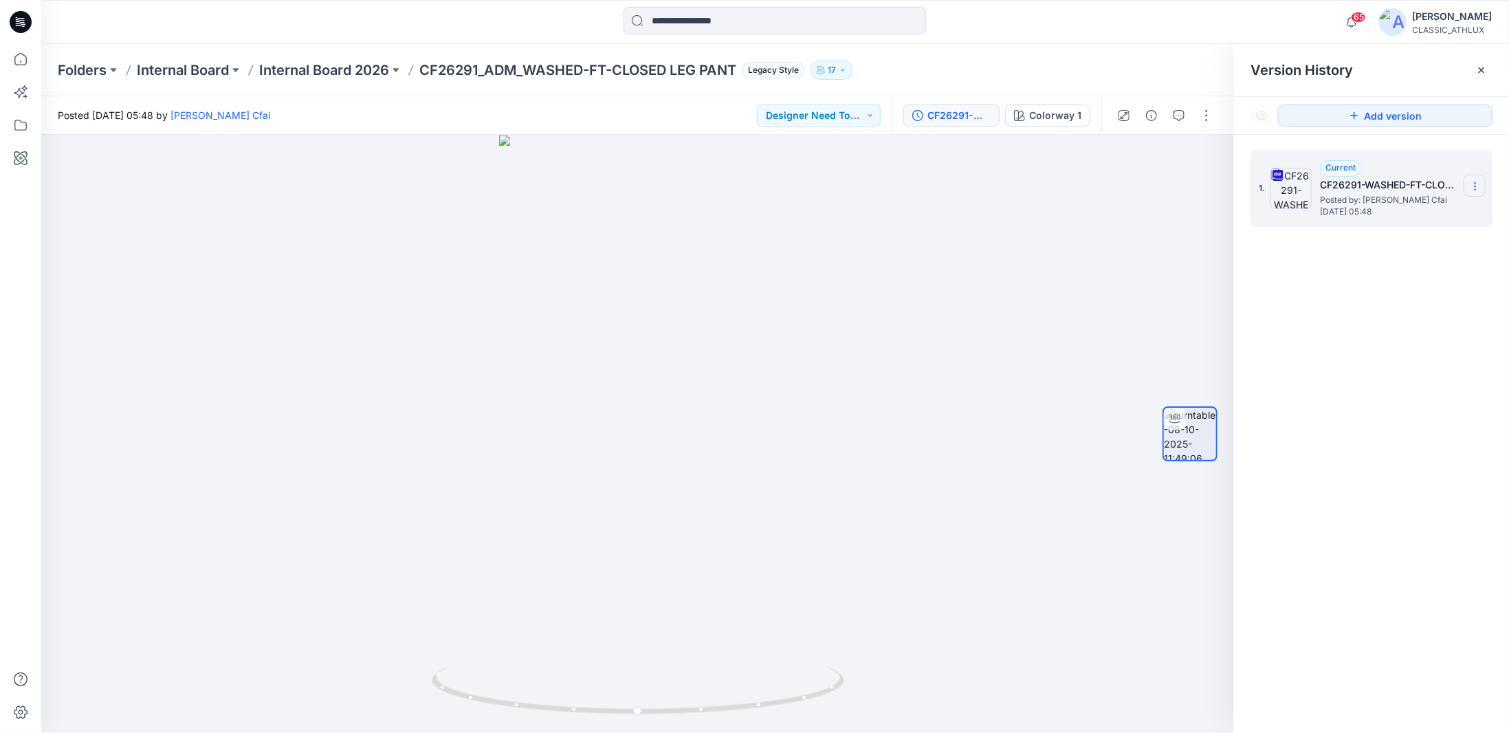
click at [1474, 188] on icon at bounding box center [1475, 186] width 11 height 11
click at [1416, 213] on span "Download Source BW File" at bounding box center [1405, 213] width 115 height 16
drag, startPoint x: 800, startPoint y: 701, endPoint x: 606, endPoint y: 689, distance: 194.2
click at [606, 689] on icon at bounding box center [640, 692] width 416 height 52
click at [696, 24] on input at bounding box center [775, 20] width 302 height 27
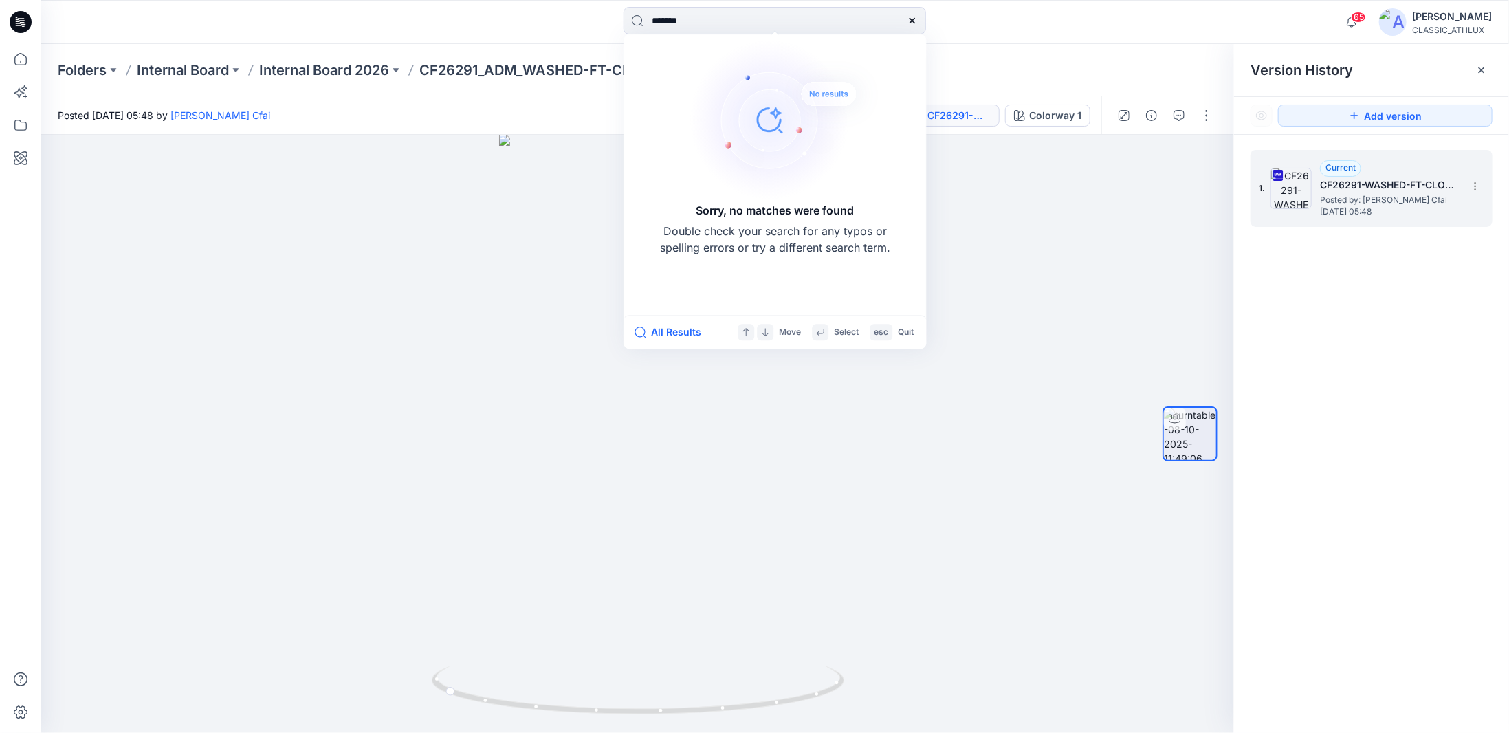
drag, startPoint x: 697, startPoint y: 22, endPoint x: 620, endPoint y: 23, distance: 77.0
click at [620, 23] on div "******* Sorry, no matches were found Double check your search for any typos or …" at bounding box center [775, 22] width 734 height 30
drag, startPoint x: 709, startPoint y: 21, endPoint x: 606, endPoint y: 21, distance: 103.8
click at [606, 21] on div "******* Sorry, no matches were found Double check your search for any typos or …" at bounding box center [775, 22] width 734 height 30
drag, startPoint x: 681, startPoint y: 19, endPoint x: 615, endPoint y: 11, distance: 66.5
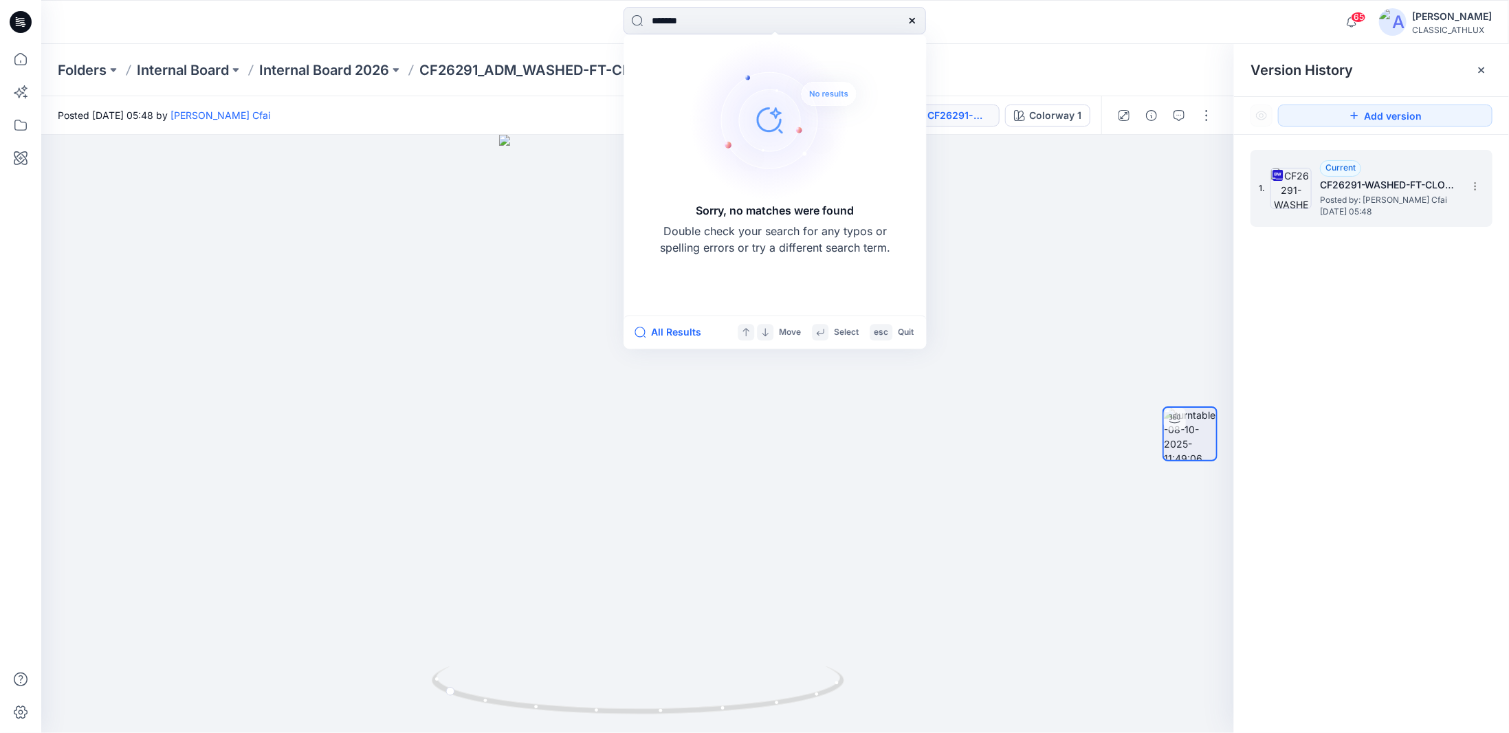
click at [615, 11] on div "******* Sorry, no matches were found Double check your search for any typos or …" at bounding box center [775, 22] width 734 height 30
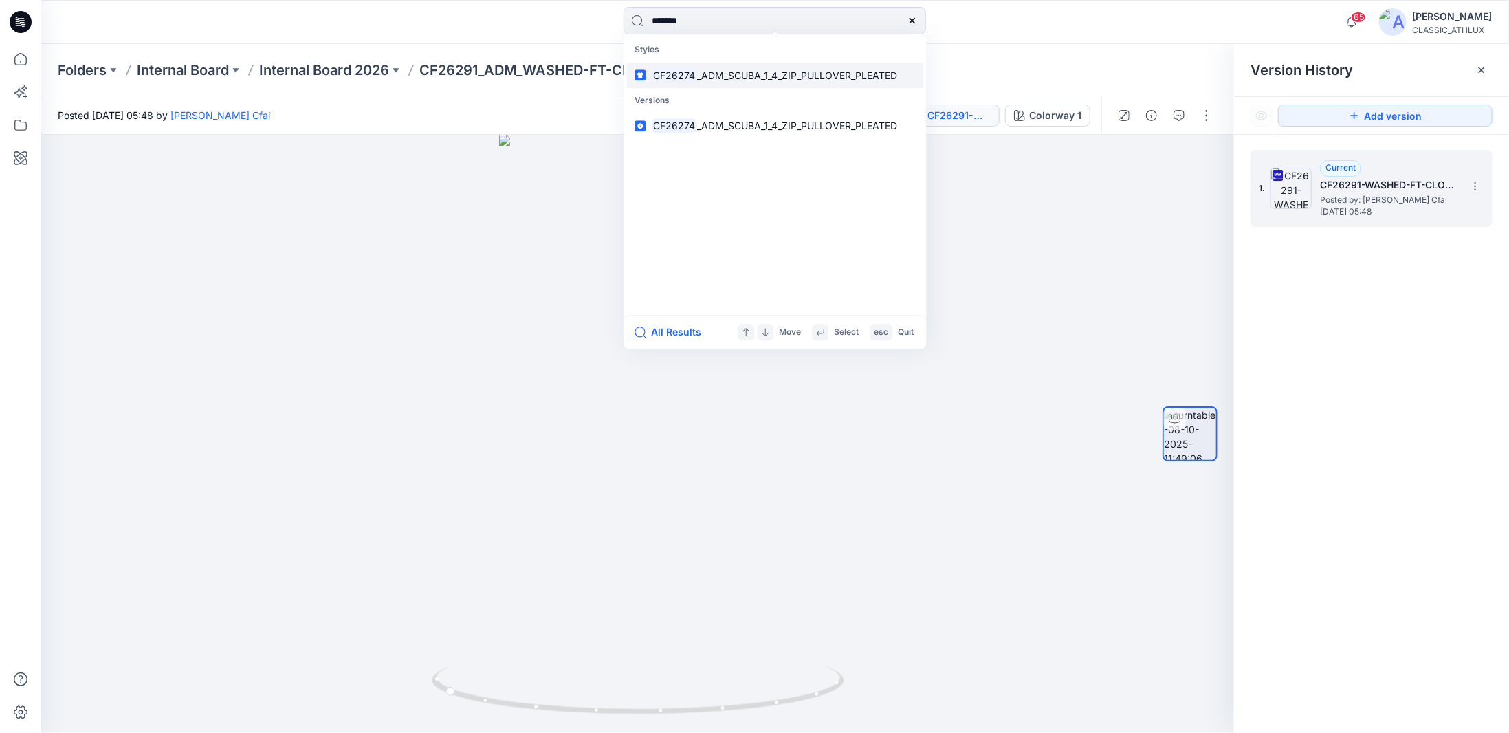
type input "*******"
click at [697, 77] on span "_ADM_SCUBA_1_4_ZIP_PULLOVER_PLEATED" at bounding box center [797, 75] width 200 height 12
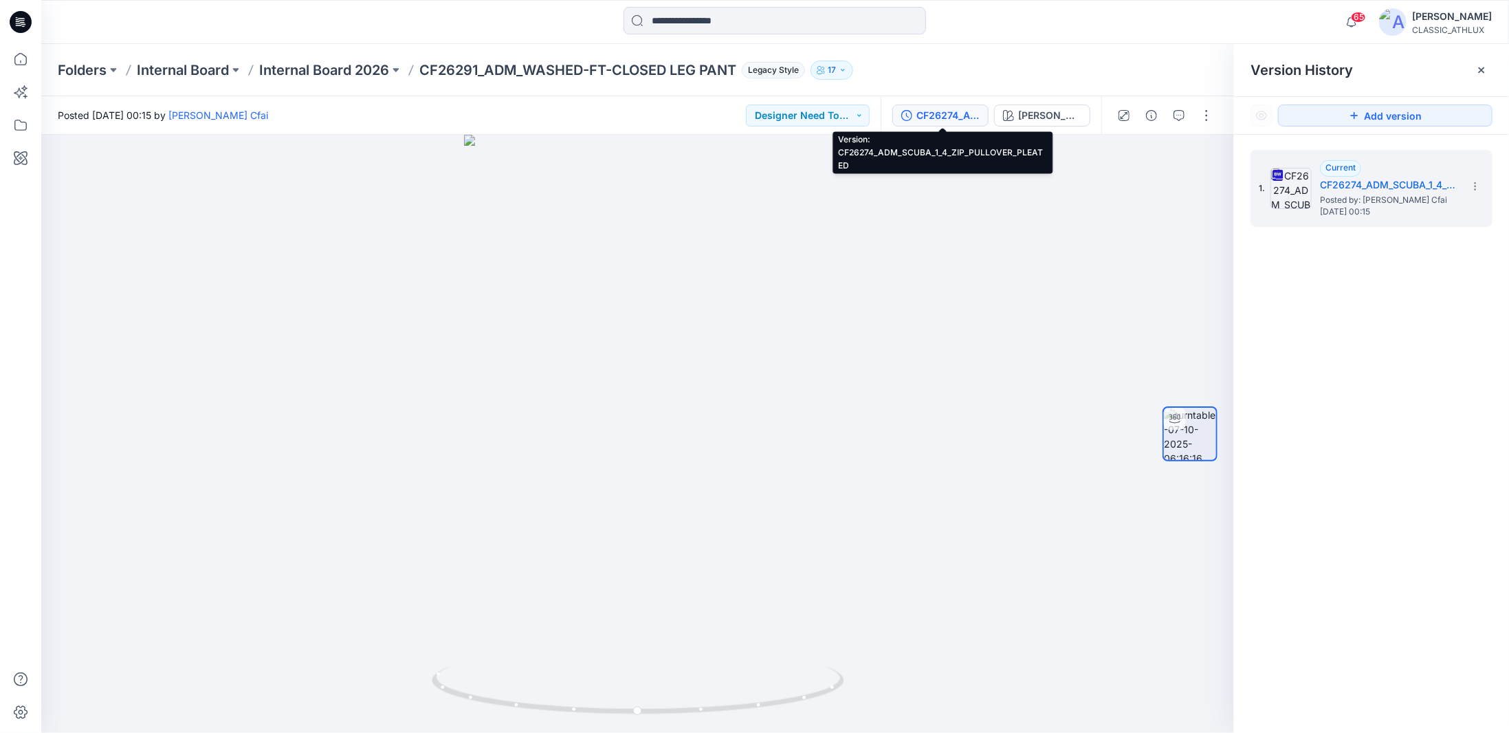
click at [935, 118] on div "CF26274_ADM_SCUBA_1_4_ZIP_PULLOVER_PLEATED" at bounding box center [947, 115] width 63 height 15
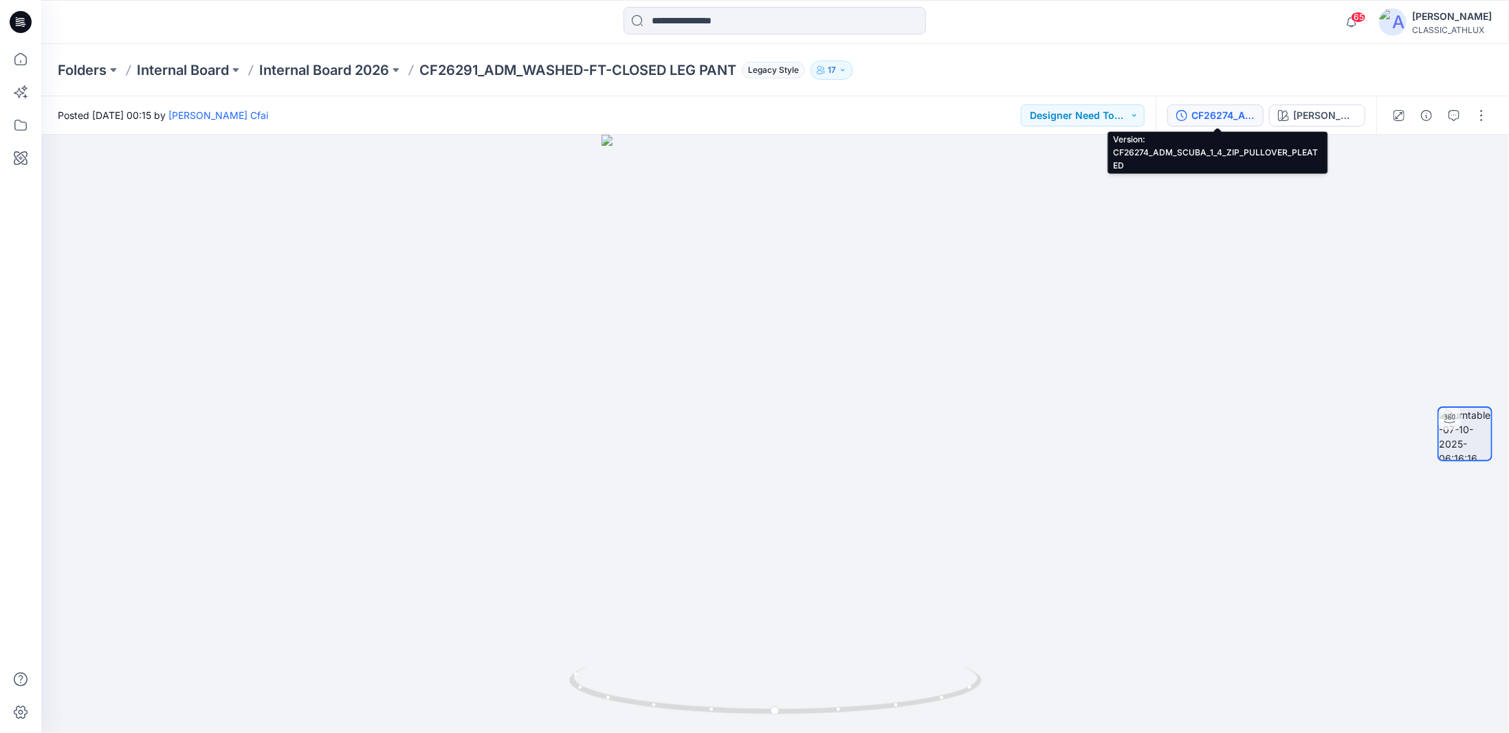
click at [1205, 117] on div "CF26274_ADM_SCUBA_1_4_ZIP_PULLOVER_PLEATED" at bounding box center [1222, 115] width 63 height 15
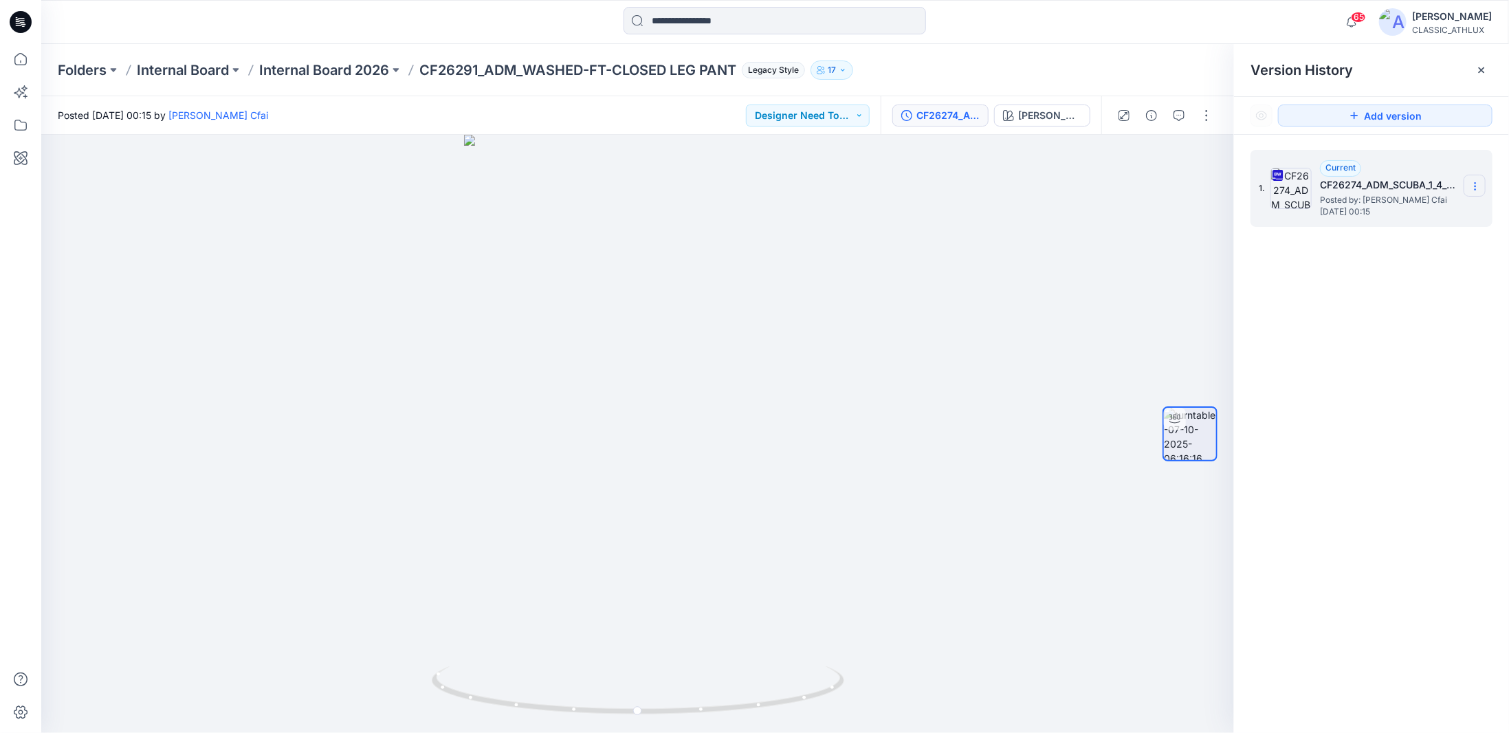
click at [1482, 189] on section at bounding box center [1475, 186] width 22 height 22
click at [1400, 214] on span "Download Source BW File" at bounding box center [1405, 213] width 115 height 16
drag, startPoint x: 791, startPoint y: 704, endPoint x: 714, endPoint y: 704, distance: 77.0
click at [714, 704] on icon at bounding box center [640, 692] width 416 height 52
click at [19, 63] on icon at bounding box center [20, 59] width 30 height 30
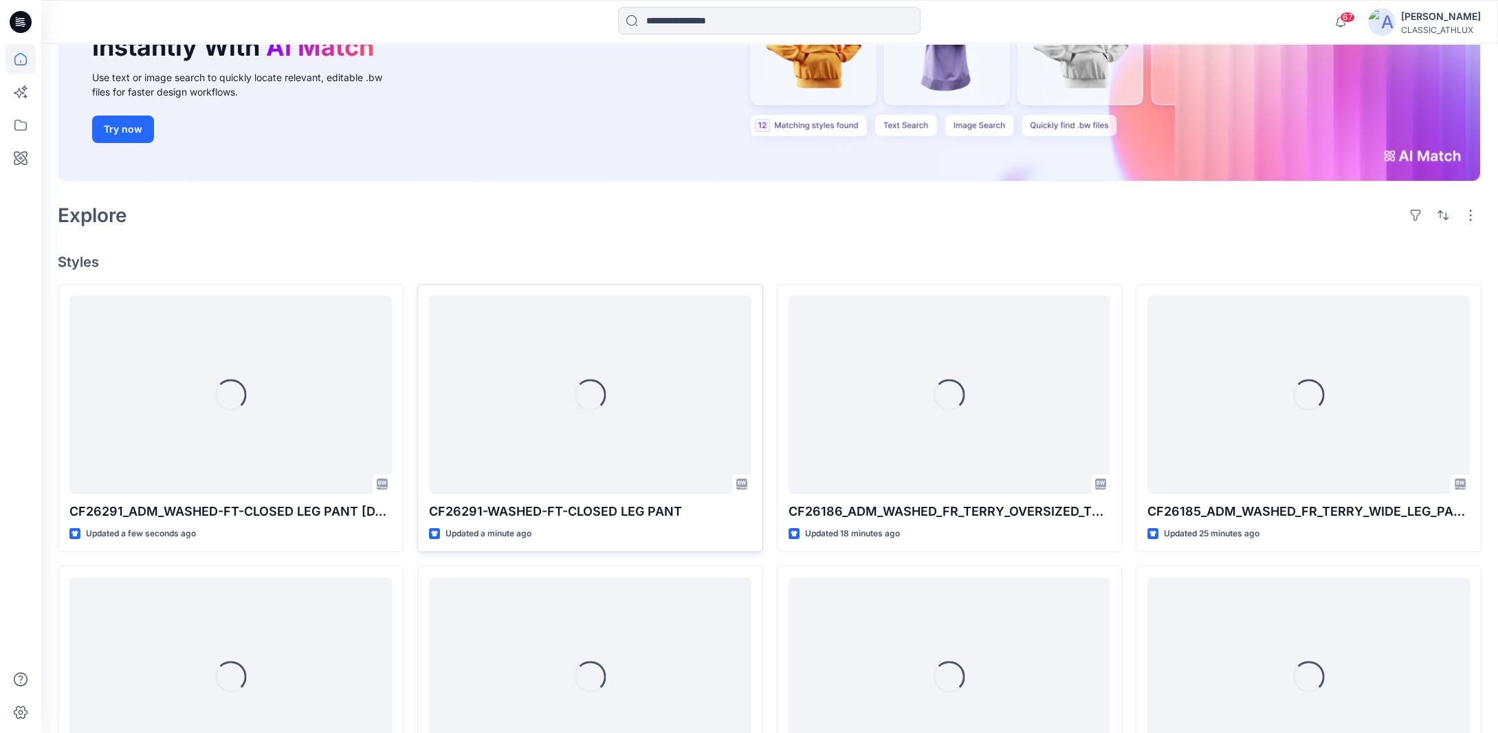
scroll to position [206, 0]
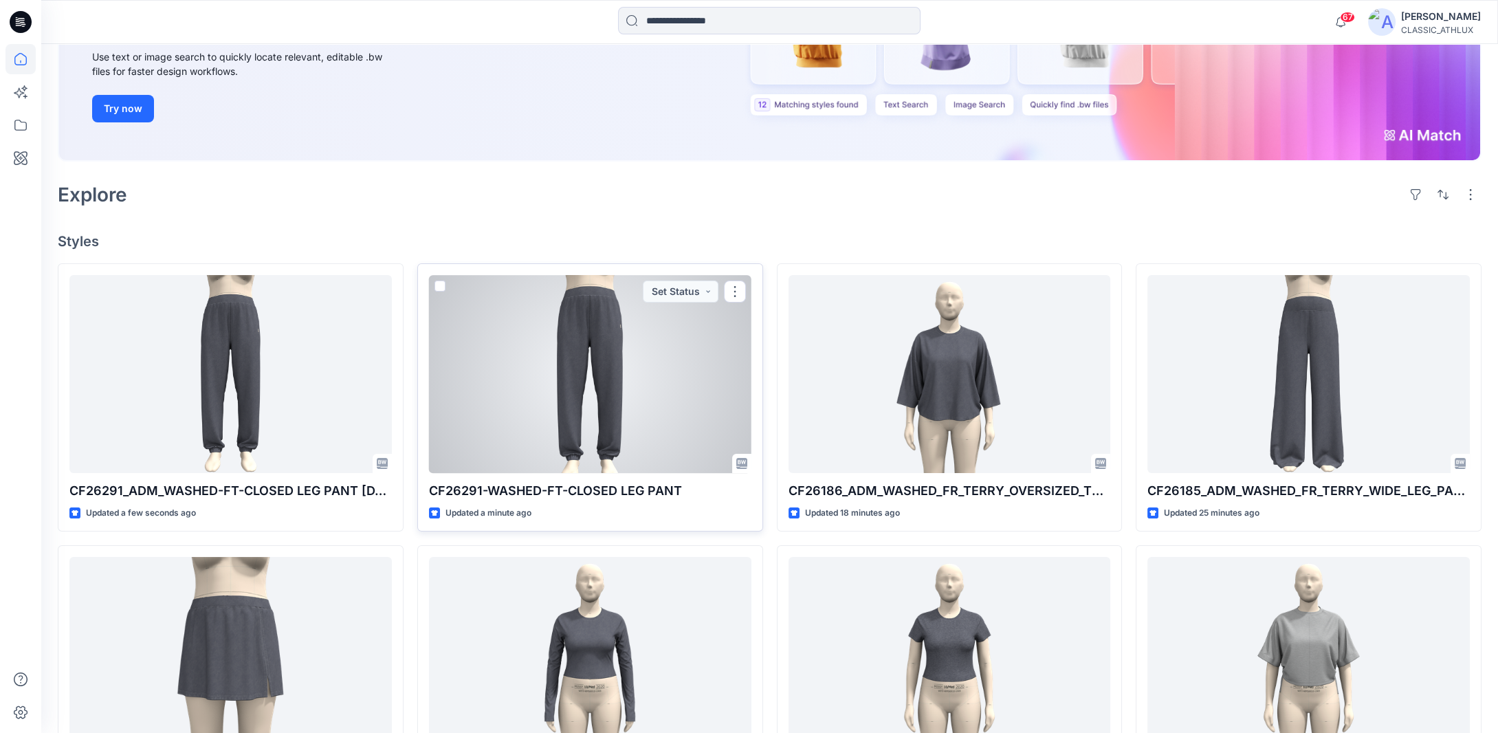
click at [589, 454] on div at bounding box center [590, 374] width 322 height 198
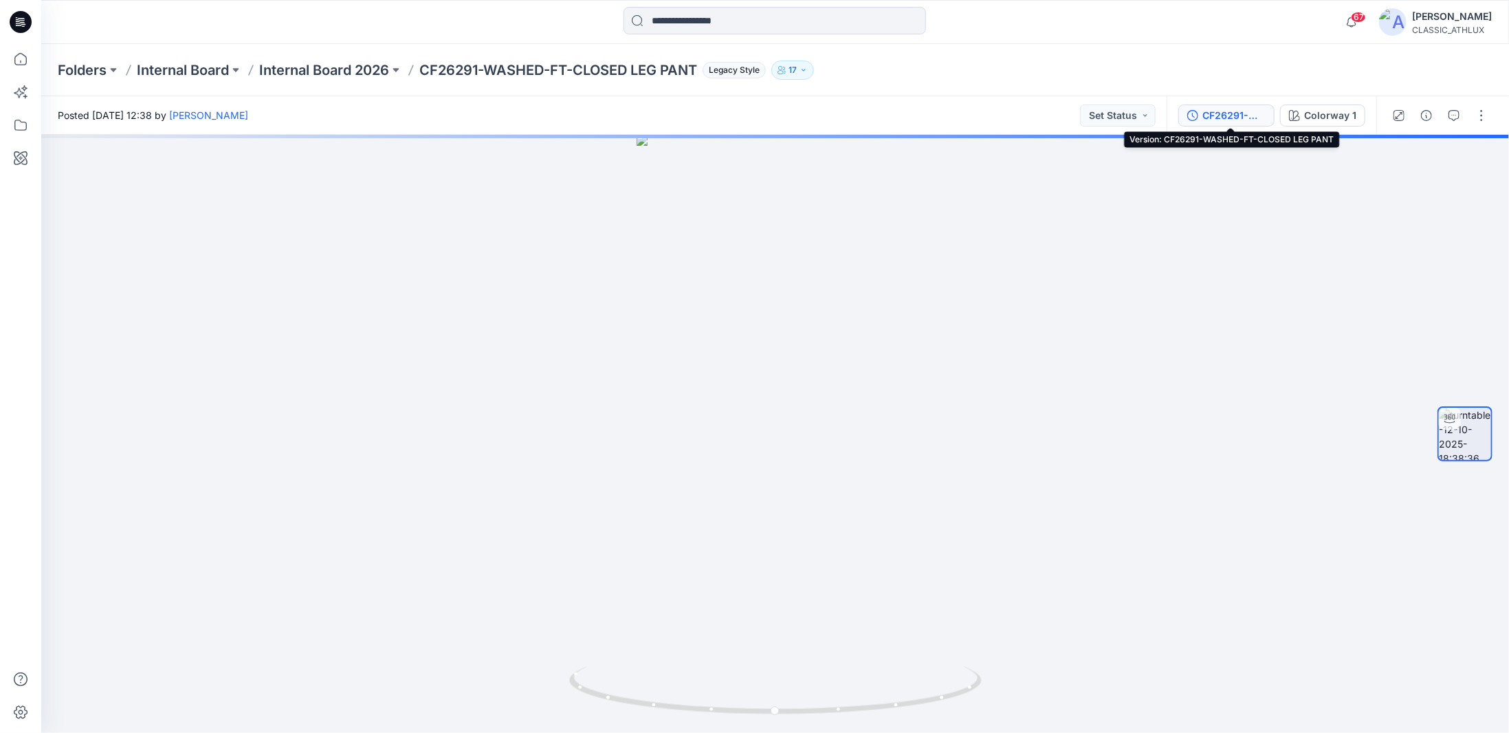
click at [1239, 114] on div "CF26291-WASHED-FT-CLOSED LEG PANT" at bounding box center [1233, 115] width 63 height 15
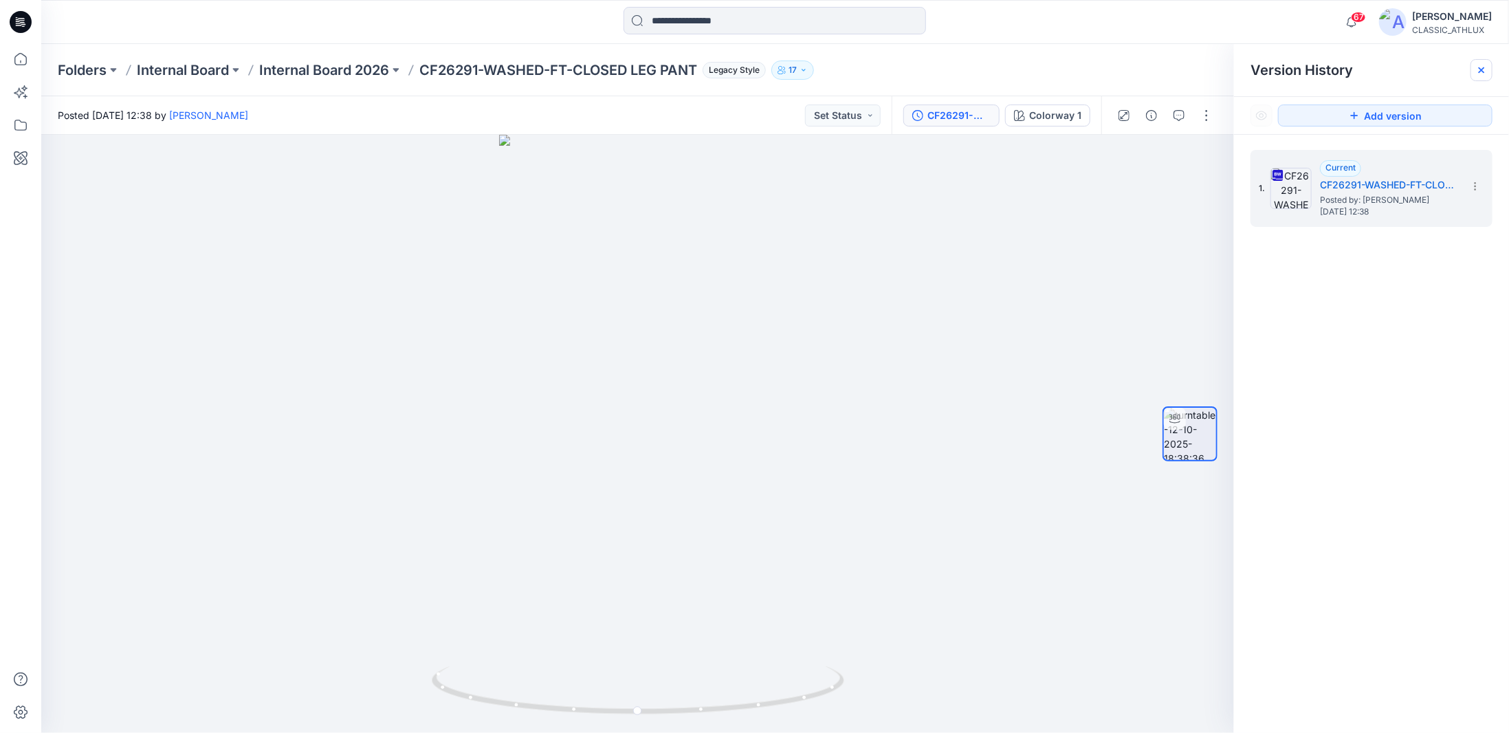
click at [1482, 69] on icon at bounding box center [1481, 70] width 11 height 11
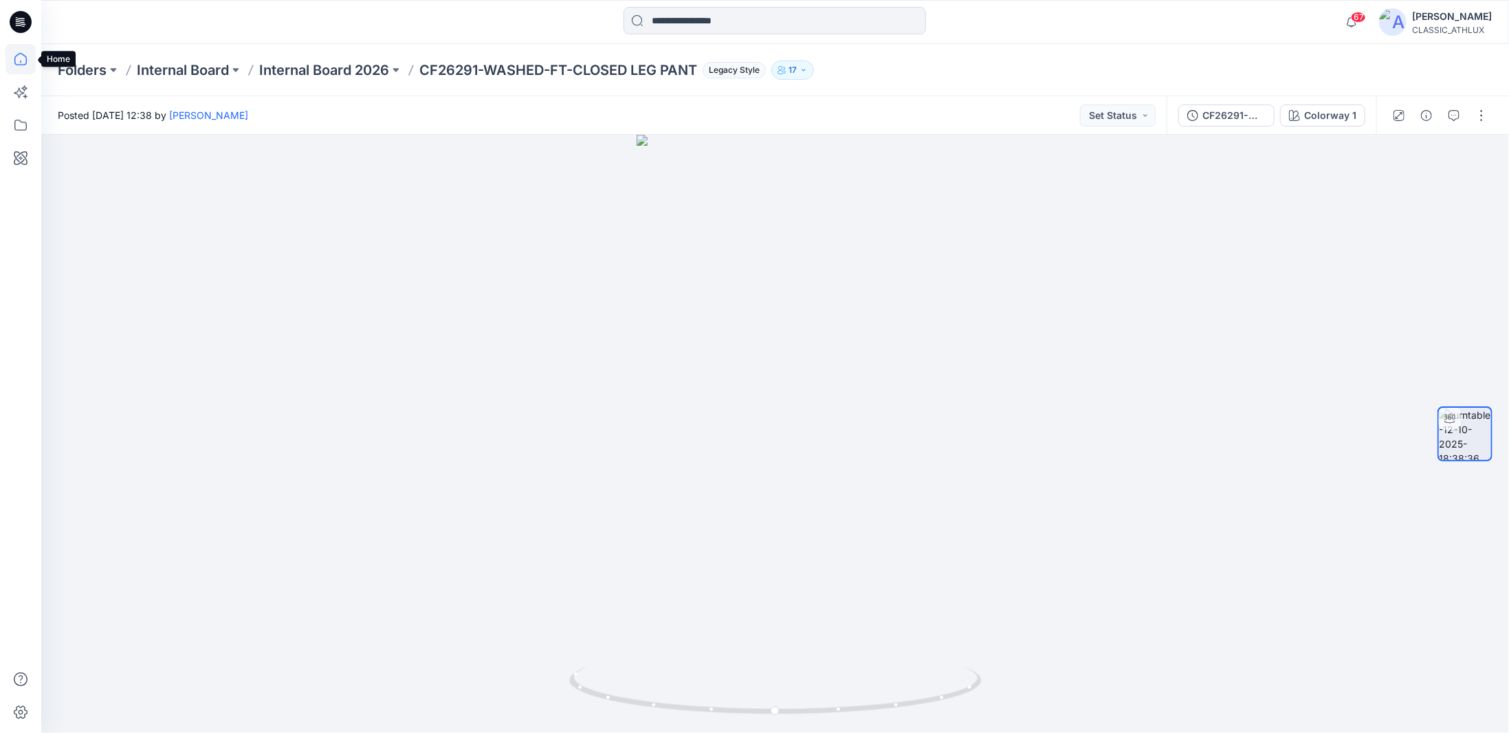
drag, startPoint x: 23, startPoint y: 60, endPoint x: 25, endPoint y: 75, distance: 15.4
click at [23, 60] on icon at bounding box center [20, 59] width 30 height 30
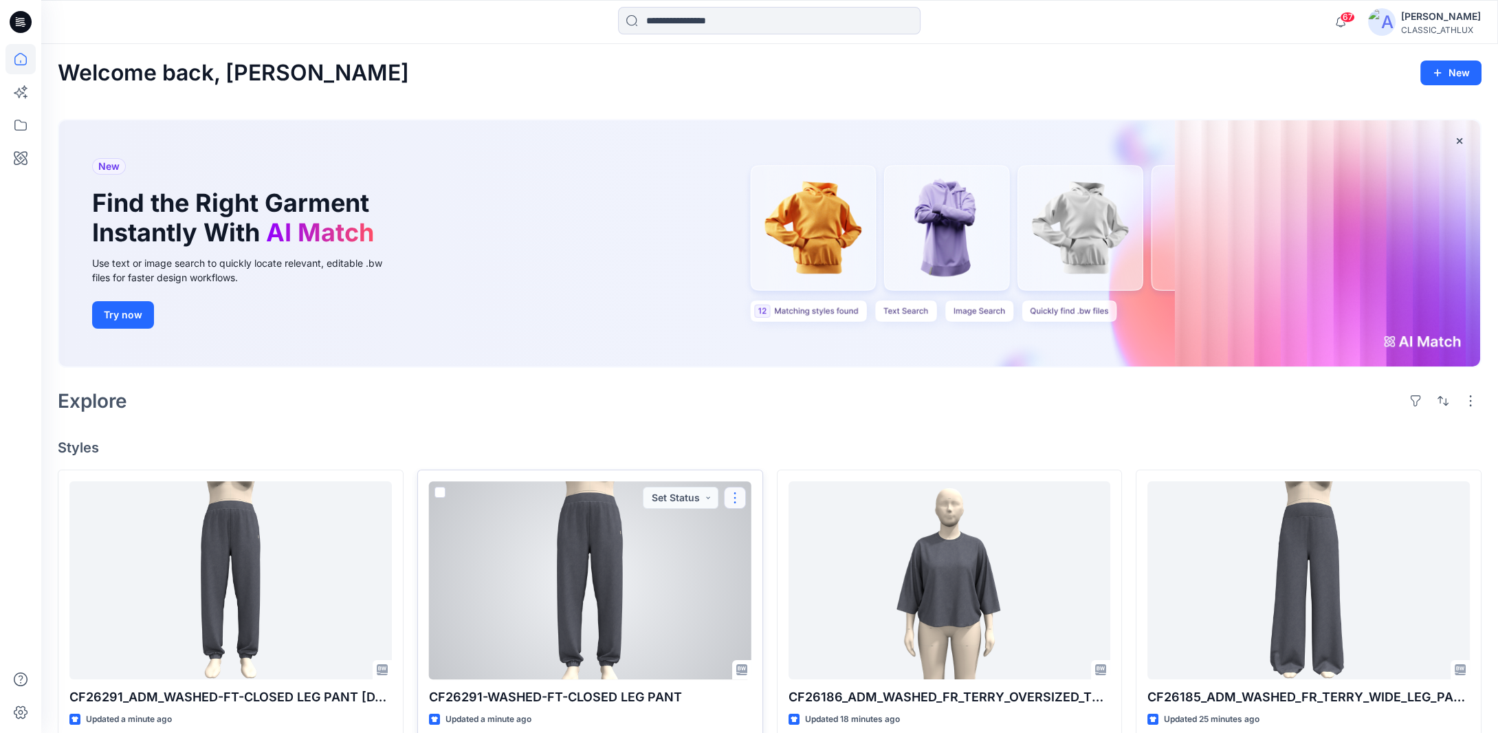
click at [730, 496] on button "button" at bounding box center [735, 498] width 22 height 22
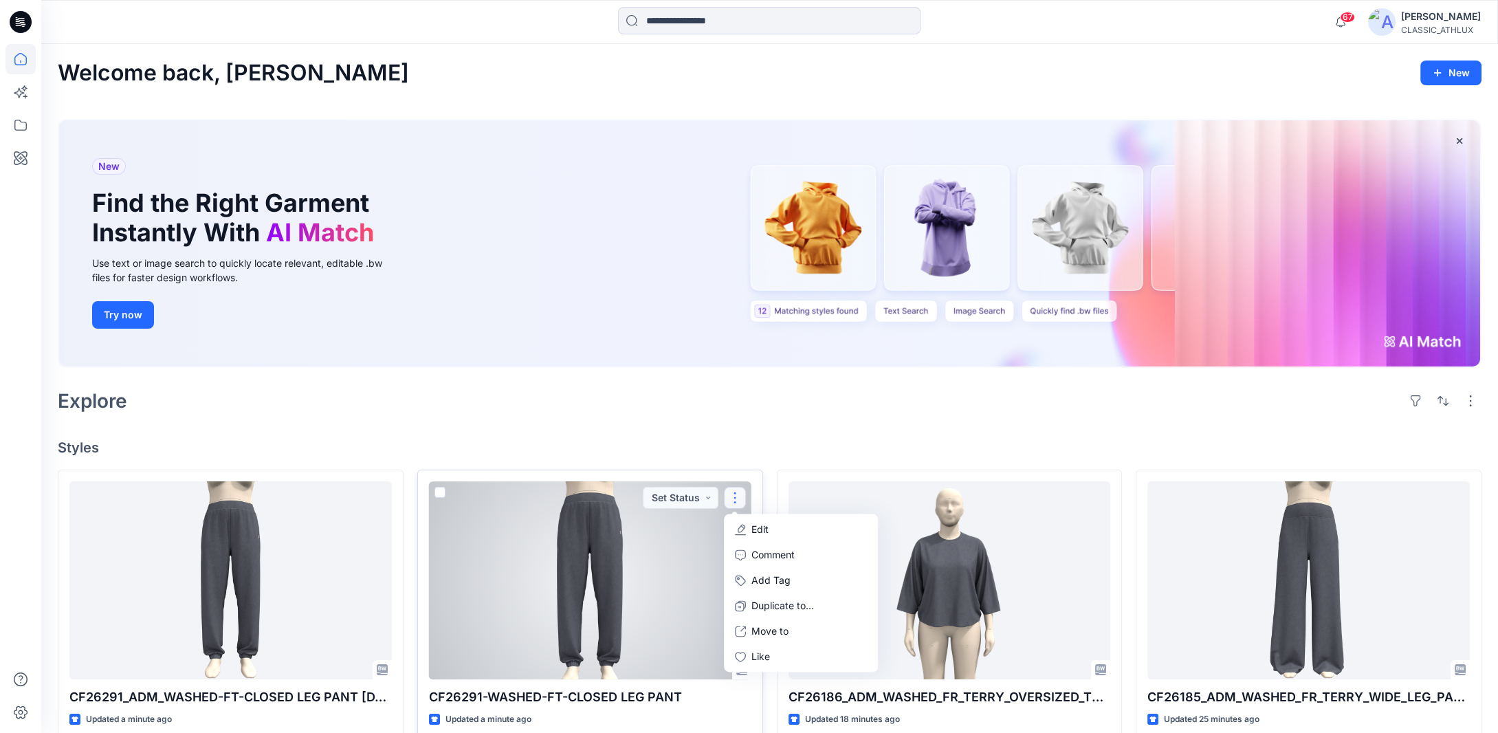
click at [786, 531] on button "Edit" at bounding box center [801, 529] width 148 height 25
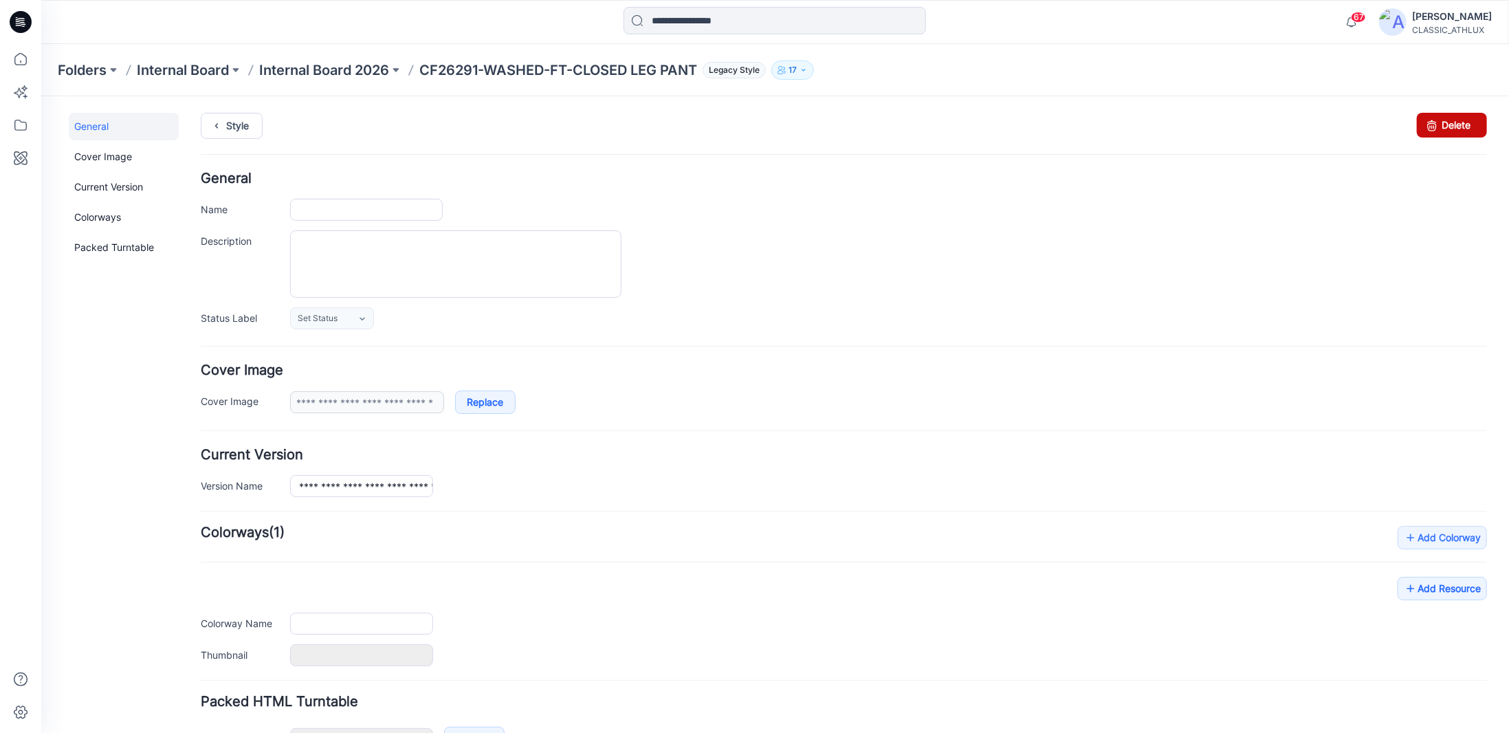
type input "**********"
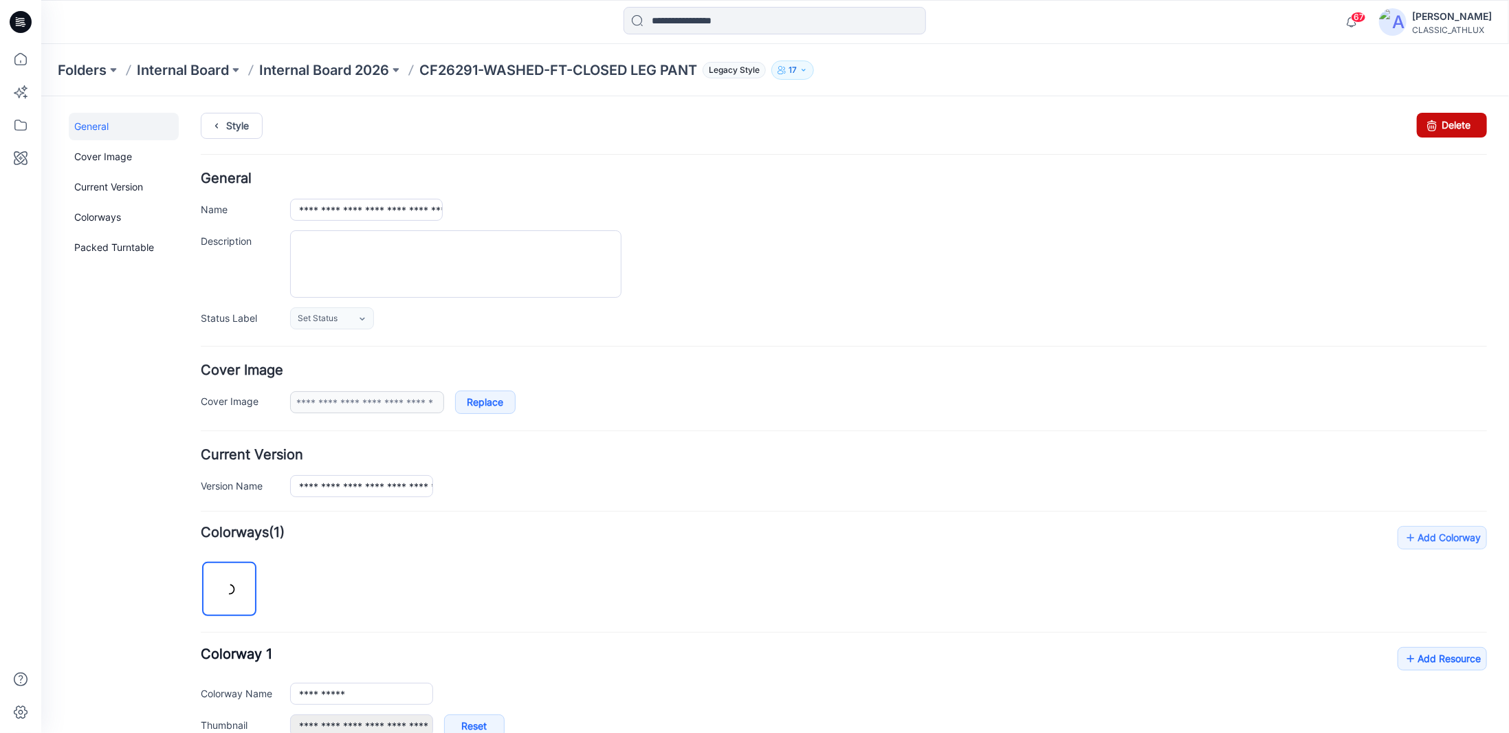
drag, startPoint x: 1420, startPoint y: 124, endPoint x: 841, endPoint y: 155, distance: 579.7
click at [1422, 124] on icon at bounding box center [1431, 124] width 19 height 25
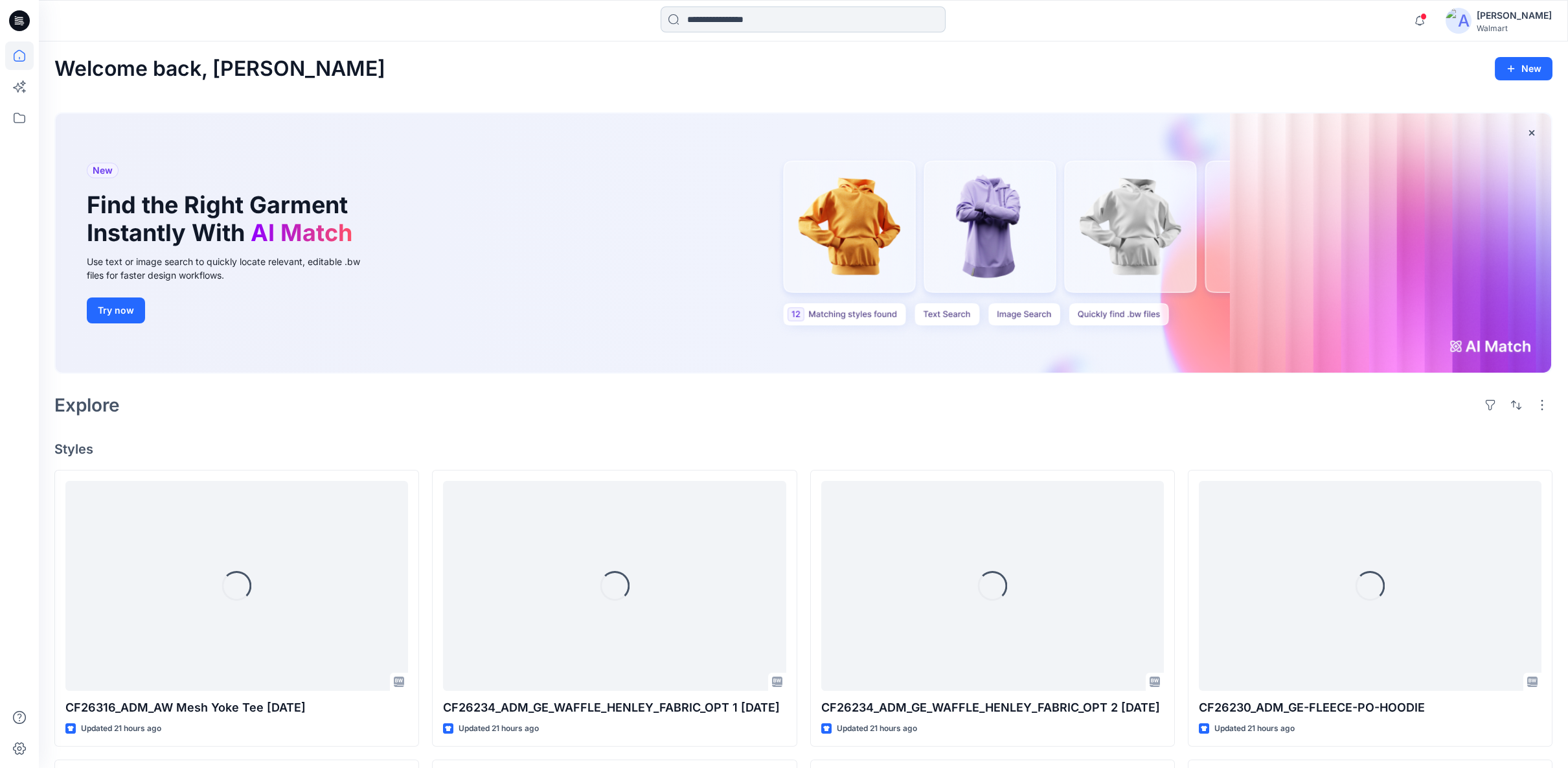
click at [715, 20] on input at bounding box center [803, 19] width 285 height 25
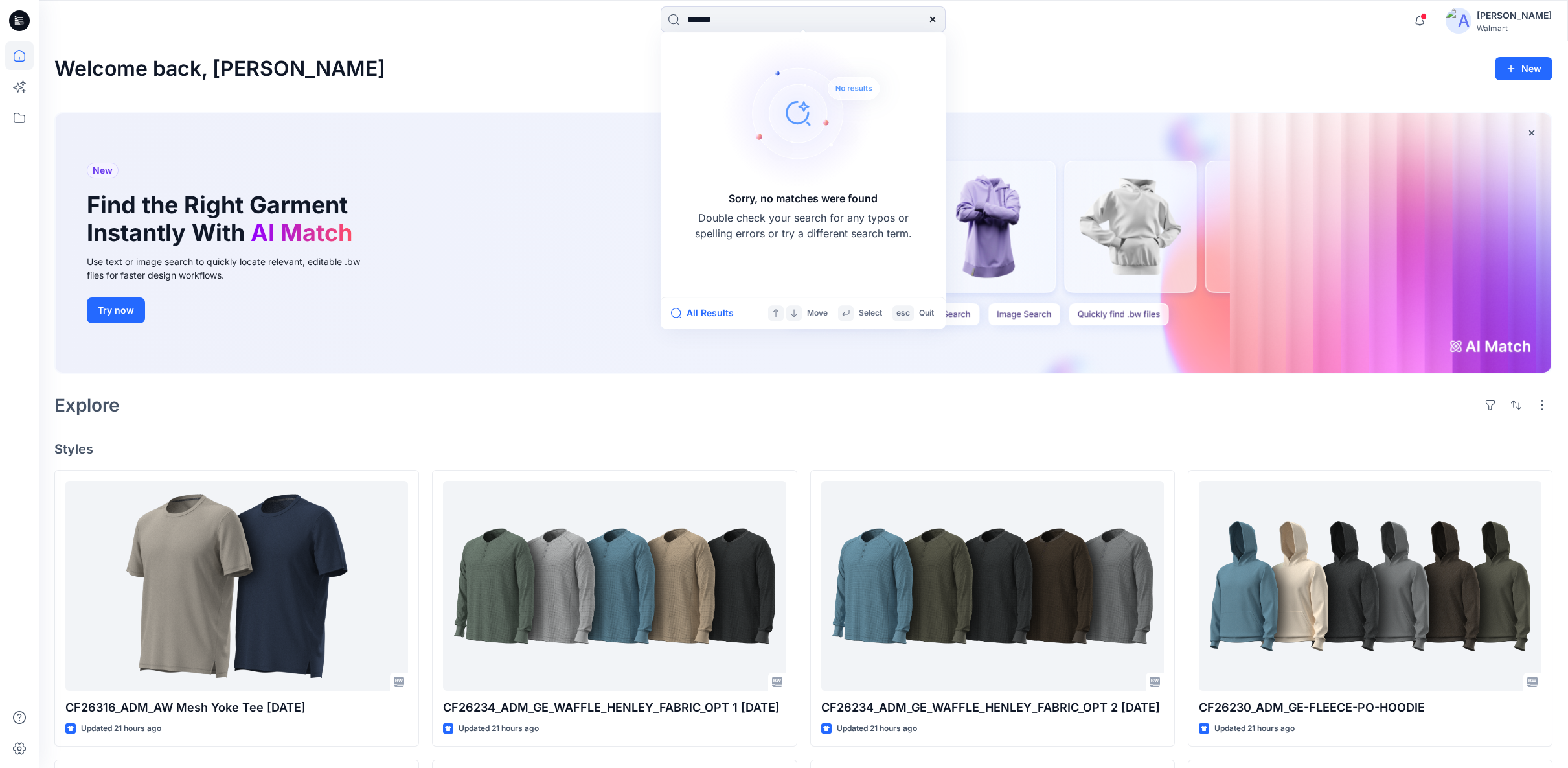
type input "*******"
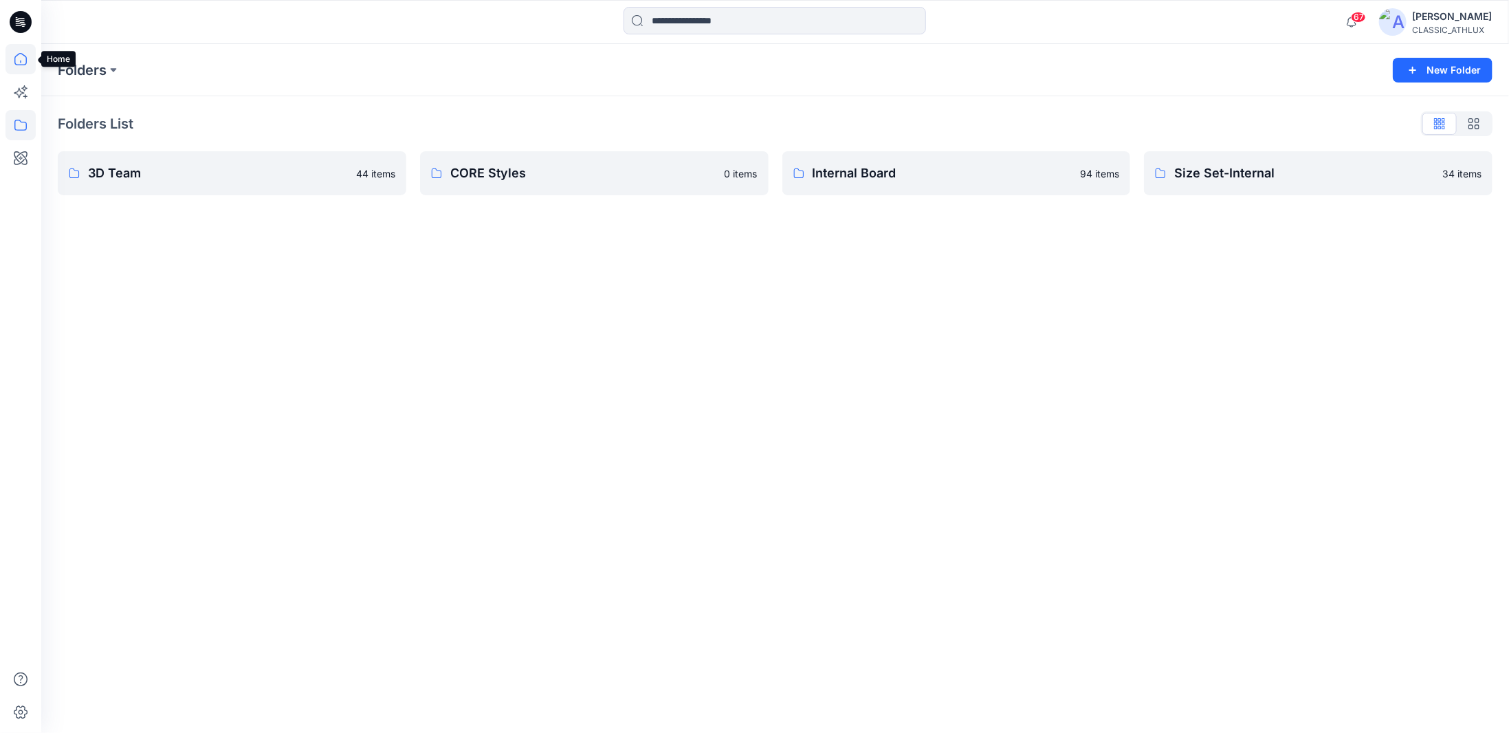
click at [19, 57] on icon at bounding box center [20, 59] width 30 height 30
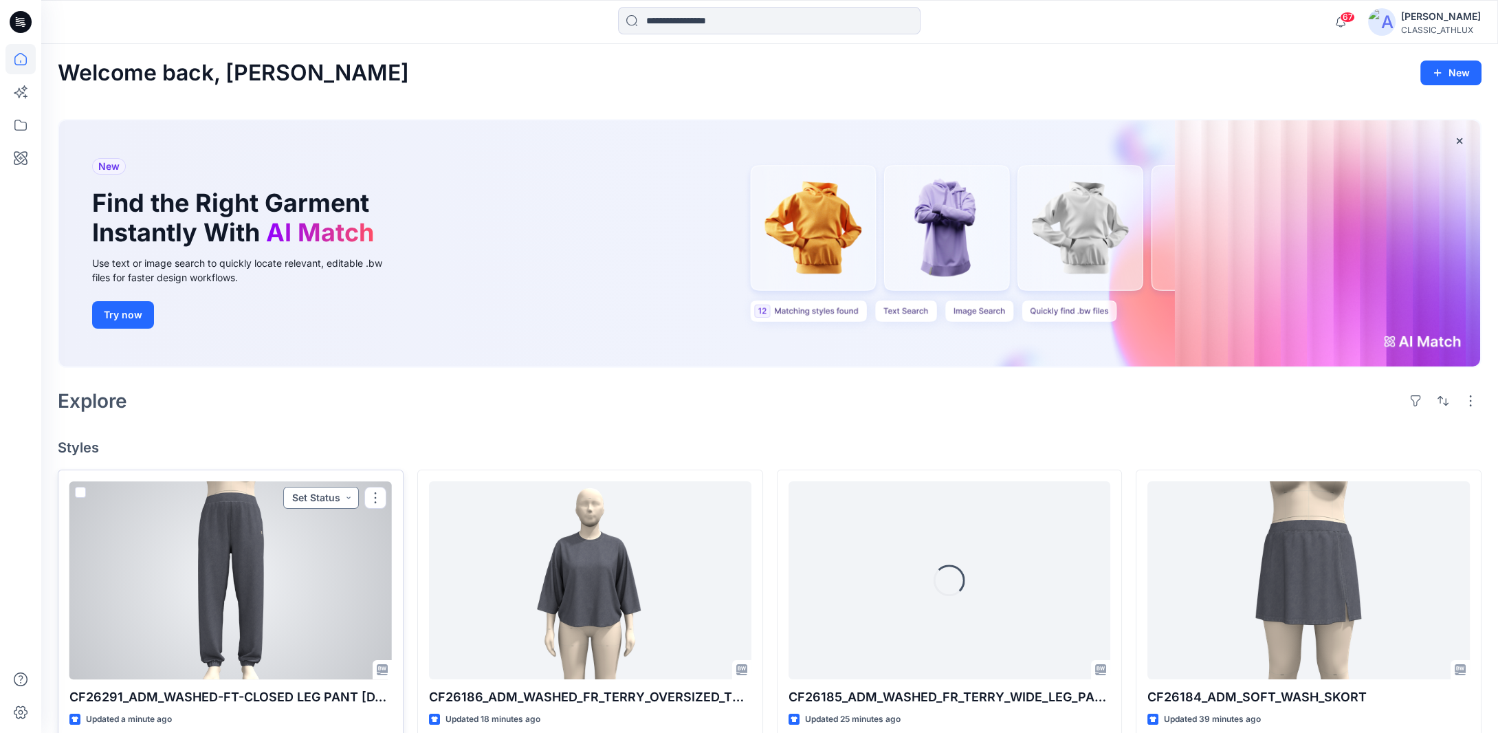
click at [334, 498] on button "Set Status" at bounding box center [321, 498] width 76 height 22
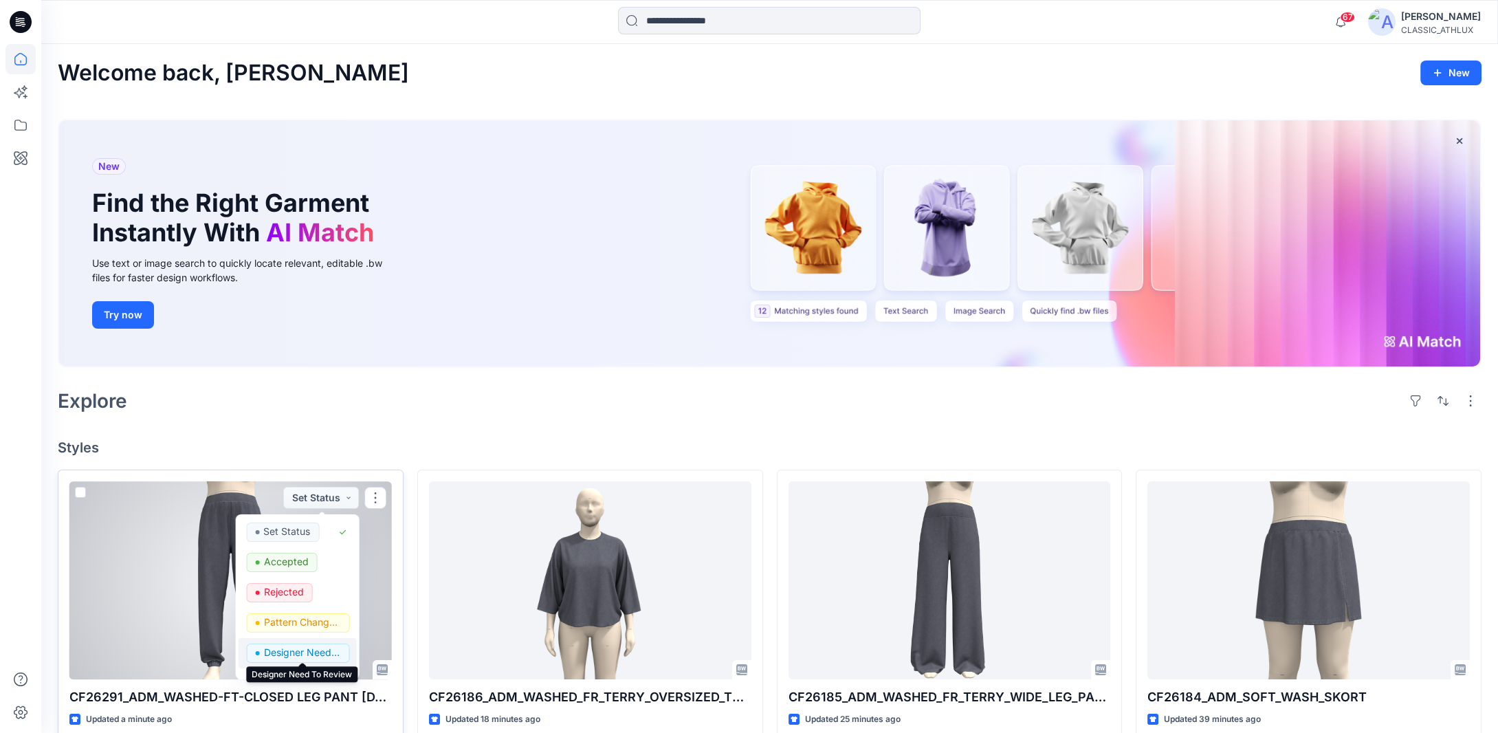
click at [313, 654] on p "Designer Need To Review" at bounding box center [301, 652] width 77 height 18
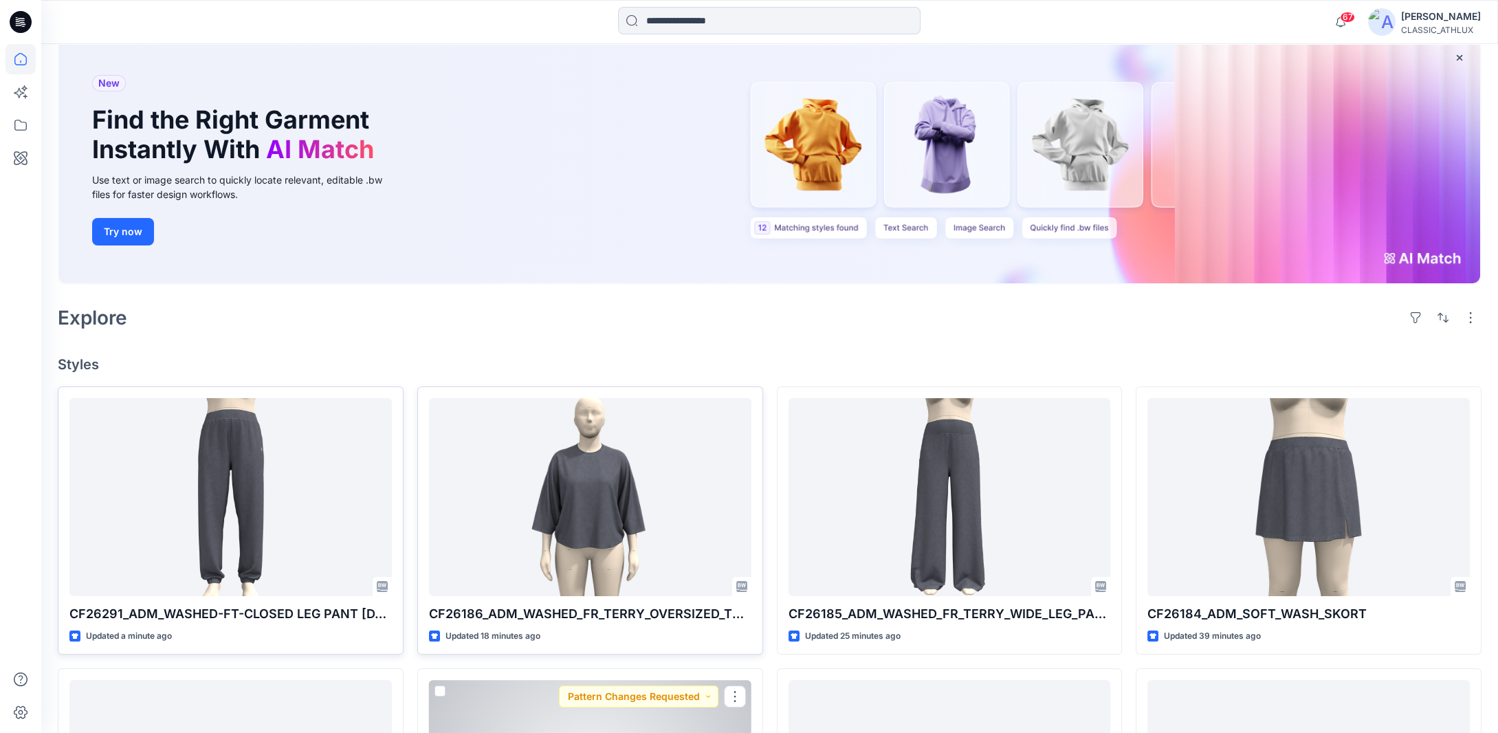
scroll to position [69, 0]
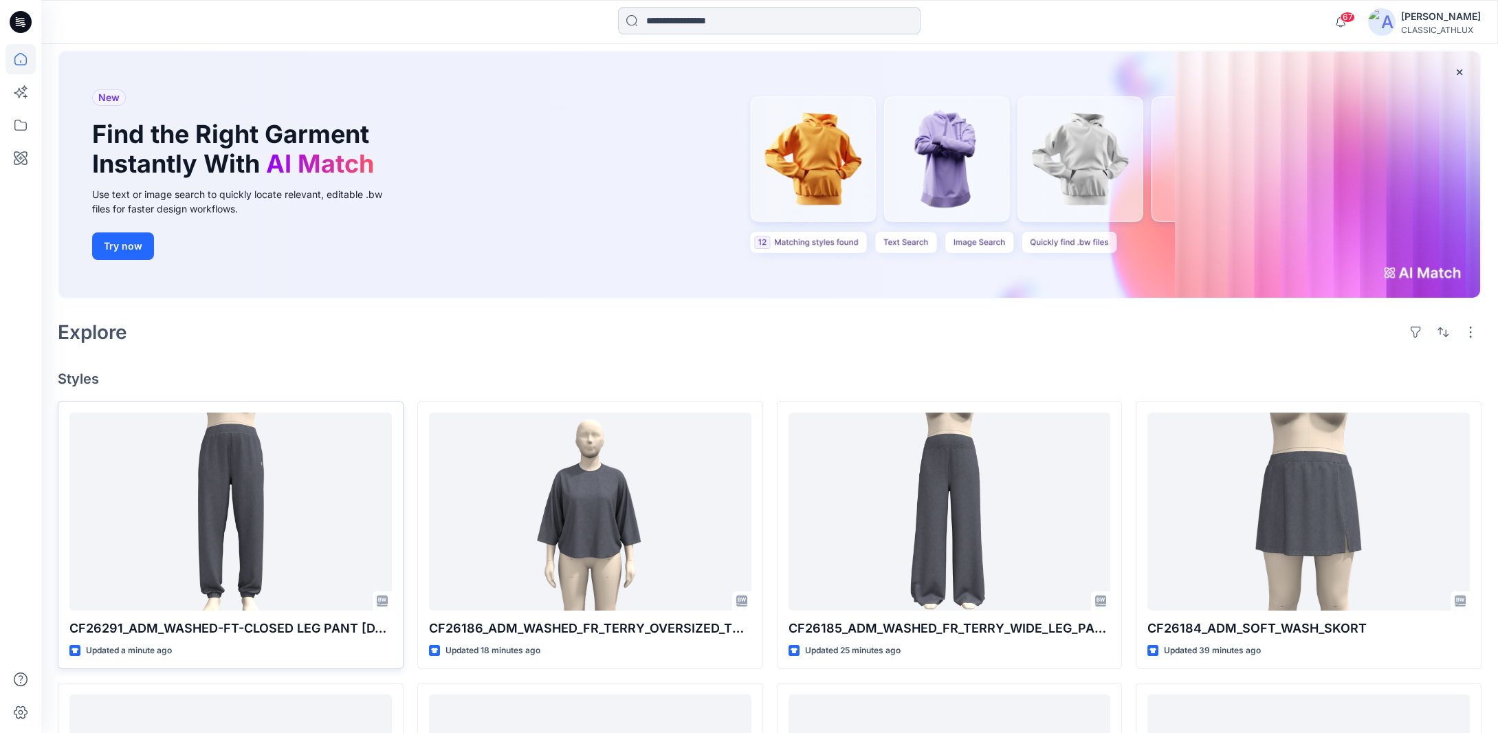
click at [659, 23] on input at bounding box center [769, 20] width 302 height 27
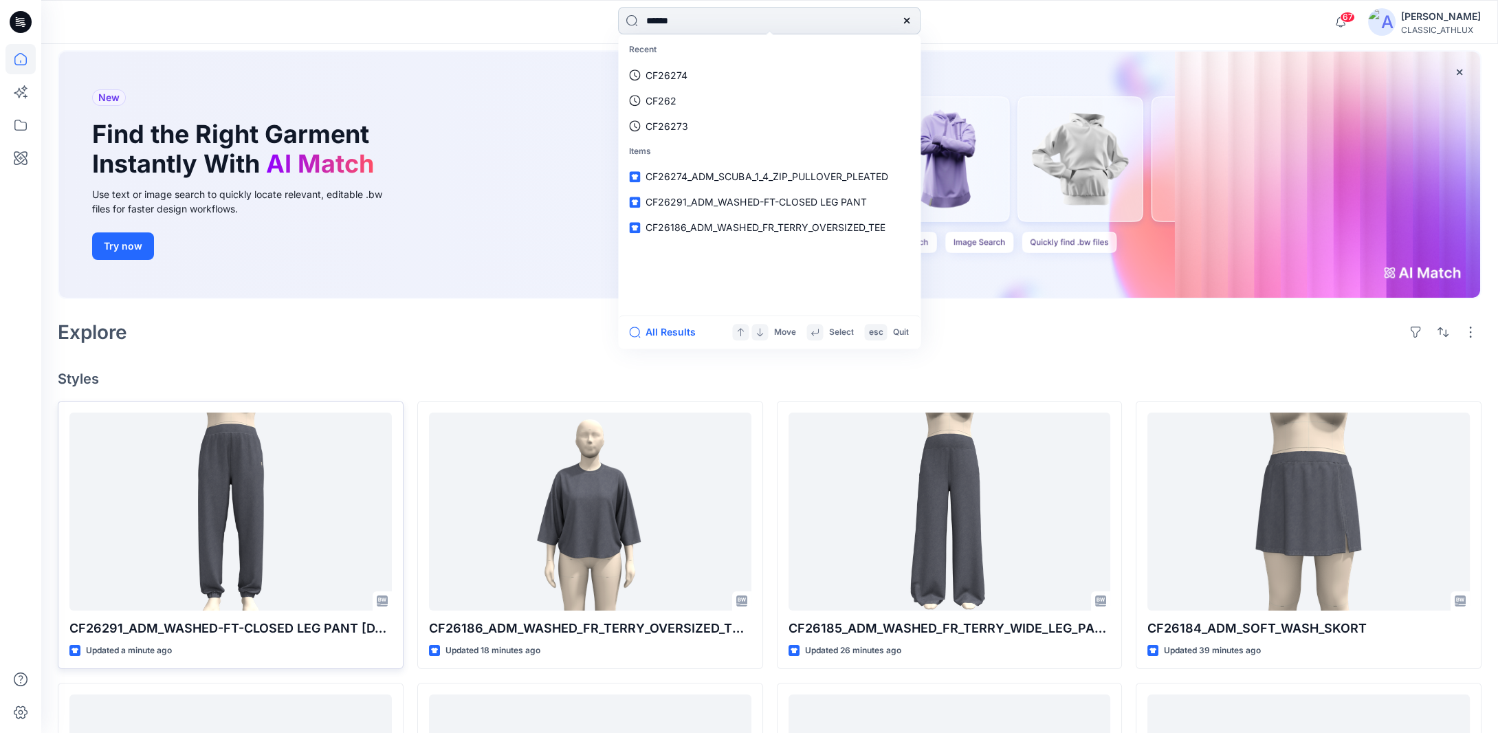
type input "*******"
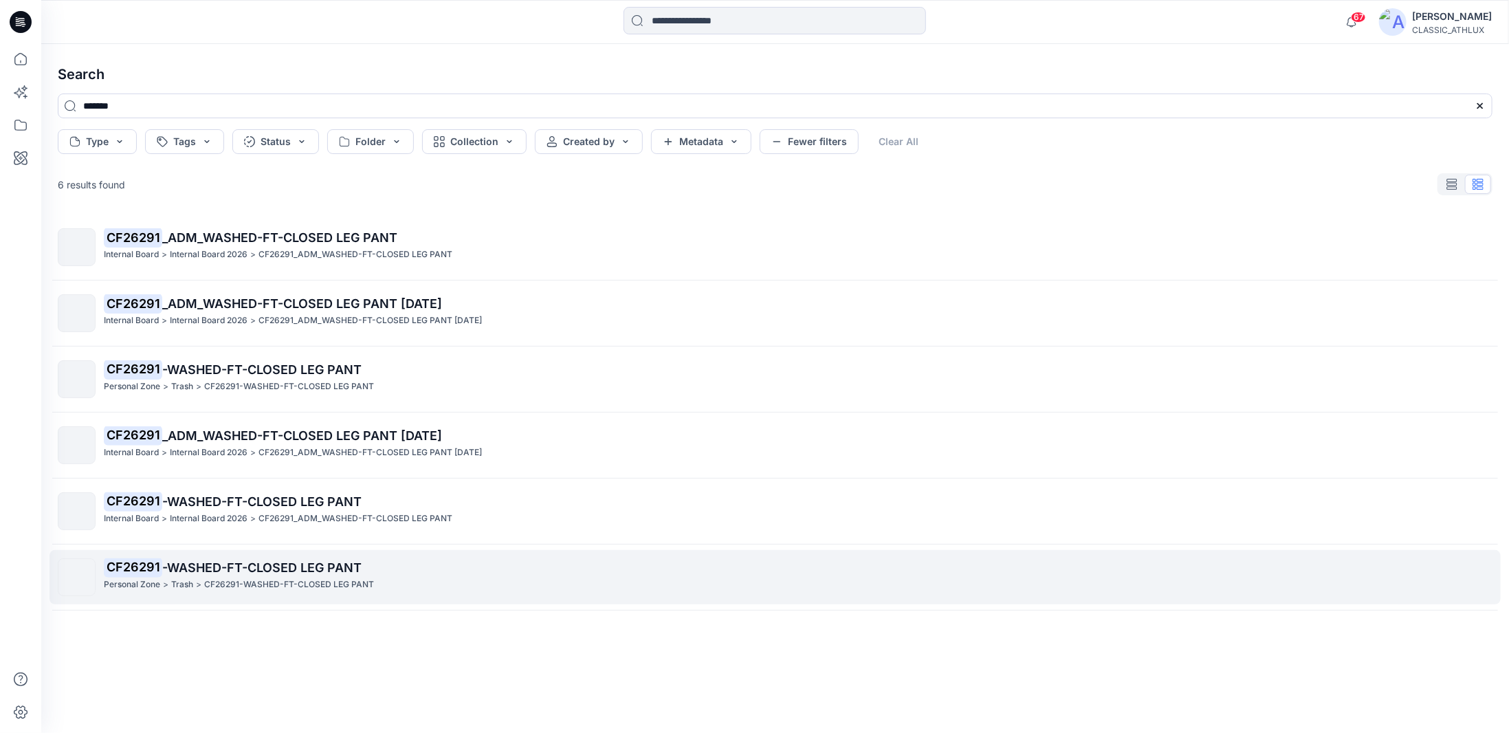
click at [314, 575] on p "CF26291 -WASHED-FT-CLOSED LEG PANT" at bounding box center [798, 567] width 1388 height 19
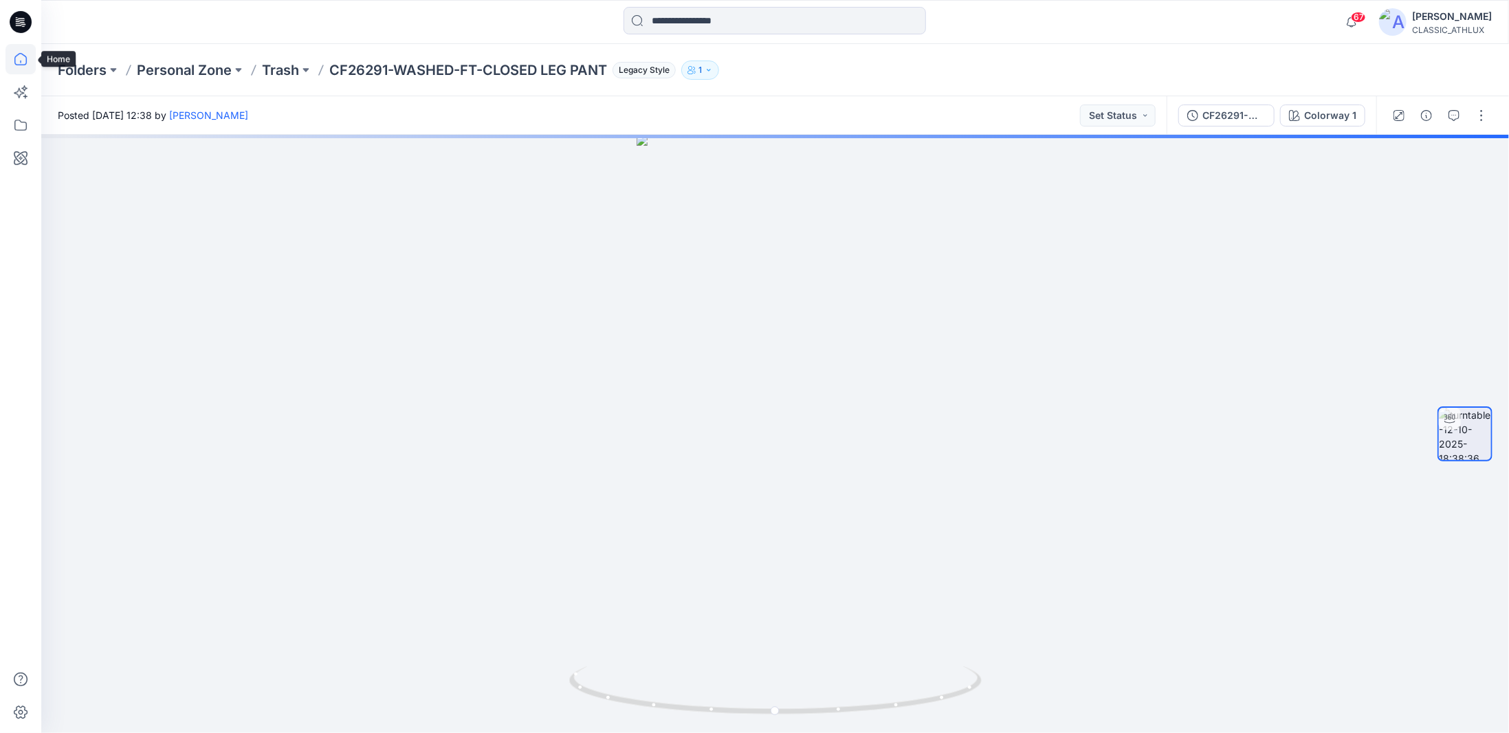
click at [25, 58] on icon at bounding box center [20, 59] width 12 height 12
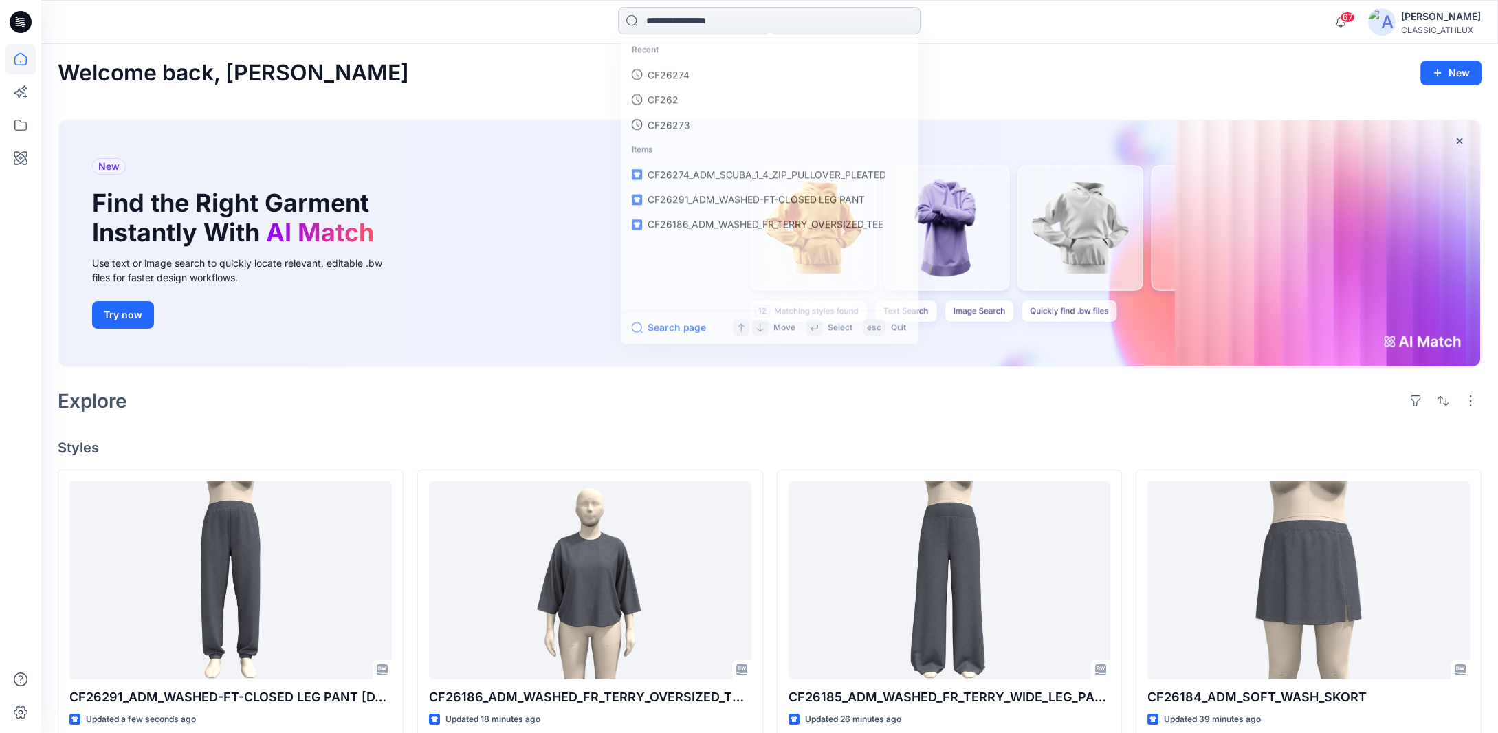
click at [723, 24] on input at bounding box center [769, 20] width 302 height 27
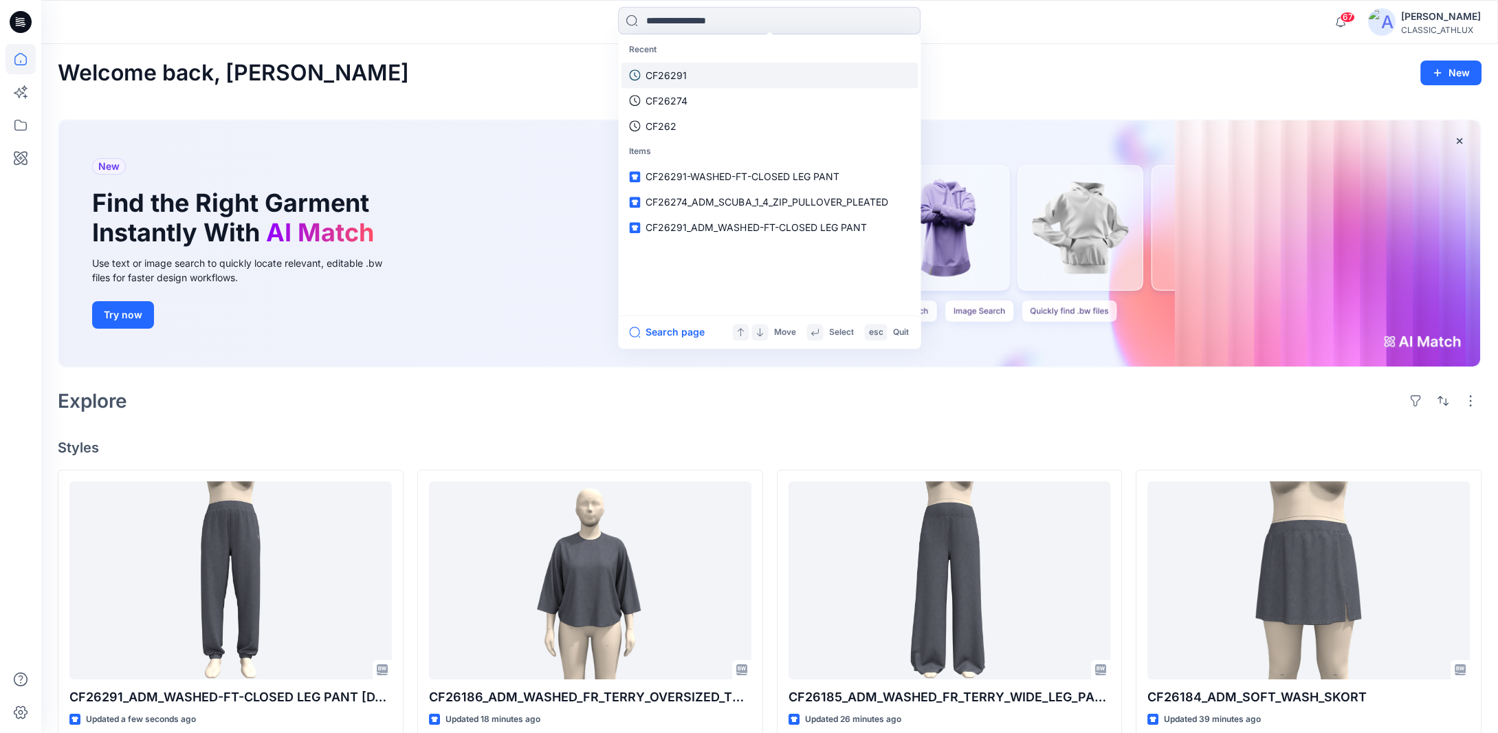
click at [691, 77] on link "CF26291" at bounding box center [769, 75] width 297 height 25
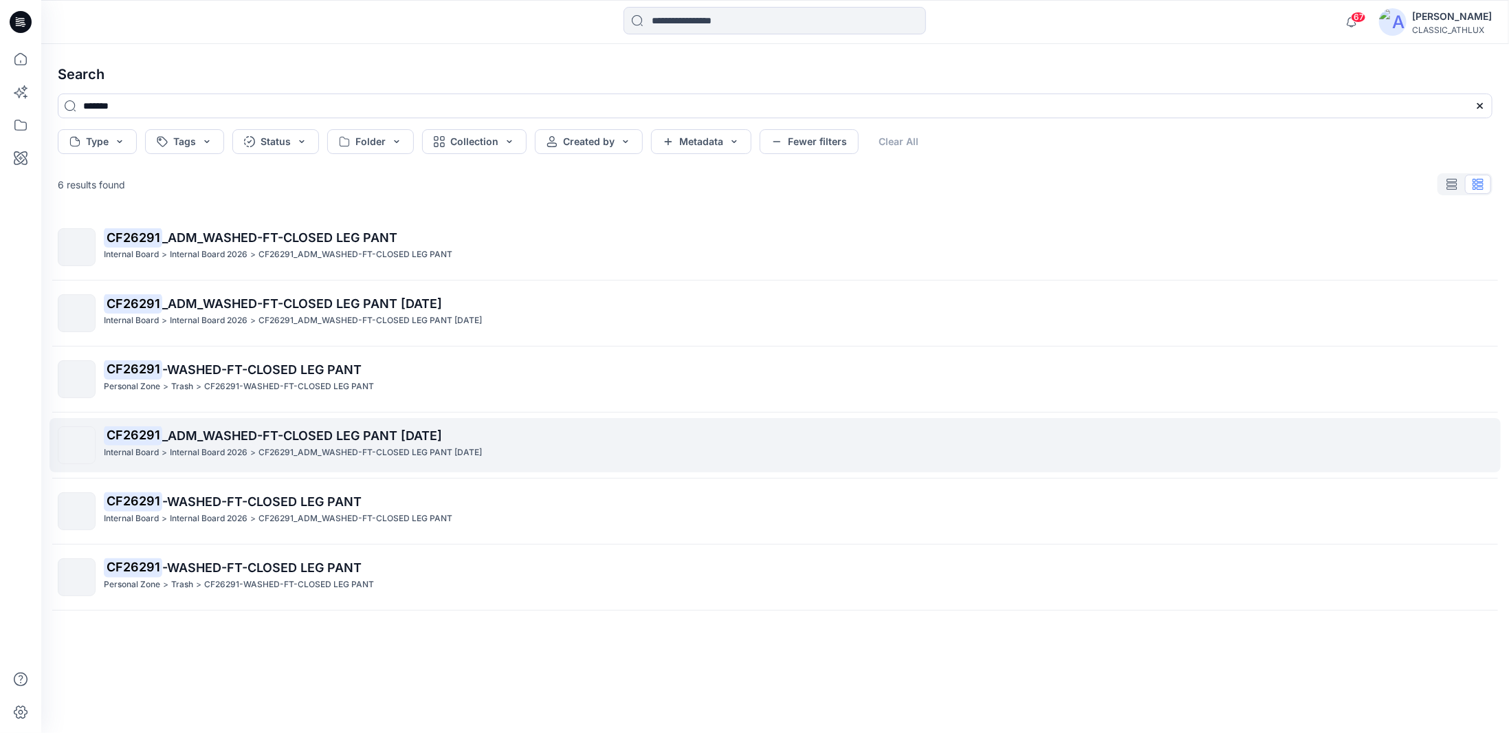
click at [461, 448] on p "CF26291_ADM_WASHED-FT-CLOSED LEG PANT [DATE]" at bounding box center [369, 452] width 223 height 14
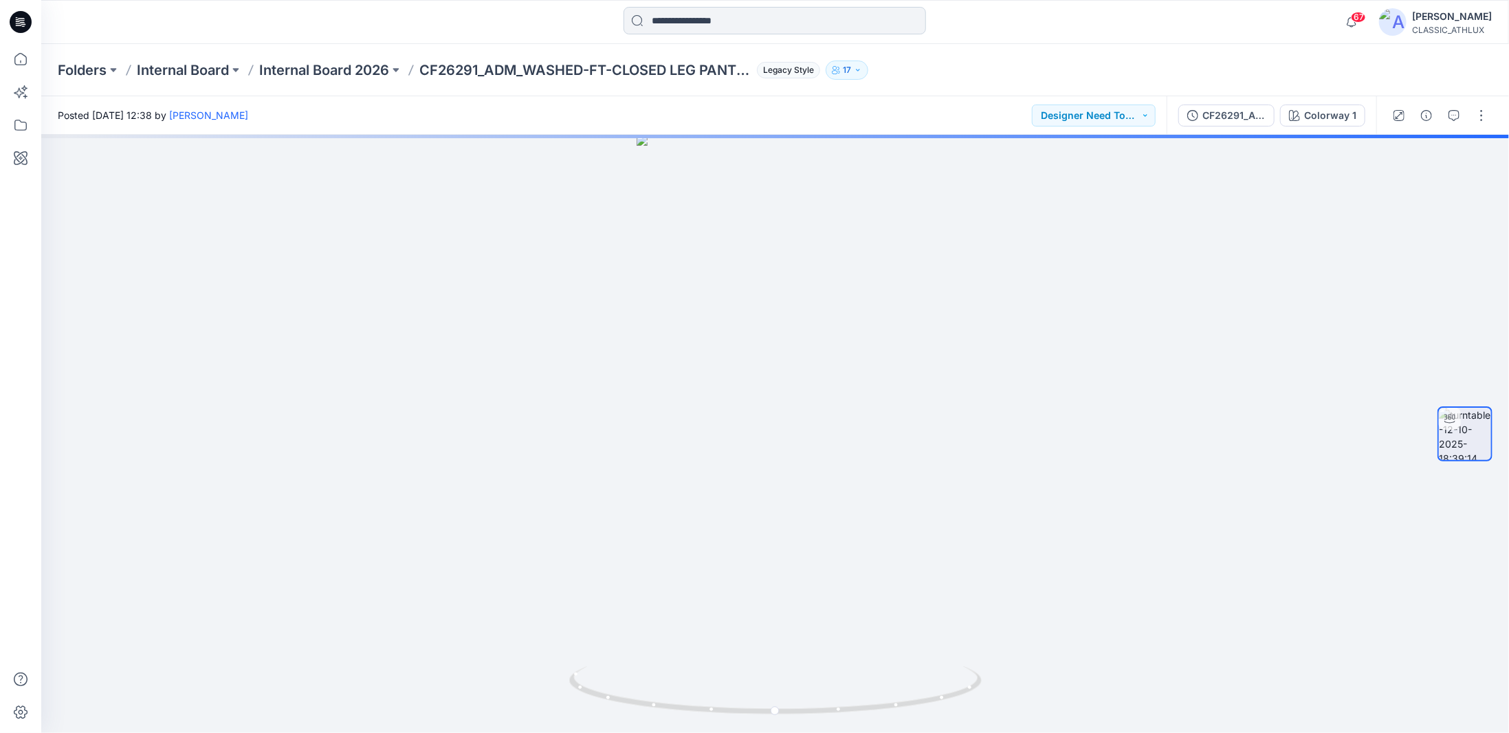
click at [680, 16] on input at bounding box center [775, 20] width 302 height 27
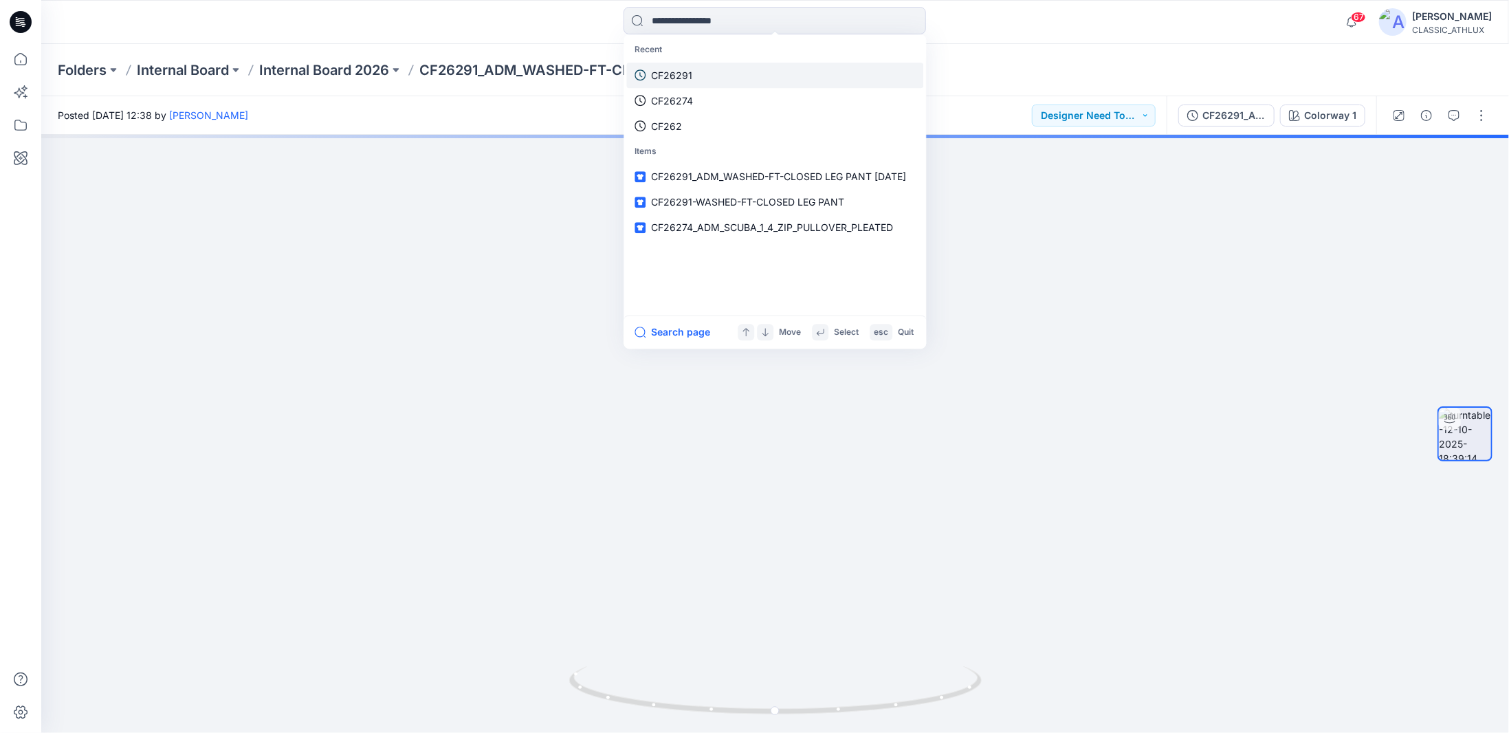
click at [674, 75] on p "CF26291" at bounding box center [671, 75] width 41 height 14
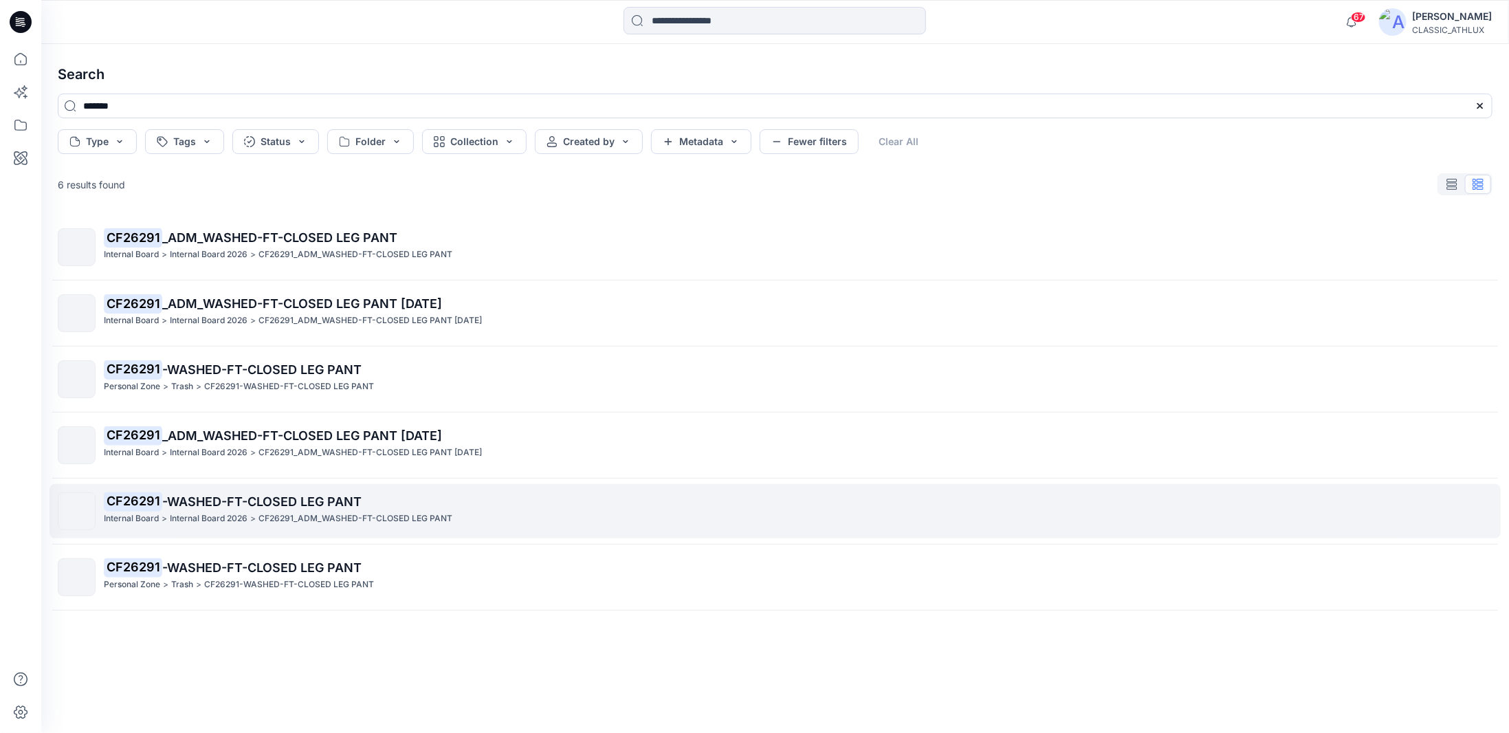
click at [426, 527] on div "CF26291 -WASHED-FT-CLOSED LEG PANT Internal Board > Internal Board 2026 > CF262…" at bounding box center [798, 511] width 1388 height 38
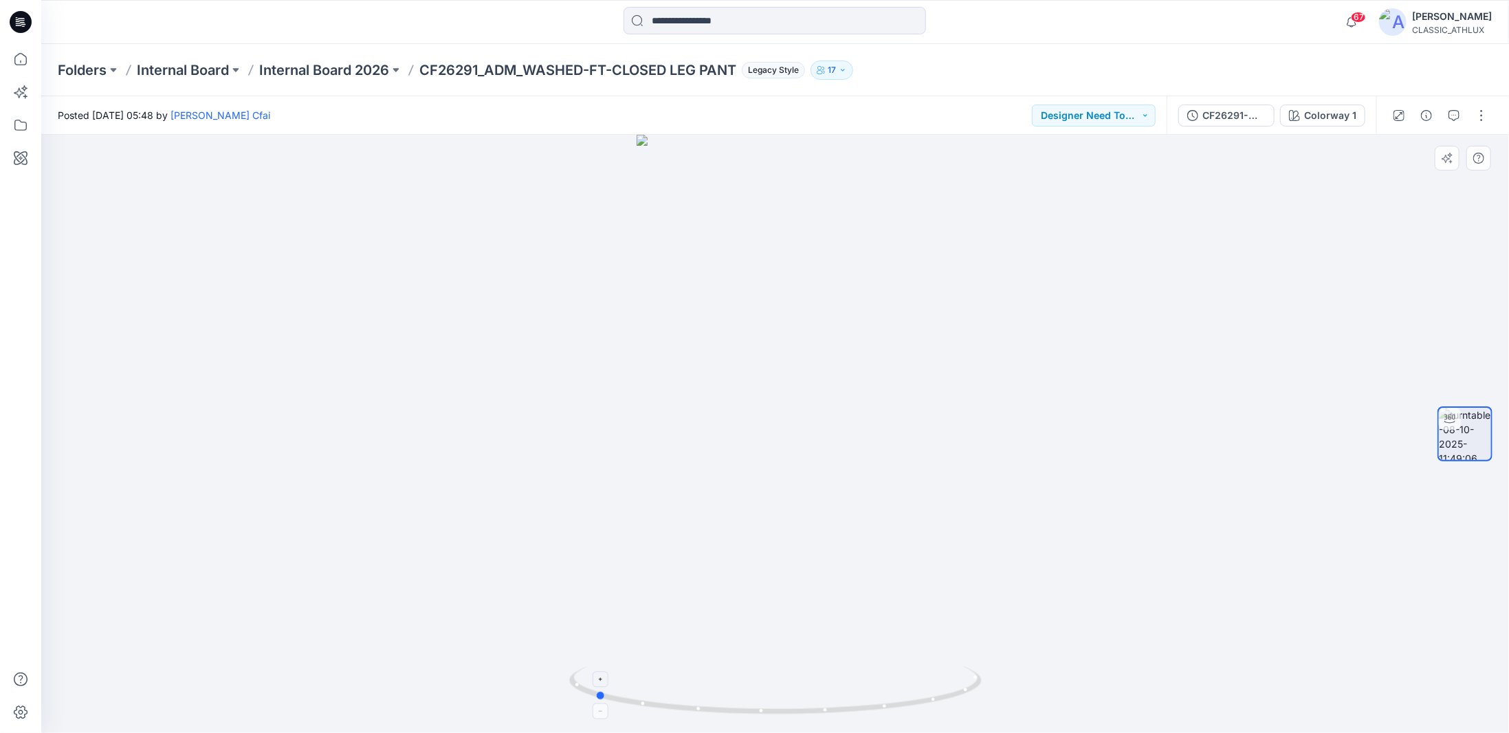
drag, startPoint x: 934, startPoint y: 707, endPoint x: 753, endPoint y: 700, distance: 180.9
click at [753, 700] on icon at bounding box center [777, 692] width 416 height 52
click at [21, 63] on icon at bounding box center [20, 59] width 30 height 30
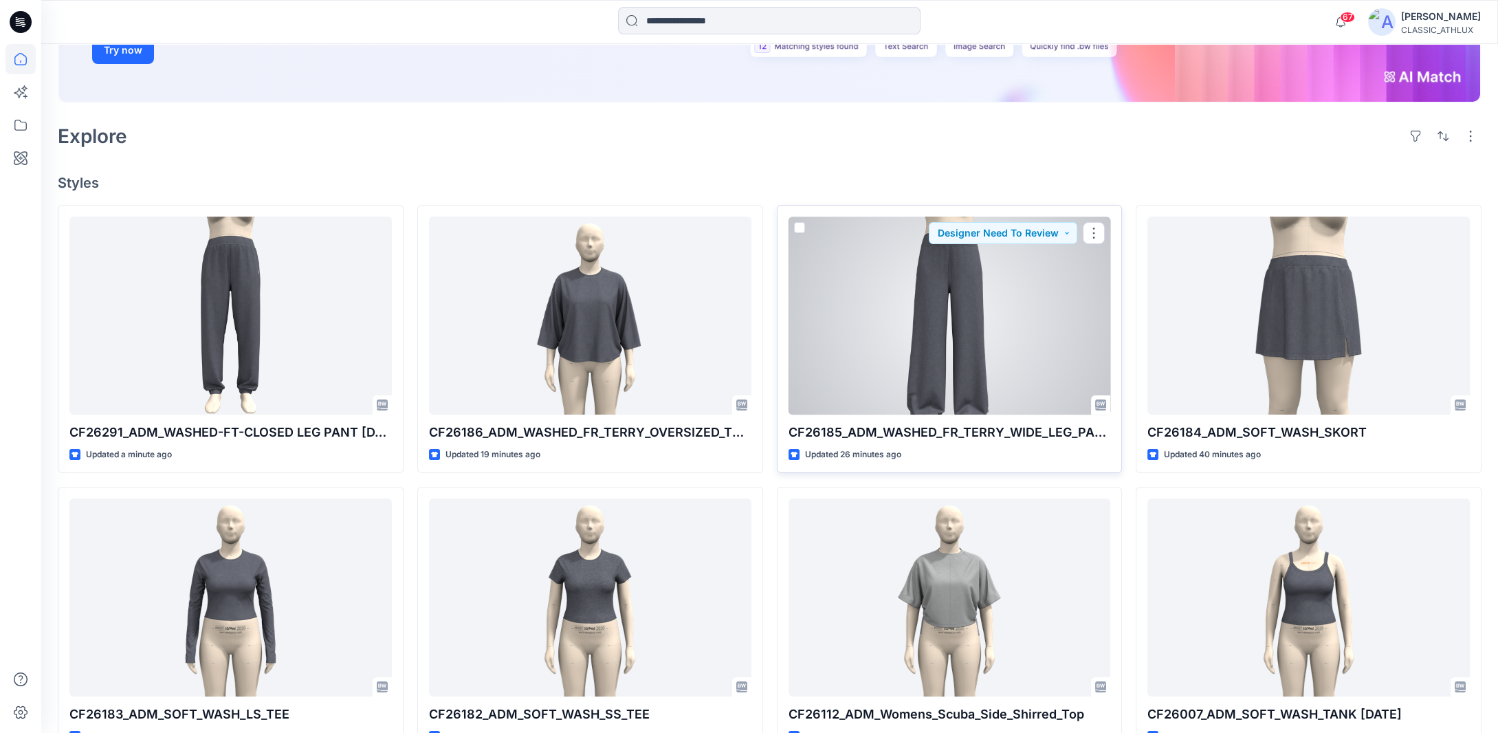
scroll to position [344, 0]
